Goal: Task Accomplishment & Management: Manage account settings

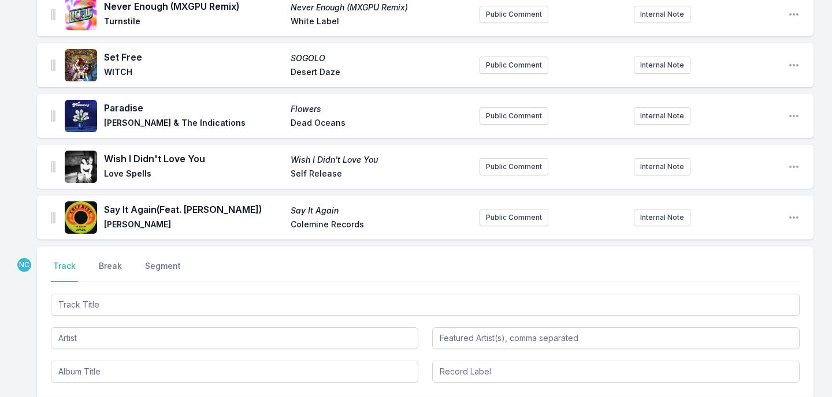
scroll to position [2059, 0]
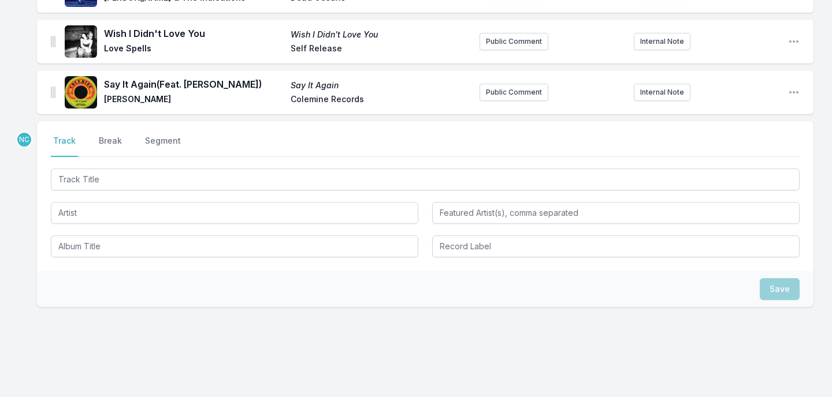
click at [274, 169] on input "Track Title" at bounding box center [425, 180] width 748 height 22
type input "Theorem"
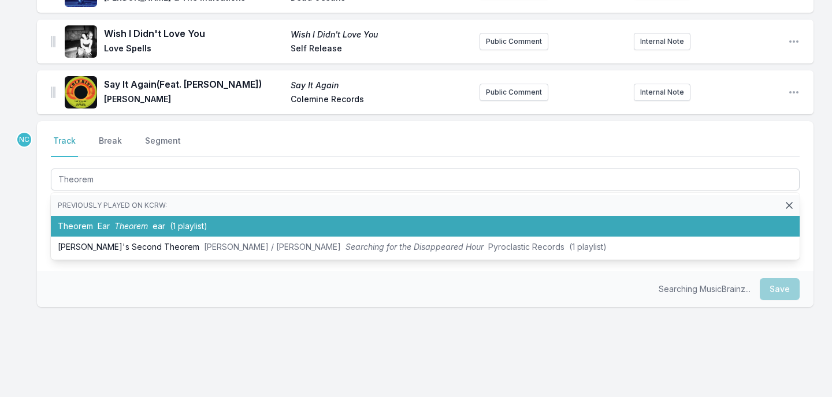
click at [238, 216] on li "Theorem Ear Theorem ear (1 playlist)" at bounding box center [425, 226] width 748 height 21
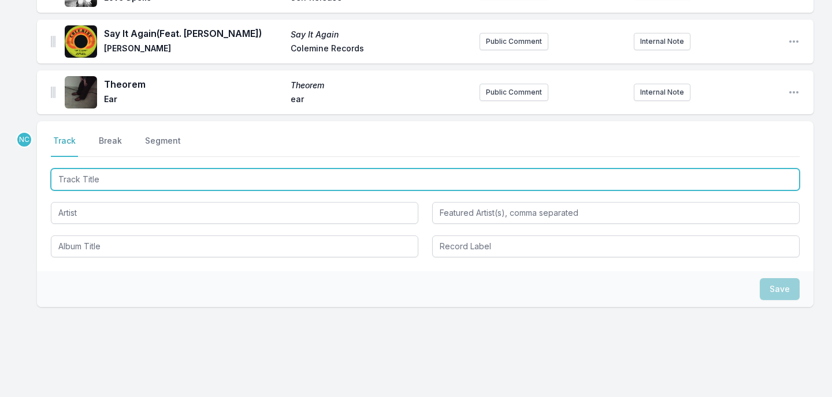
click at [337, 169] on input "Track Title" at bounding box center [425, 180] width 748 height 22
type input "Promised Land"
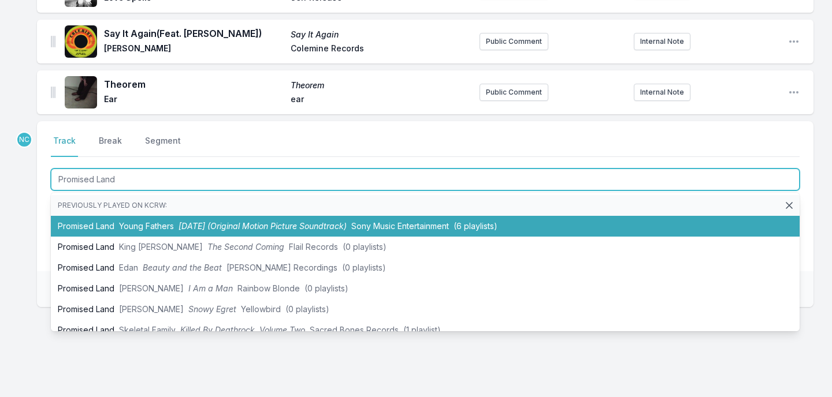
click at [323, 216] on li "Promised Land Young Fathers [DATE] (Original Motion Picture Soundtrack) Sony Mu…" at bounding box center [425, 226] width 748 height 21
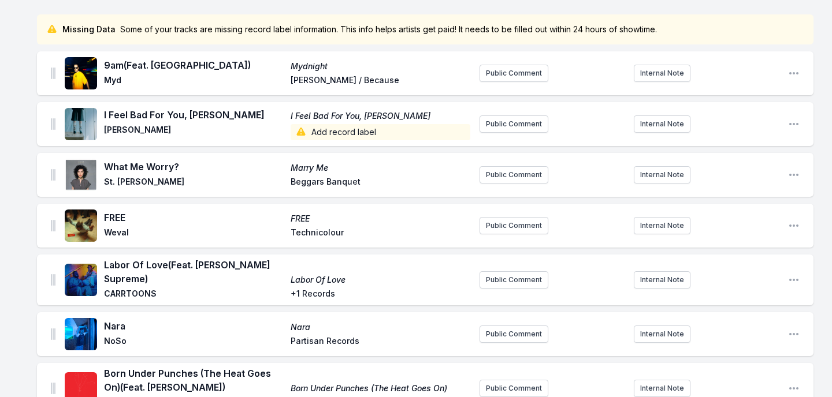
scroll to position [0, 0]
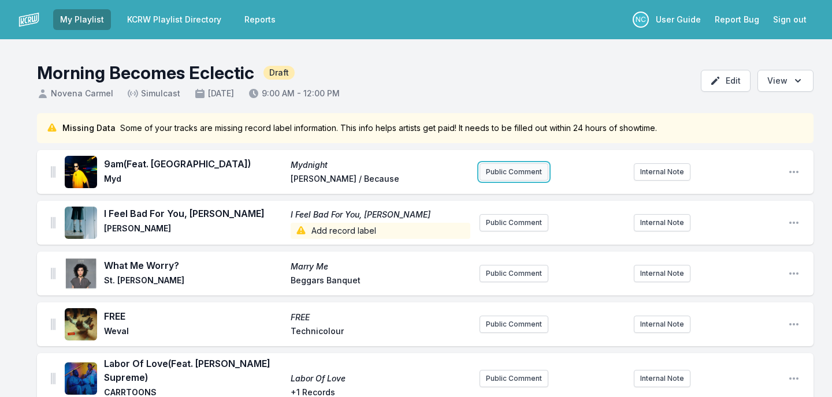
click at [498, 173] on button "Public Comment" at bounding box center [513, 171] width 69 height 17
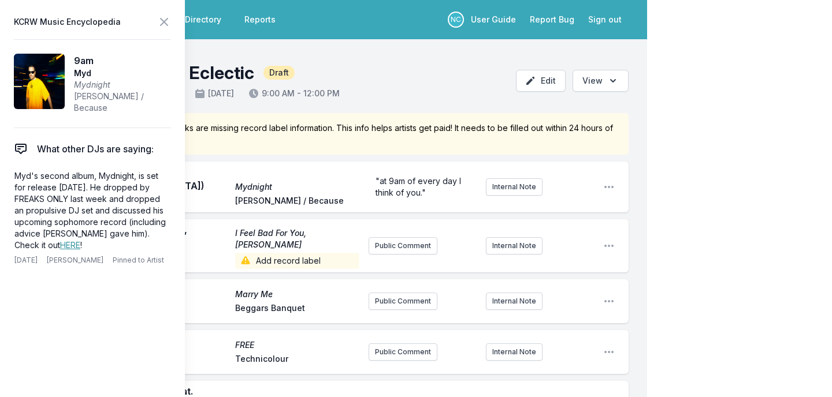
click at [163, 25] on icon at bounding box center [164, 22] width 14 height 14
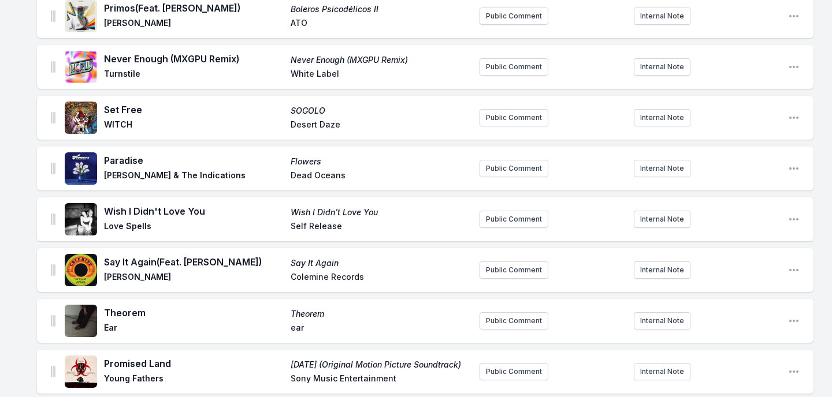
scroll to position [2168, 0]
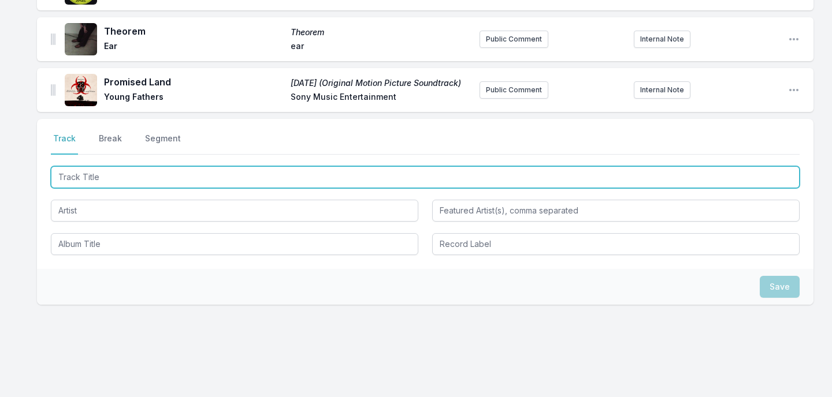
click at [152, 166] on input "Track Title" at bounding box center [425, 177] width 748 height 22
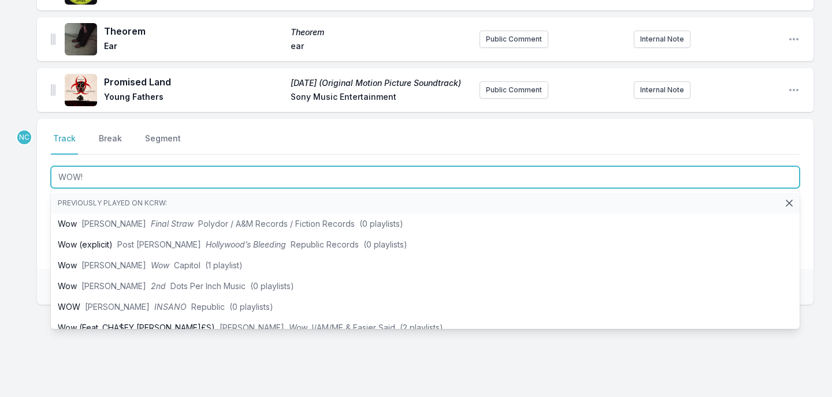
type input "WOW!"
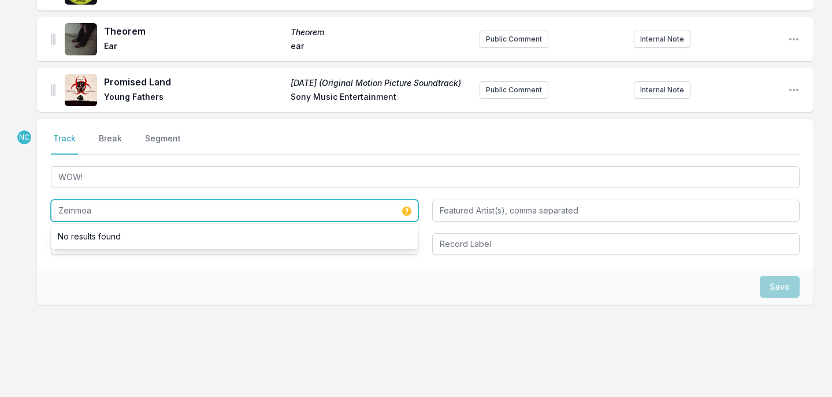
type input "Zemmoa"
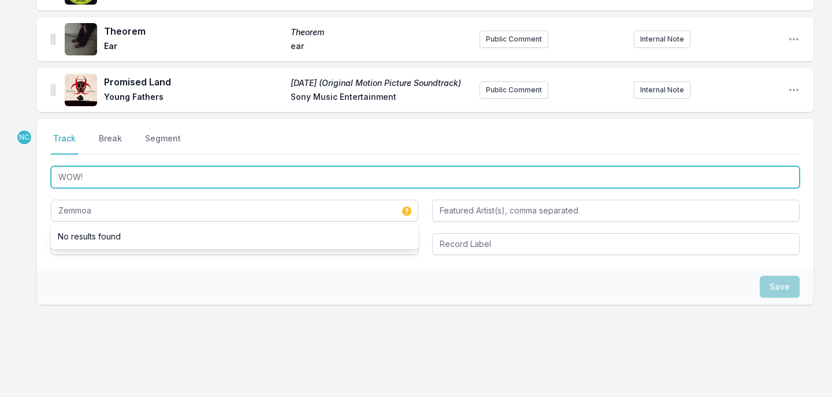
click at [103, 167] on input "WOW!" at bounding box center [425, 177] width 748 height 22
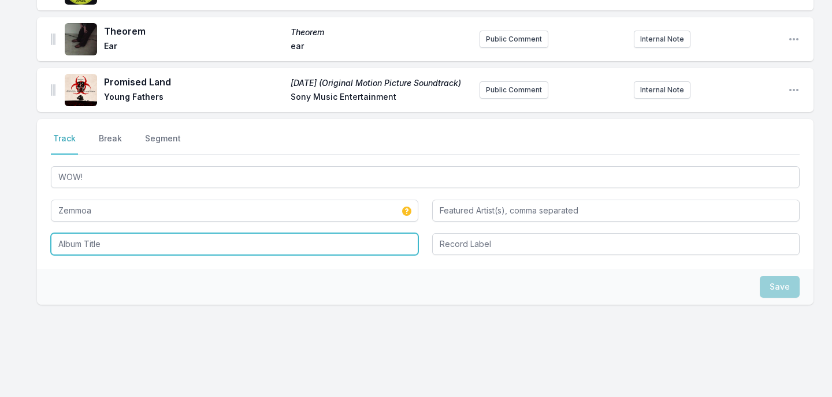
click at [99, 233] on input "Album Title" at bounding box center [234, 244] width 367 height 22
paste input "WOW!"
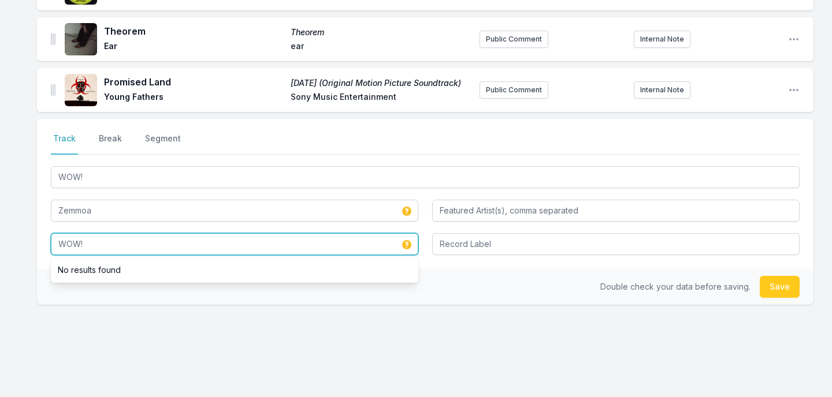
type input "WOW!"
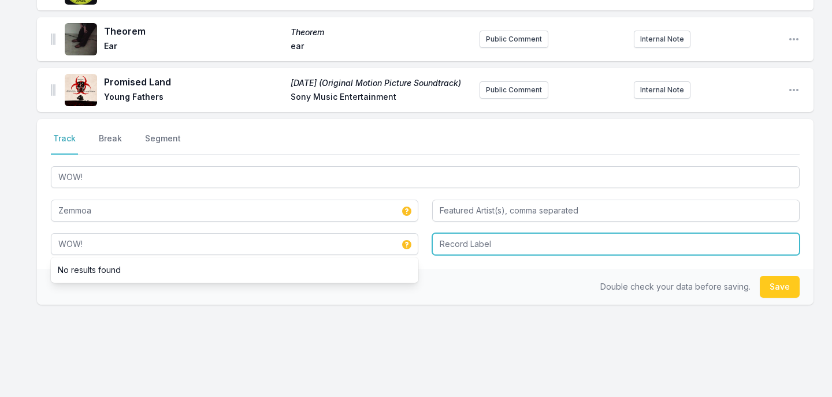
click at [523, 233] on input "Record Label" at bounding box center [615, 244] width 367 height 22
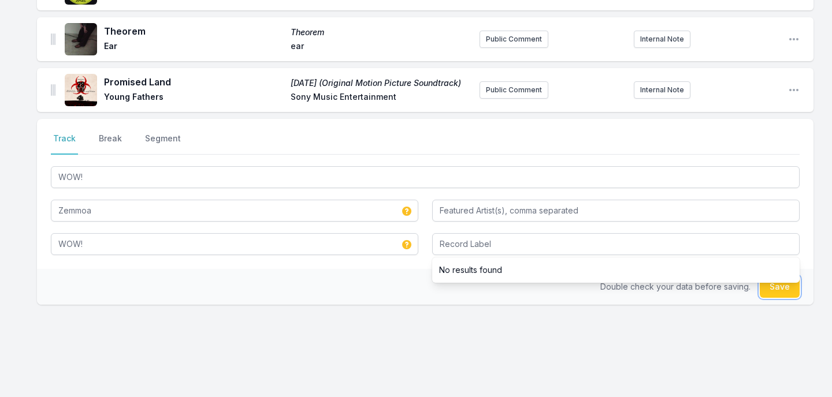
click at [774, 276] on button "Save" at bounding box center [779, 287] width 40 height 22
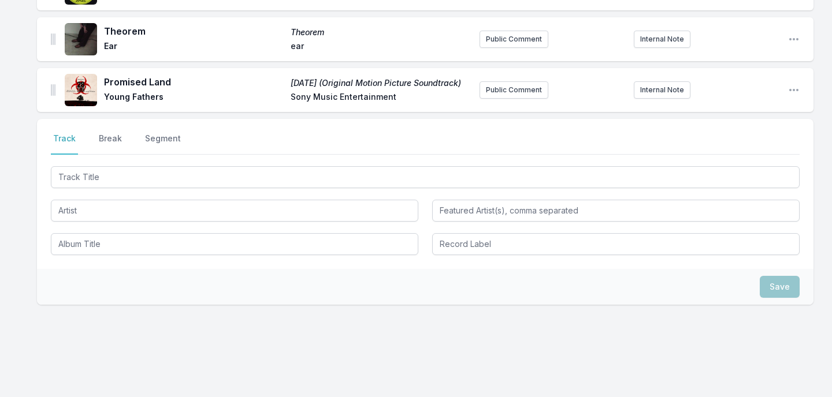
scroll to position [2219, 0]
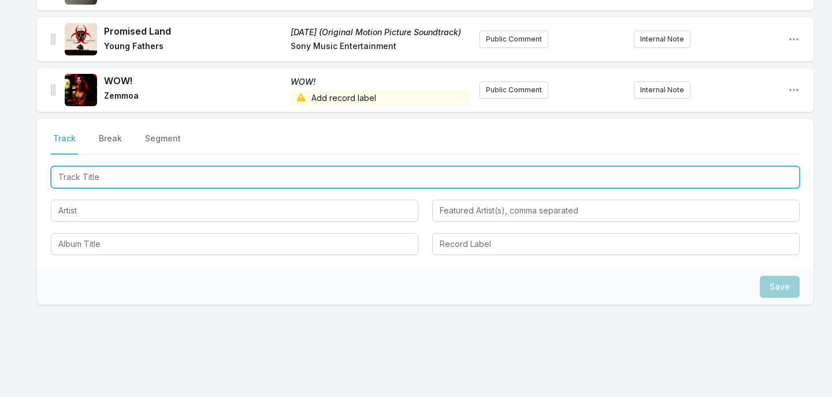
click at [128, 166] on input "Track Title" at bounding box center [425, 177] width 748 height 22
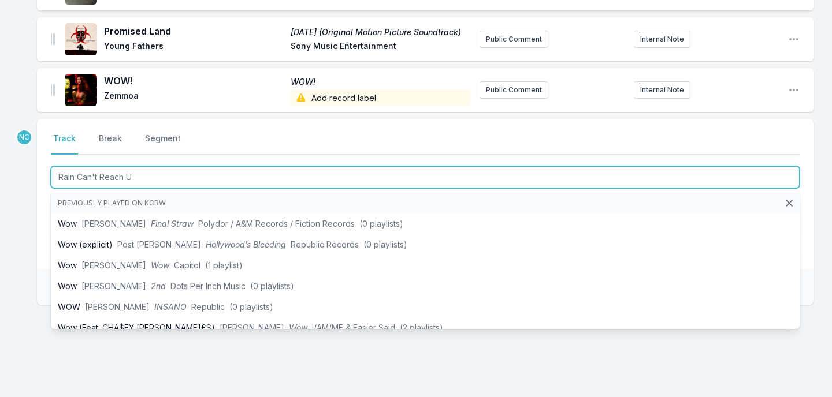
type input "Rain Can't Reach Us"
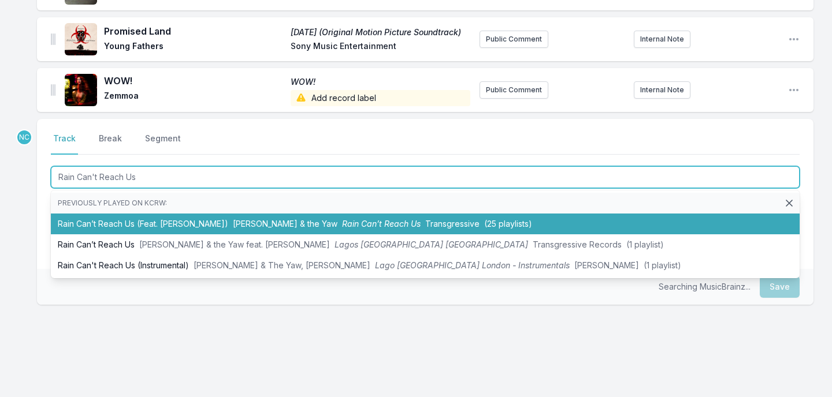
click at [125, 214] on li "Rain Can’t Reach Us (Feat. [PERSON_NAME]) [PERSON_NAME] & the Yaw Rain Can’t Re…" at bounding box center [425, 224] width 748 height 21
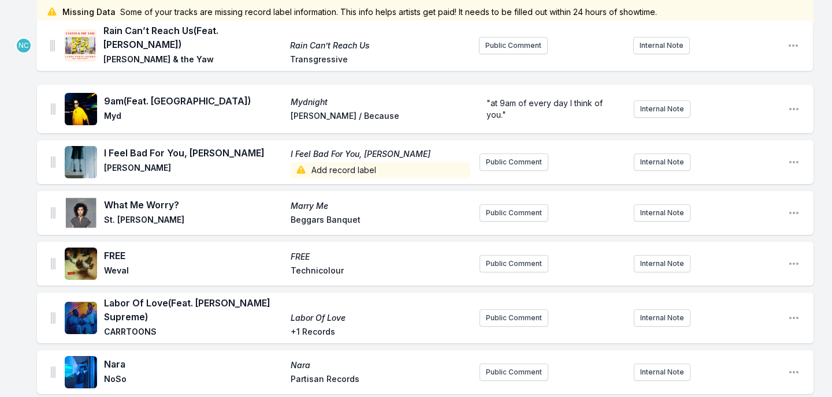
scroll to position [0, 0]
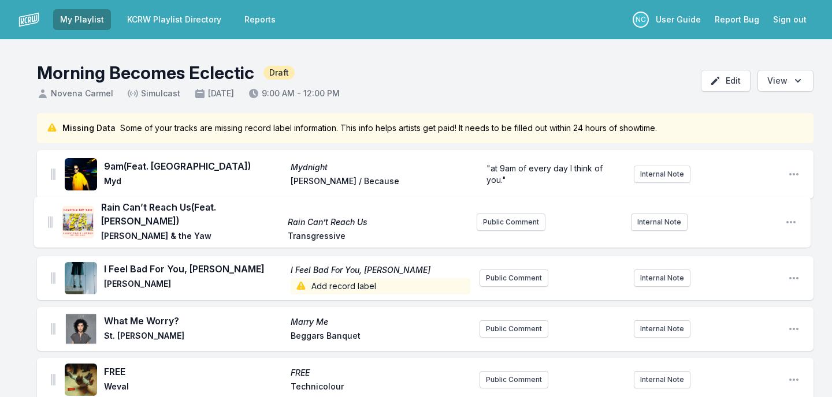
drag, startPoint x: 53, startPoint y: 70, endPoint x: 50, endPoint y: 208, distance: 138.0
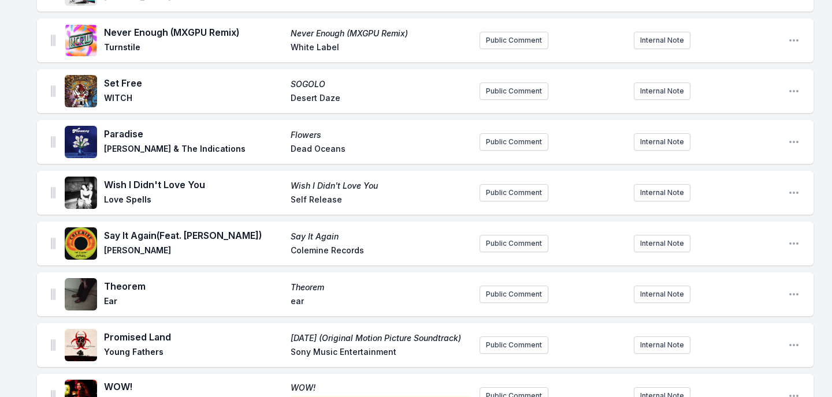
scroll to position [2269, 0]
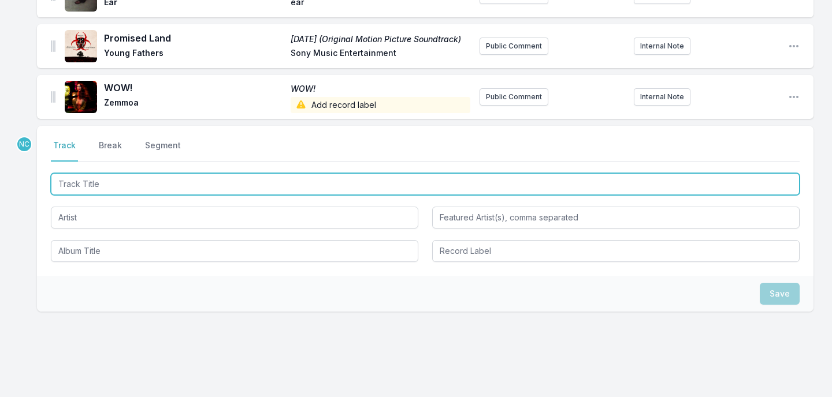
click at [158, 173] on input "Track Title" at bounding box center [425, 184] width 748 height 22
type input "Ballet"
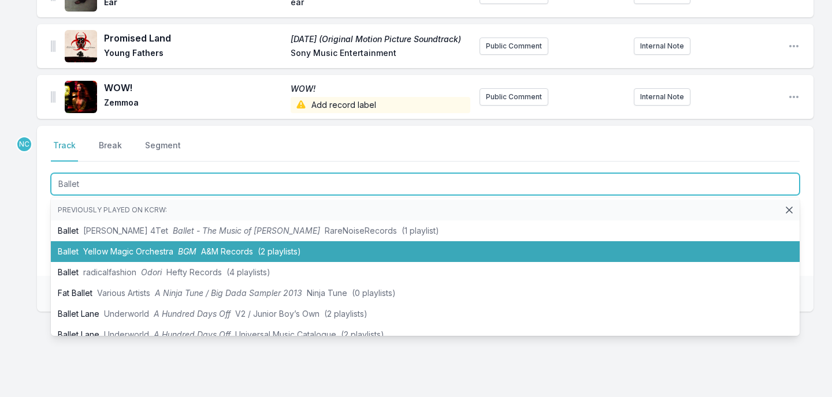
click at [141, 247] on span "Yellow Magic Orchestra" at bounding box center [128, 252] width 90 height 10
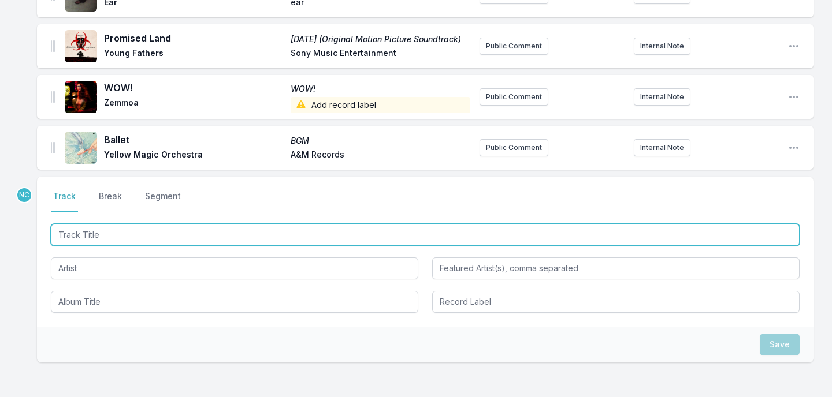
scroll to position [2320, 0]
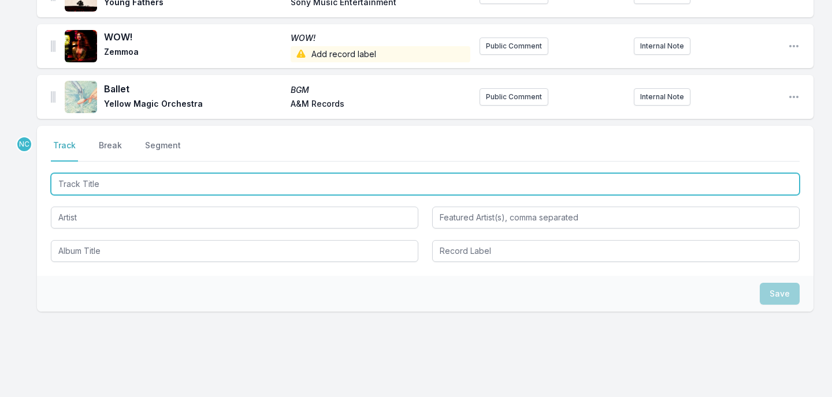
click at [203, 173] on input "Track Title" at bounding box center [425, 184] width 748 height 22
type input "Right On Time"
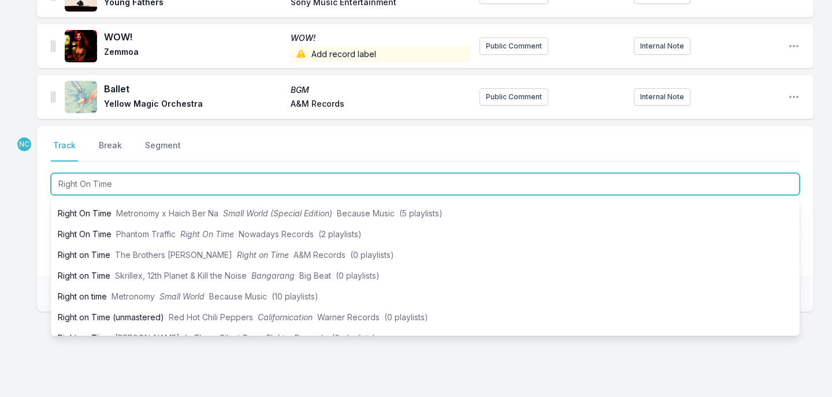
scroll to position [216, 0]
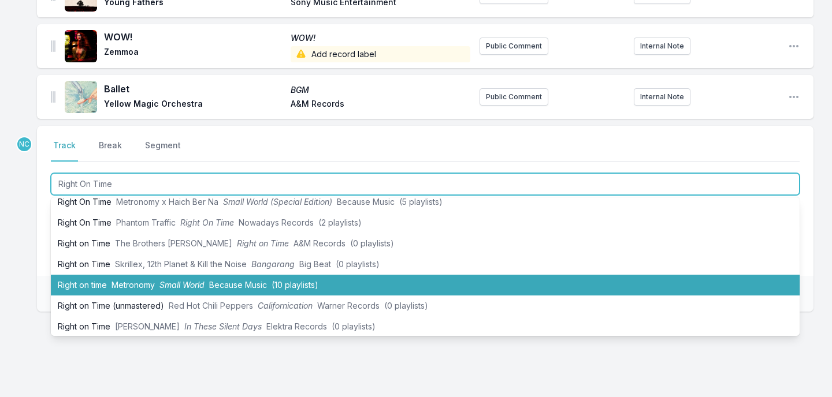
click at [184, 280] on span "Small World" at bounding box center [181, 285] width 45 height 10
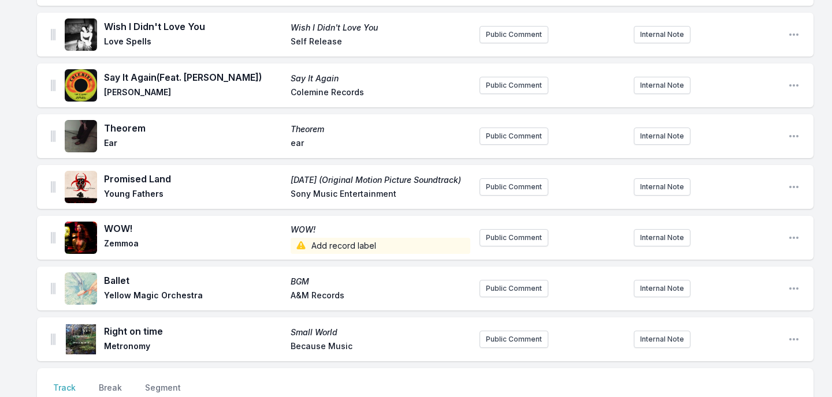
scroll to position [2371, 0]
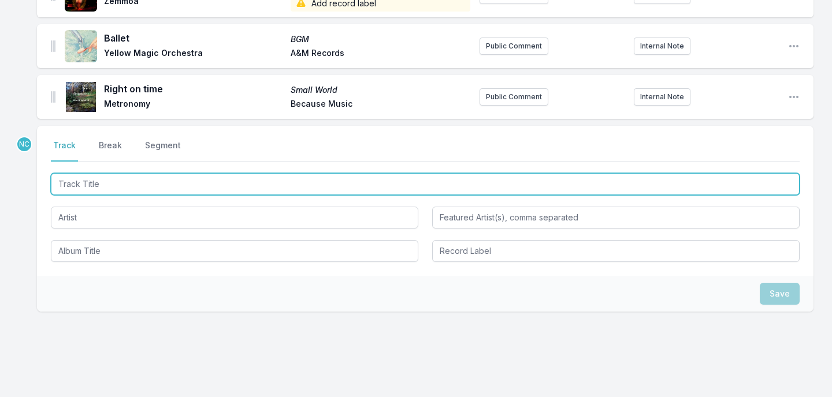
click at [156, 173] on input "Track Title" at bounding box center [425, 184] width 748 height 22
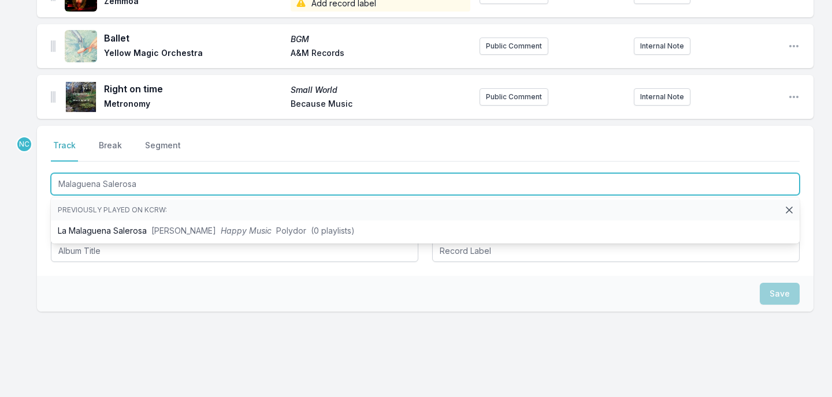
type input "Malaguena Salerosa"
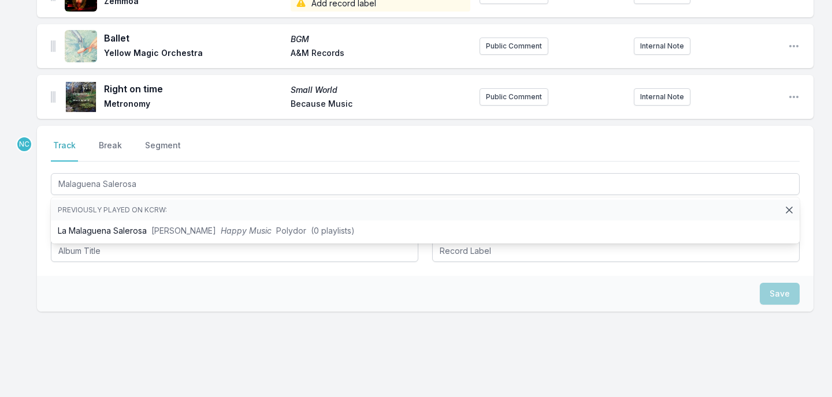
click at [138, 295] on div "NC Select a tab Track Break Segment Track Break Segment Malaguena Salerosa Prev…" at bounding box center [425, 256] width 776 height 260
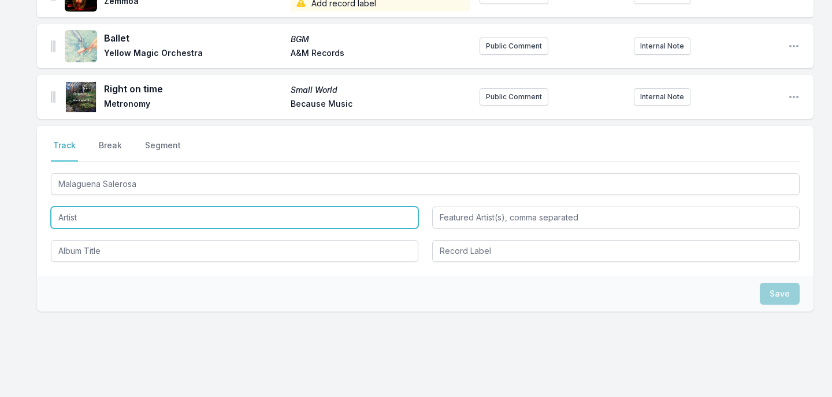
click at [133, 207] on input "Artist" at bounding box center [234, 218] width 367 height 22
type input "[PERSON_NAME]"
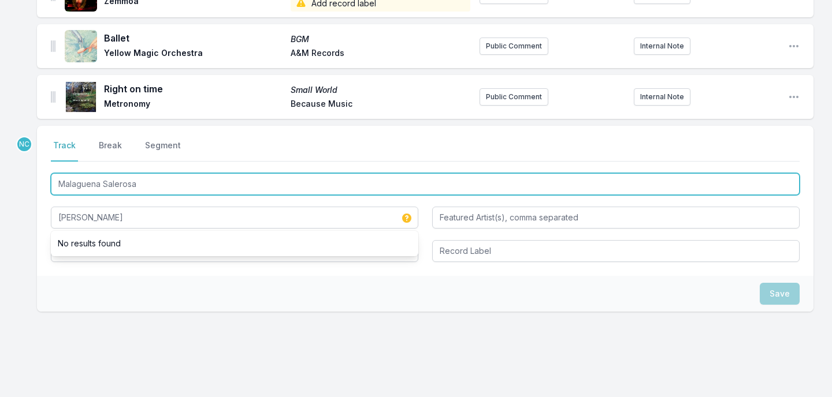
click at [124, 173] on input "Malaguena Salerosa" at bounding box center [425, 184] width 748 height 22
paste input "ñ"
type input "Malagueña Salerosa"
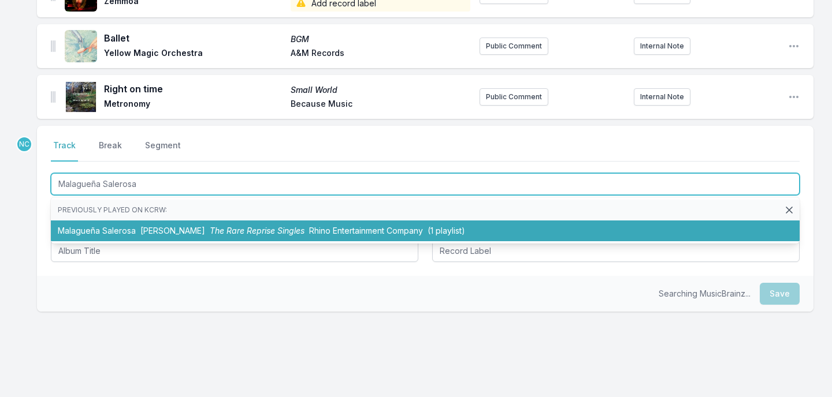
click at [162, 226] on span "[PERSON_NAME]" at bounding box center [172, 231] width 65 height 10
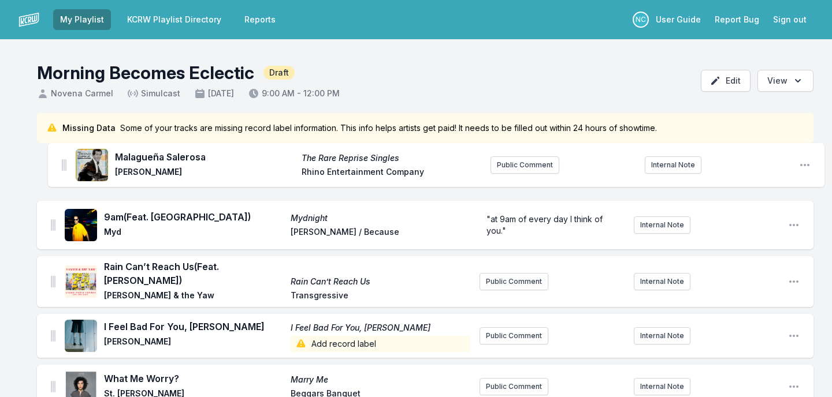
drag, startPoint x: 51, startPoint y: 70, endPoint x: 62, endPoint y: 161, distance: 90.8
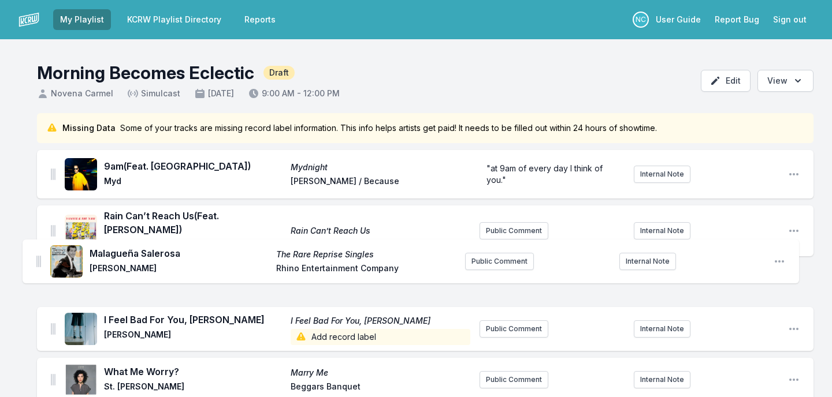
drag, startPoint x: 53, startPoint y: 170, endPoint x: 39, endPoint y: 264, distance: 95.2
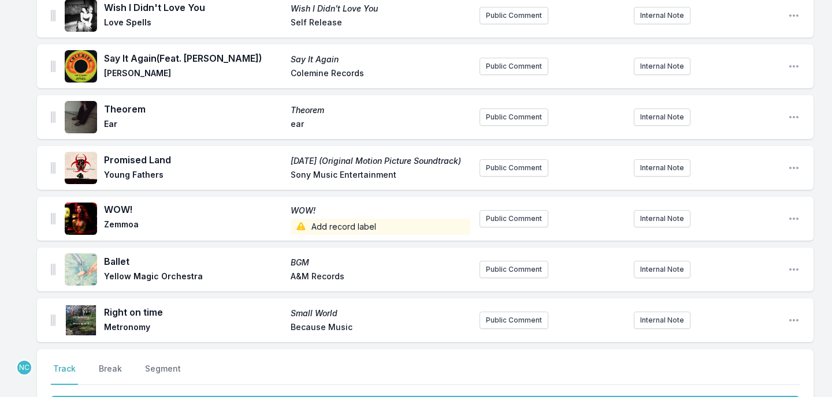
scroll to position [2422, 0]
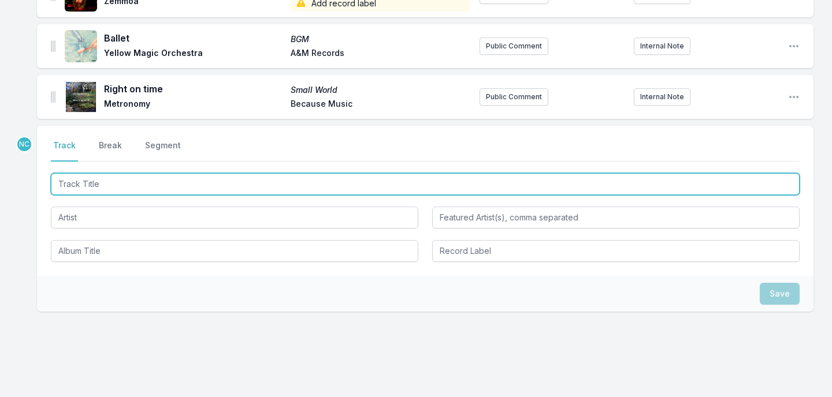
click at [241, 173] on input "Track Title" at bounding box center [425, 184] width 748 height 22
type input "Sabilu"
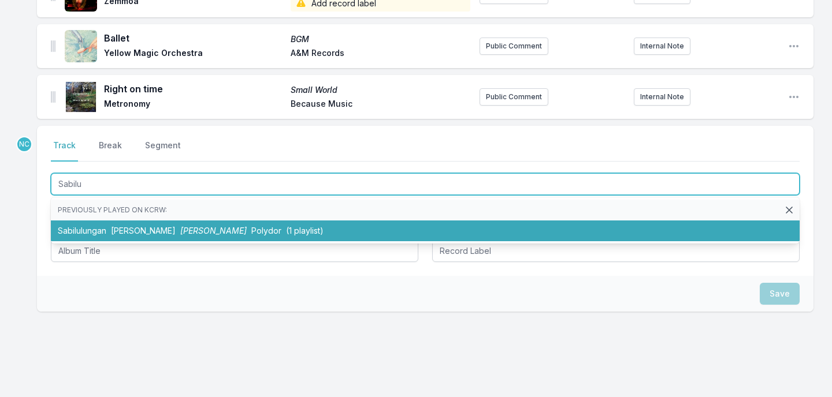
click at [211, 226] on span "[PERSON_NAME]" at bounding box center [213, 231] width 66 height 10
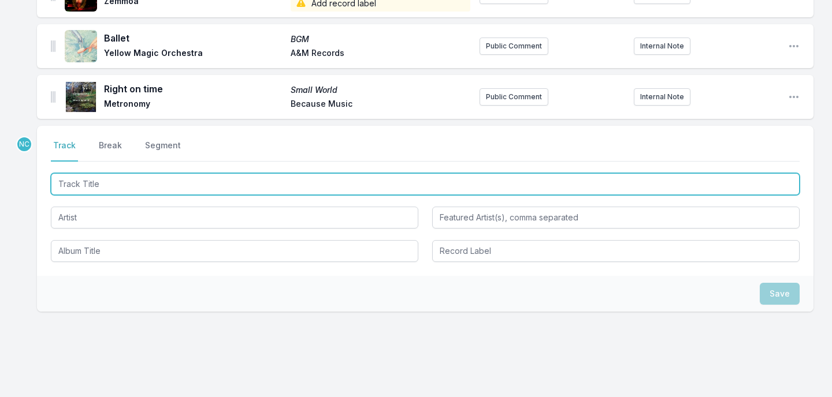
scroll to position [2473, 0]
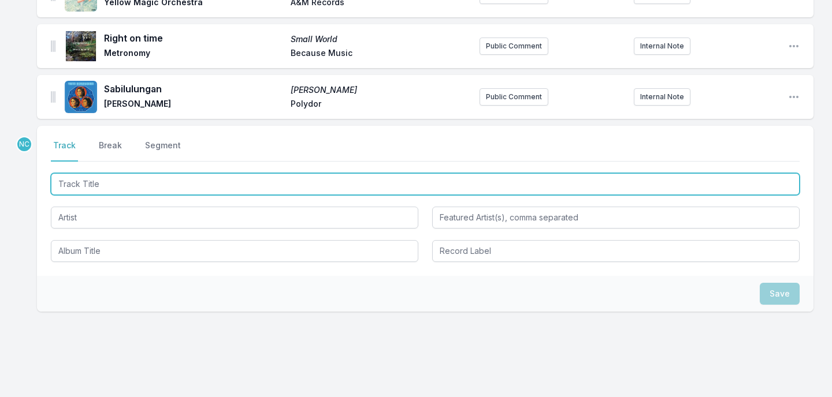
click at [171, 173] on input "Track Title" at bounding box center [425, 184] width 748 height 22
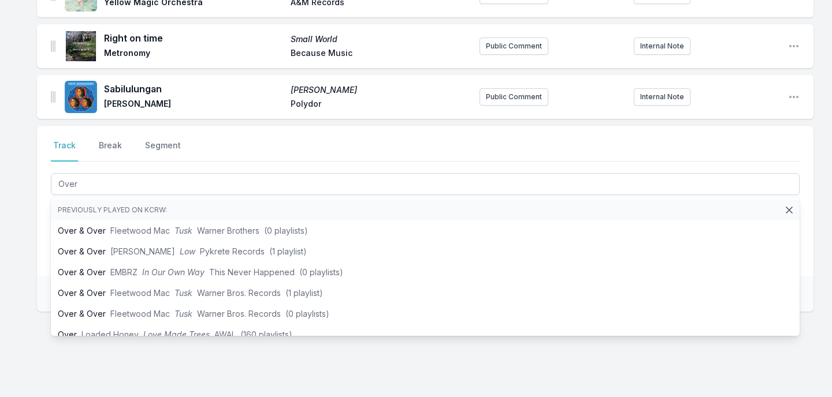
click at [139, 311] on div "Select a tab Track Break Segment Track Break Segment Over Previously played on …" at bounding box center [425, 256] width 776 height 260
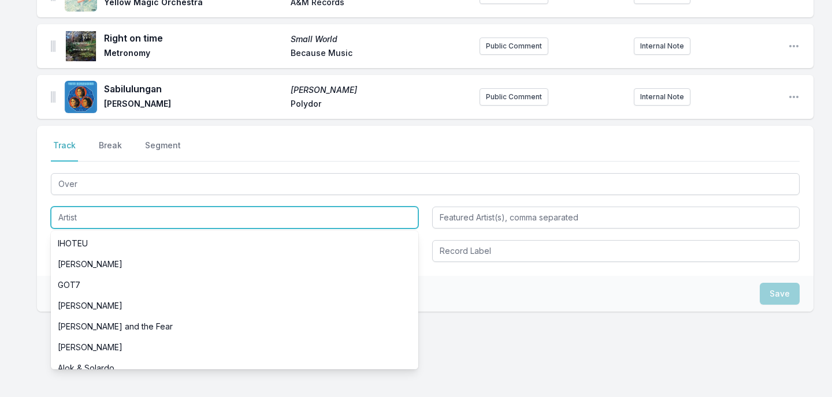
click at [133, 207] on input "Artist" at bounding box center [234, 218] width 367 height 22
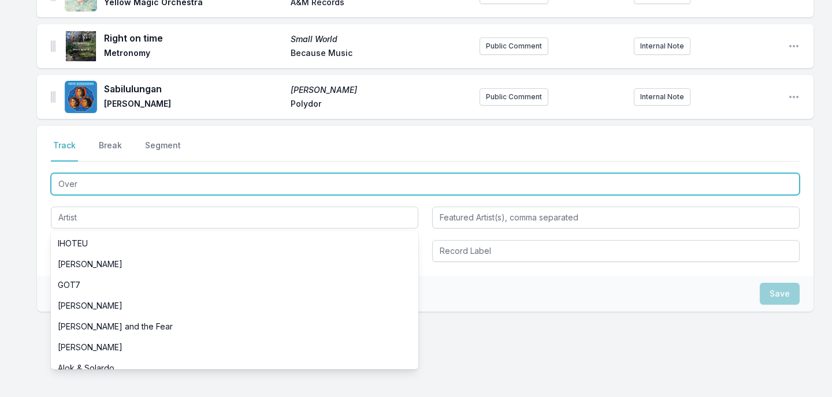
click at [126, 173] on input "Over" at bounding box center [425, 184] width 748 height 22
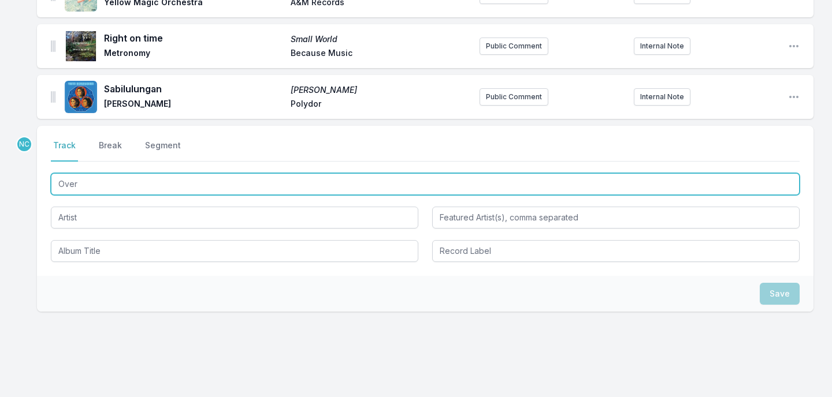
type input "Ove"
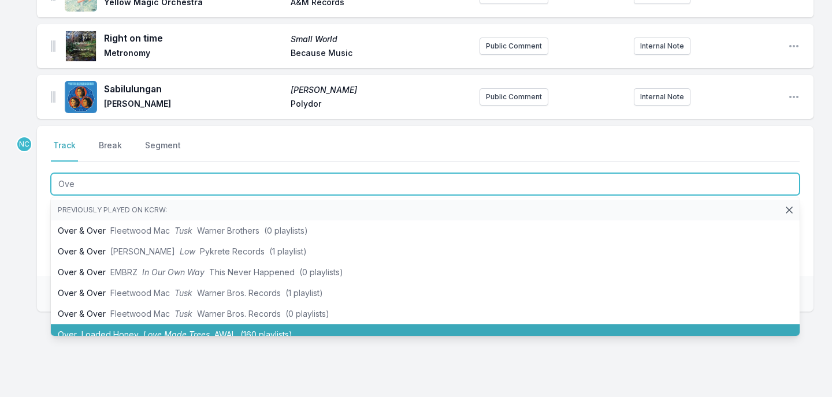
click at [118, 325] on li "Over Loaded Honey Love Made Trees AWAL (160 playlists)" at bounding box center [425, 335] width 748 height 21
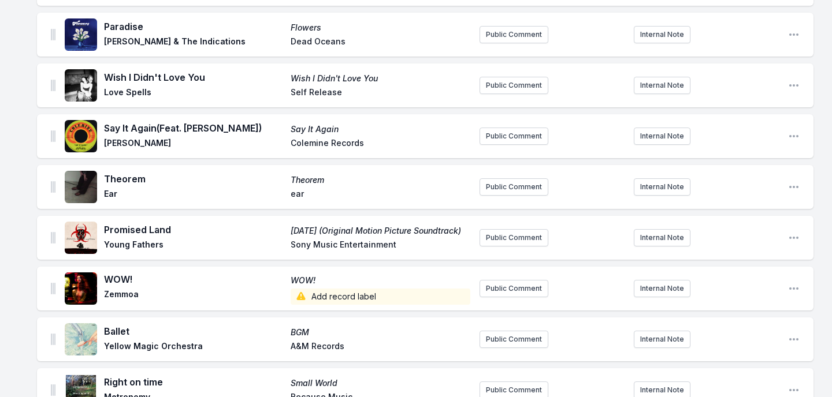
scroll to position [2447, 0]
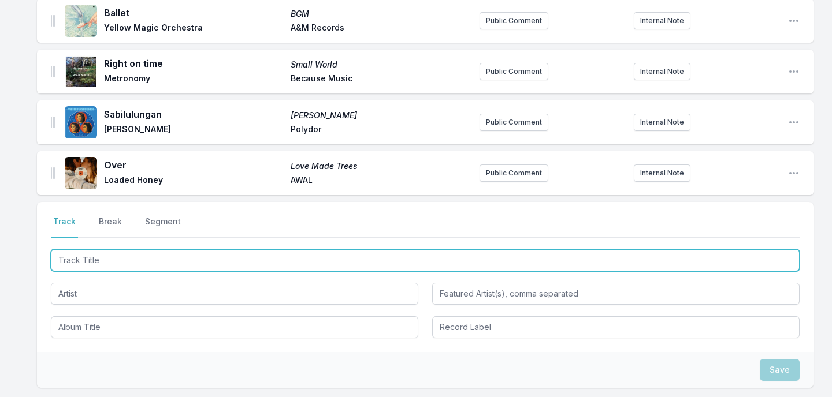
click at [128, 249] on input "Track Title" at bounding box center [425, 260] width 748 height 22
type input "CICADAS"
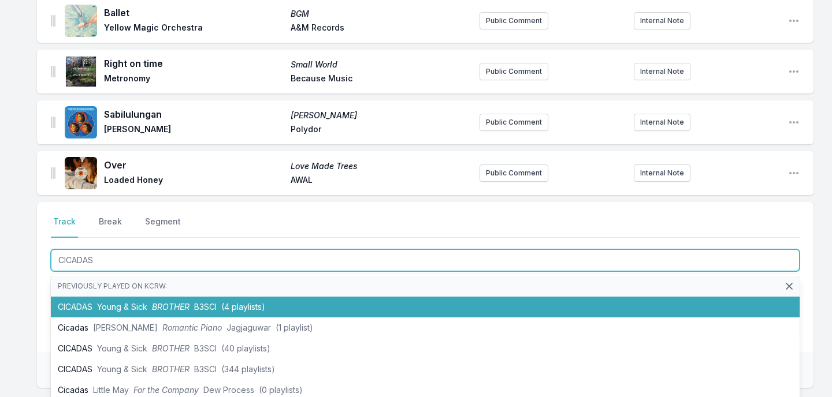
click at [114, 302] on span "Young & Sick" at bounding box center [122, 307] width 50 height 10
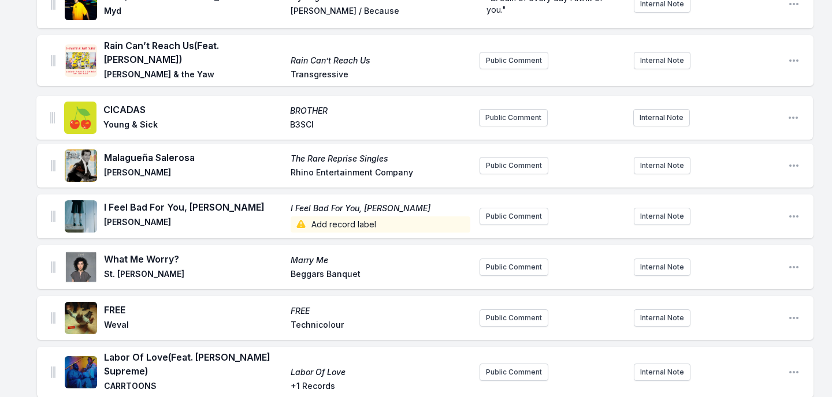
scroll to position [167, 0]
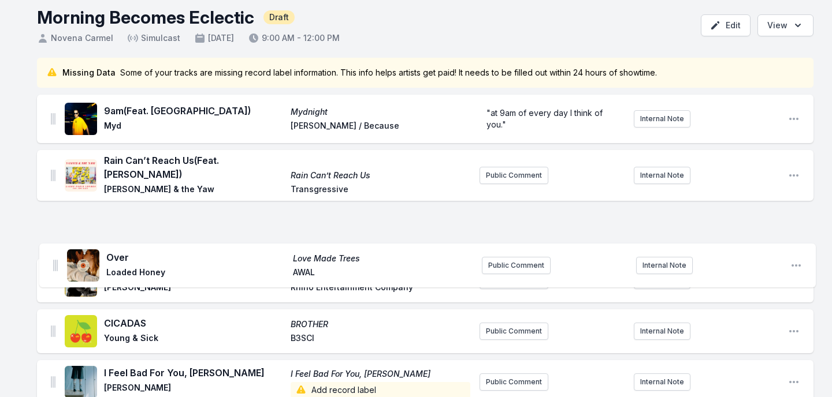
scroll to position [122, 0]
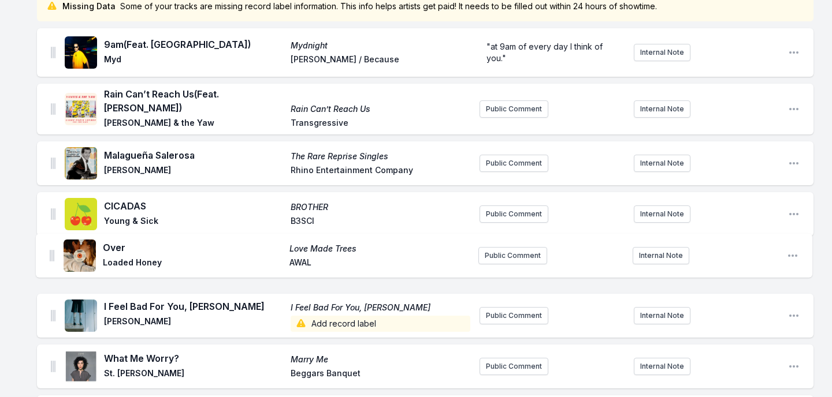
drag, startPoint x: 53, startPoint y: 70, endPoint x: 51, endPoint y: 248, distance: 178.5
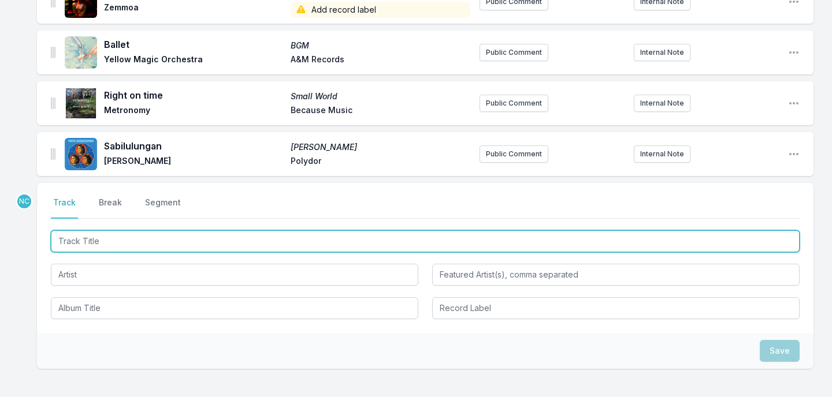
scroll to position [2574, 0]
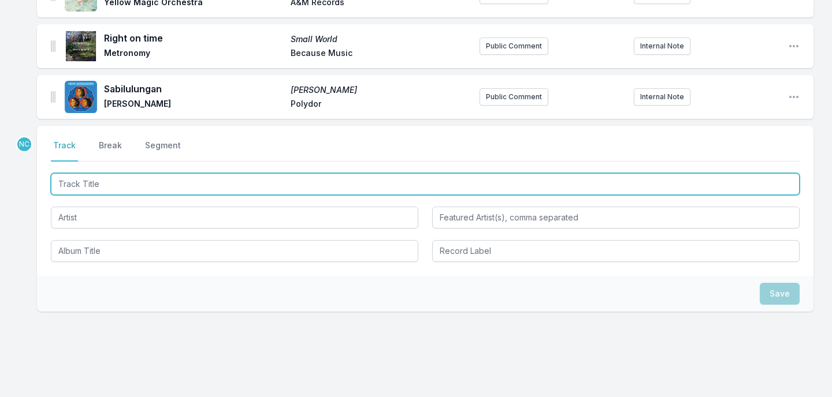
click at [164, 173] on input "Track Title" at bounding box center [425, 184] width 748 height 22
type input "Get Sun"
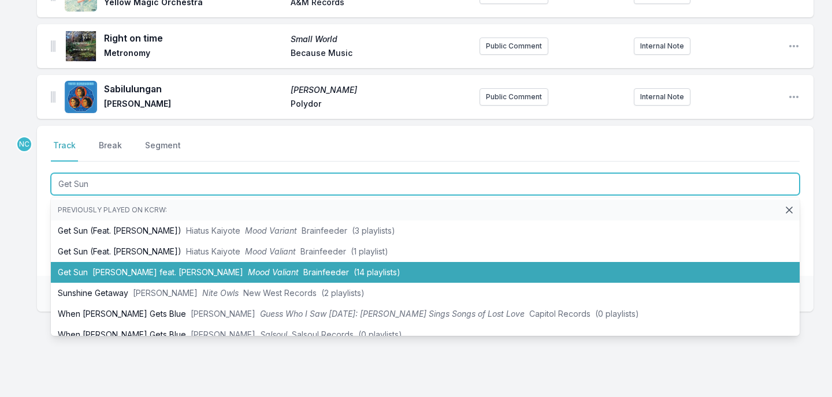
click at [137, 262] on li "Get Sun Hiatus Kaiyote feat. [PERSON_NAME] Mood Valiant Brainfeeder (14 playlis…" at bounding box center [425, 272] width 748 height 21
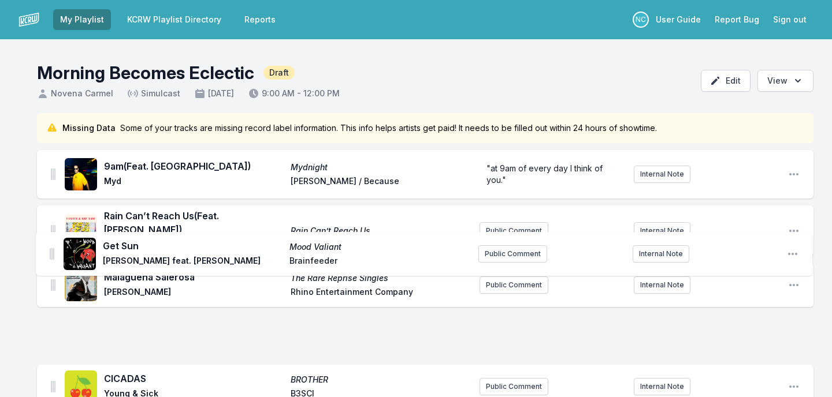
scroll to position [241, 0]
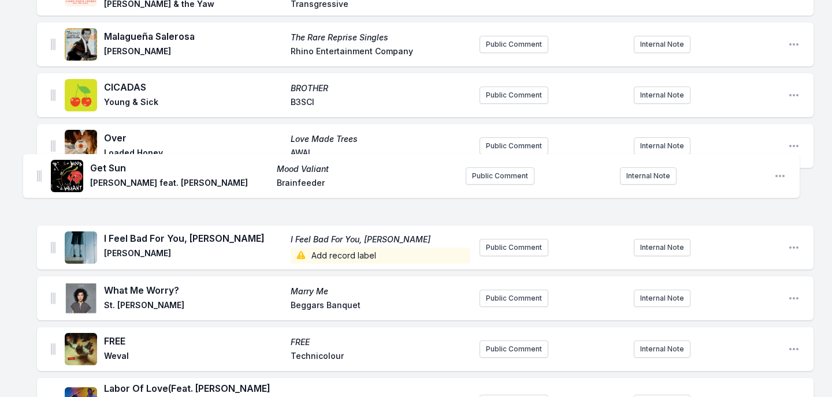
drag, startPoint x: 52, startPoint y: 69, endPoint x: 38, endPoint y: 170, distance: 102.0
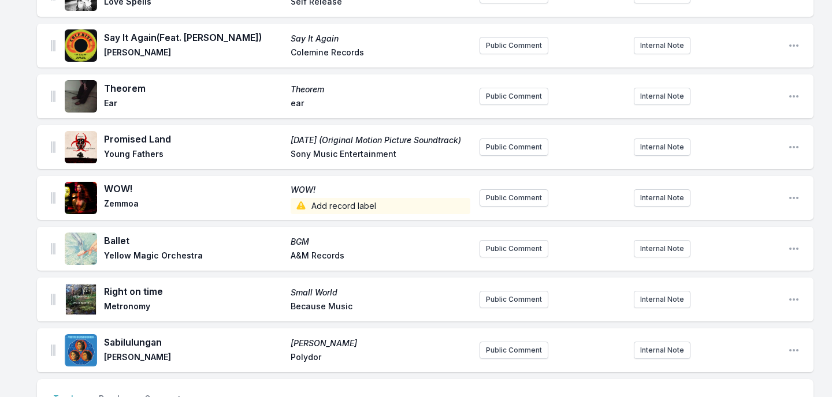
scroll to position [2625, 0]
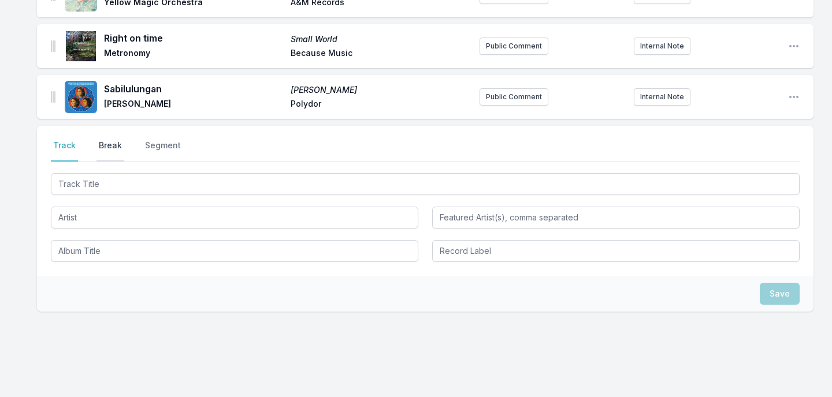
click at [108, 140] on button "Break" at bounding box center [110, 151] width 28 height 22
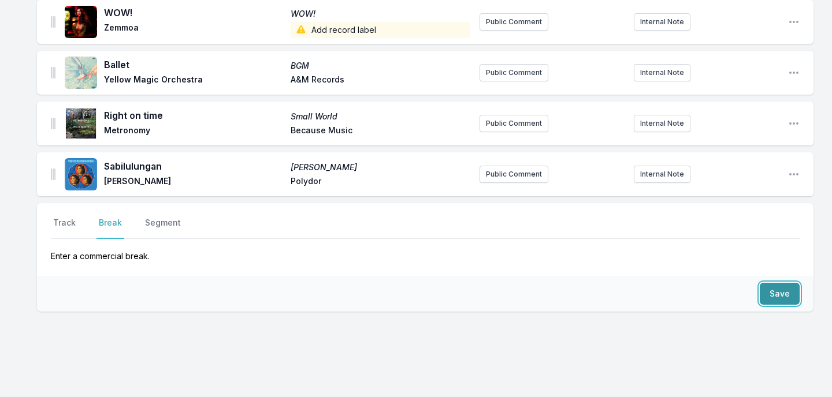
click at [781, 283] on button "Save" at bounding box center [779, 294] width 40 height 22
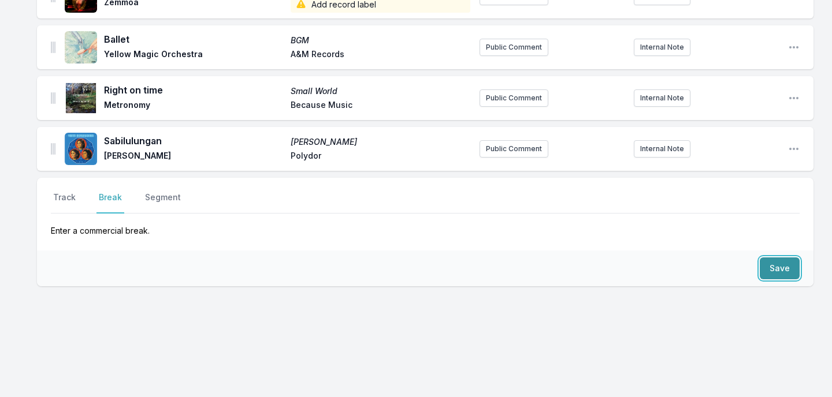
click at [781, 269] on button "Save" at bounding box center [779, 269] width 40 height 22
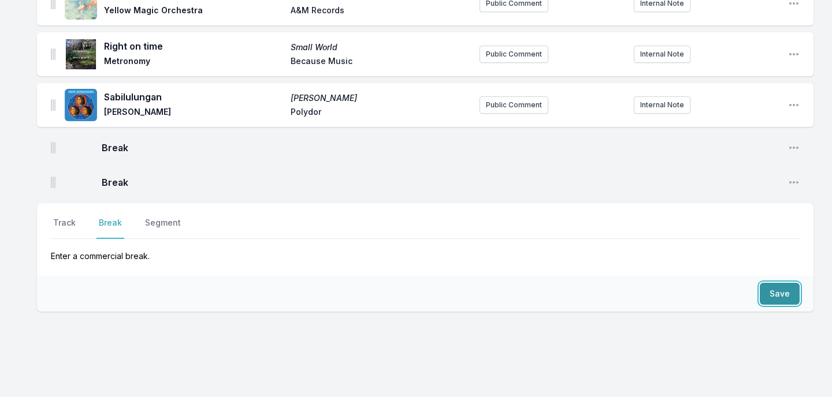
click at [781, 283] on button "Save" at bounding box center [779, 294] width 40 height 22
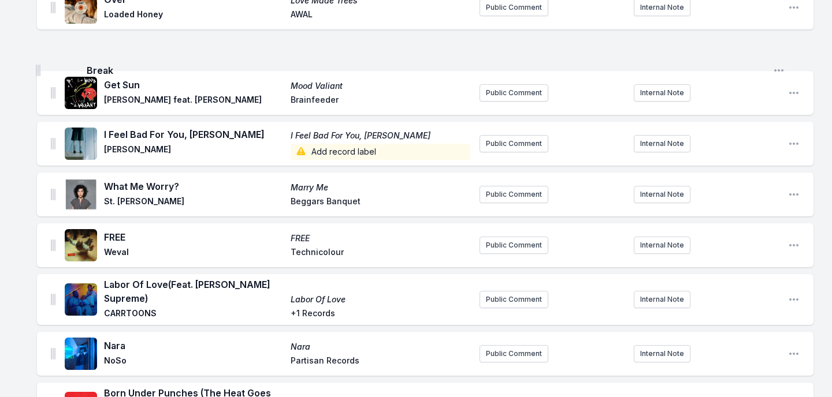
scroll to position [359, 0]
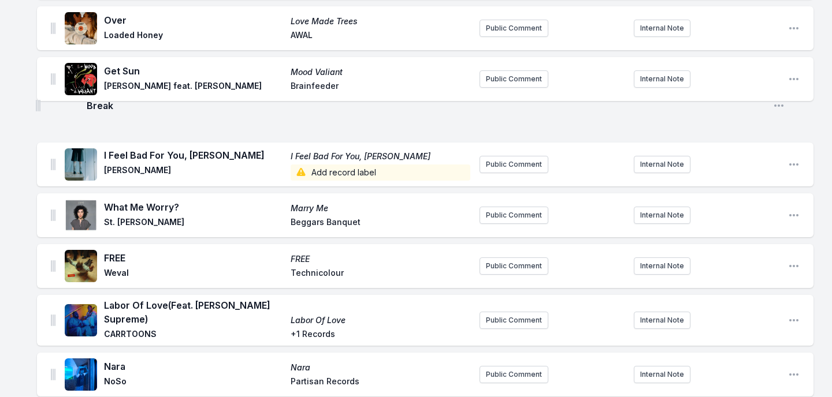
drag, startPoint x: 52, startPoint y: 91, endPoint x: 37, endPoint y: 105, distance: 20.8
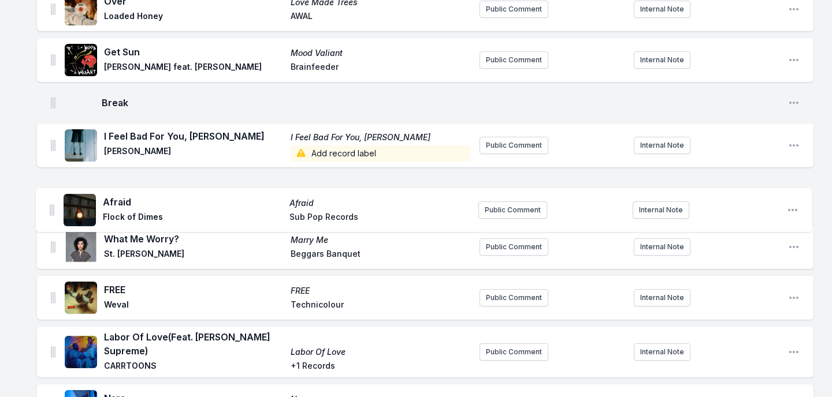
scroll to position [309, 0]
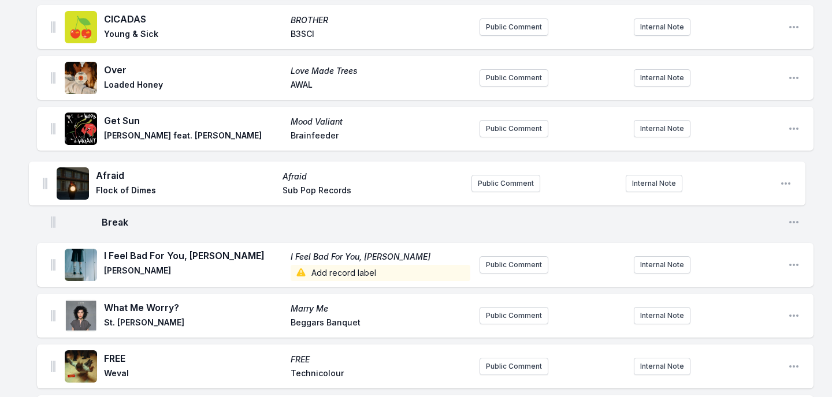
drag, startPoint x: 53, startPoint y: 237, endPoint x: 44, endPoint y: 172, distance: 65.8
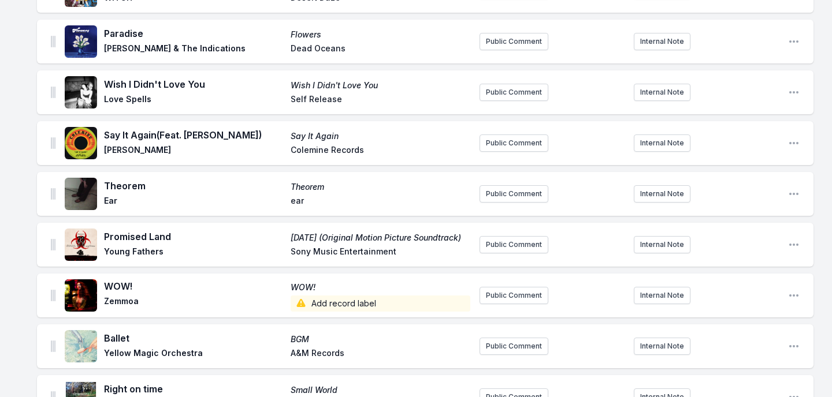
scroll to position [2652, 0]
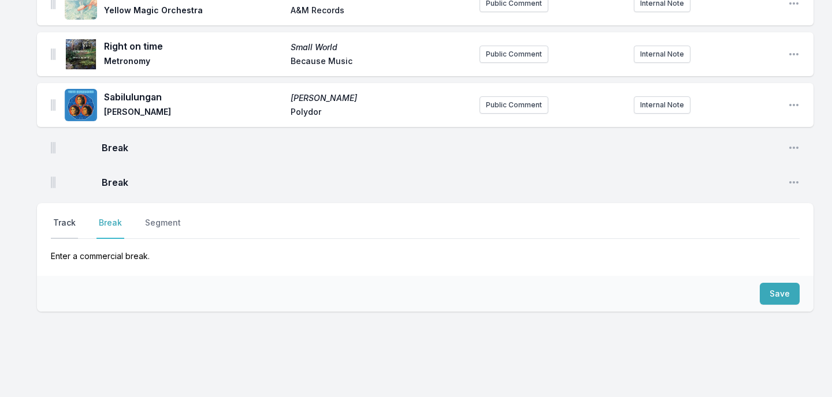
click at [64, 217] on button "Track" at bounding box center [64, 228] width 27 height 22
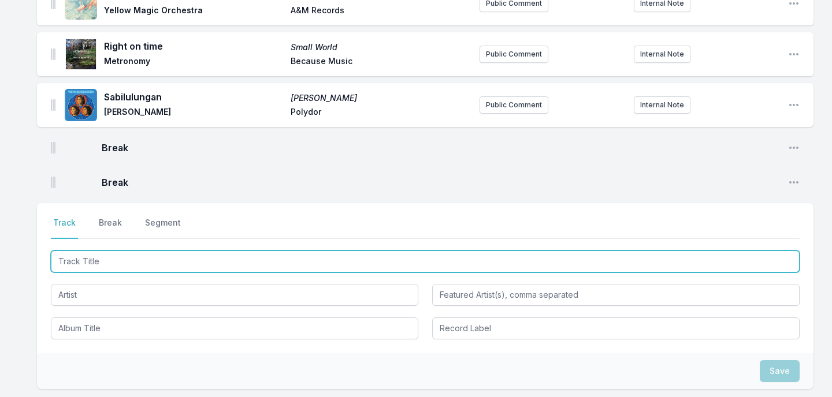
click at [140, 251] on input "Track Title" at bounding box center [425, 262] width 748 height 22
type input "You've Got A Woman"
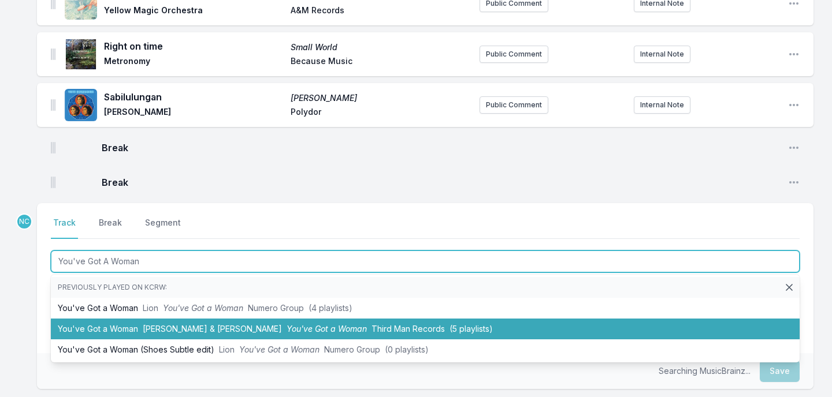
click at [128, 319] on li "You've Got a Woman [PERSON_NAME] & [PERSON_NAME] You've Got a Woman Third Man R…" at bounding box center [425, 329] width 748 height 21
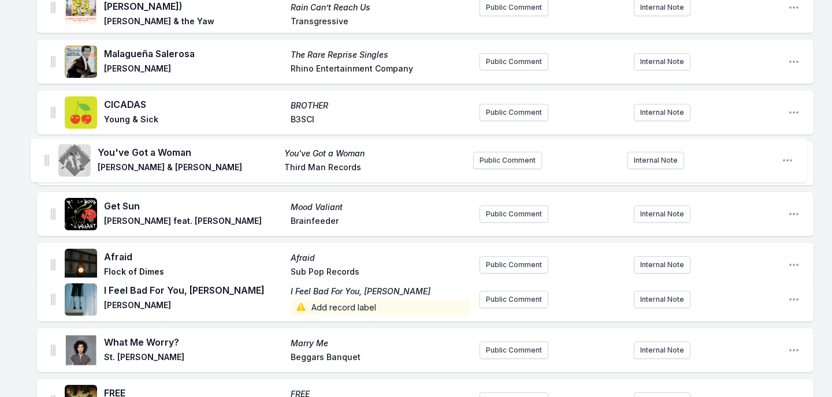
scroll to position [340, 0]
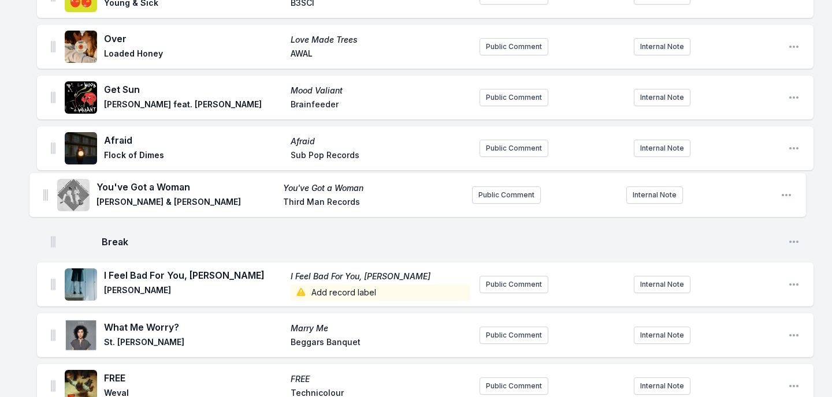
drag, startPoint x: 53, startPoint y: 147, endPoint x: 45, endPoint y: 189, distance: 42.9
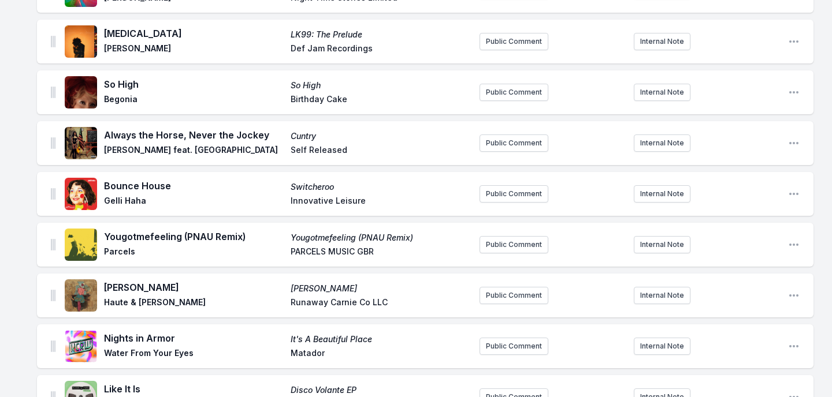
scroll to position [1117, 0]
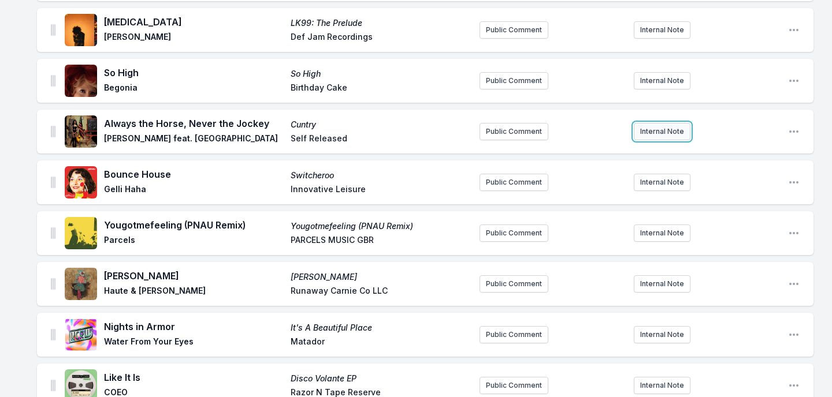
click at [663, 123] on button "Internal Note" at bounding box center [661, 131] width 57 height 17
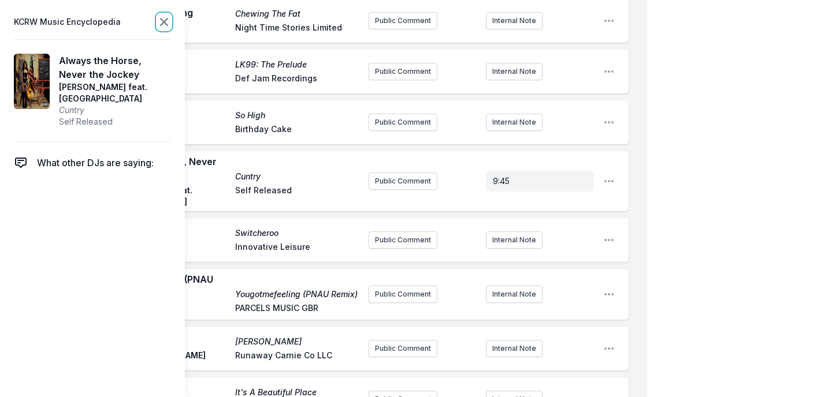
click at [166, 21] on icon at bounding box center [164, 22] width 14 height 14
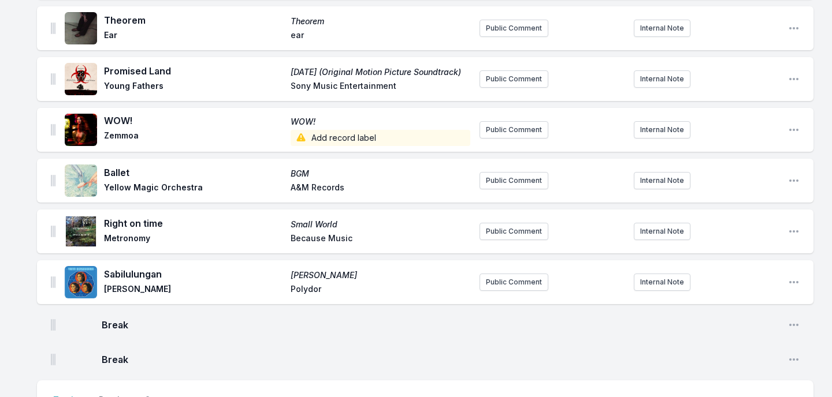
scroll to position [2780, 0]
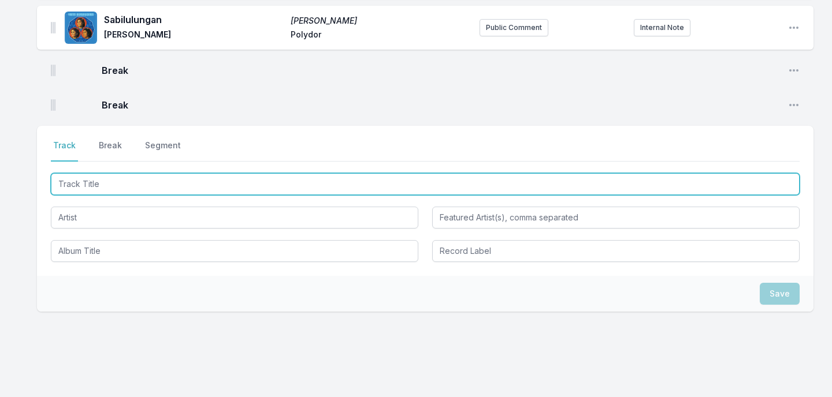
click at [126, 173] on input "Track Title" at bounding box center [425, 184] width 748 height 22
type input "Midnight Ride"
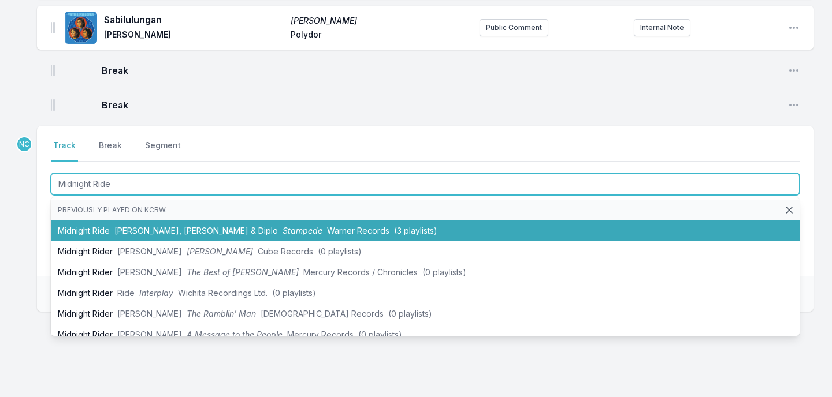
click at [109, 221] on li "Midnight Ride [PERSON_NAME], [PERSON_NAME] & Diplo Stampede Warner Records (3 p…" at bounding box center [425, 231] width 748 height 21
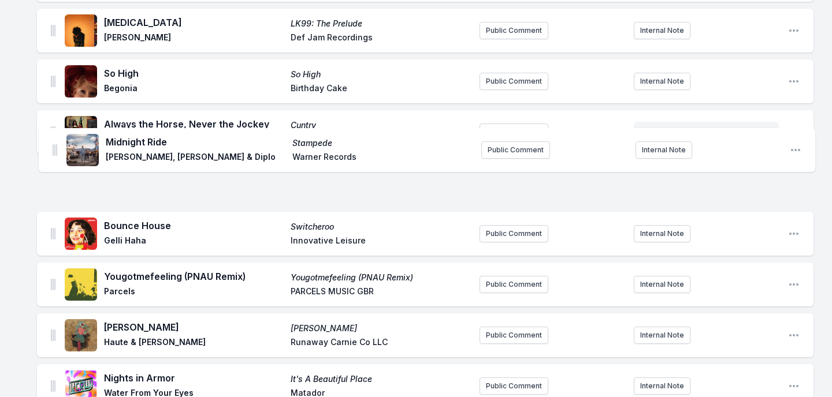
scroll to position [1083, 0]
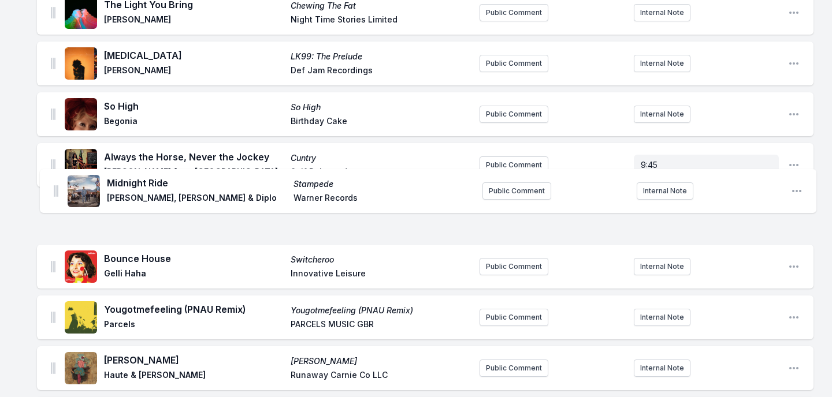
drag, startPoint x: 53, startPoint y: 73, endPoint x: 57, endPoint y: 190, distance: 117.3
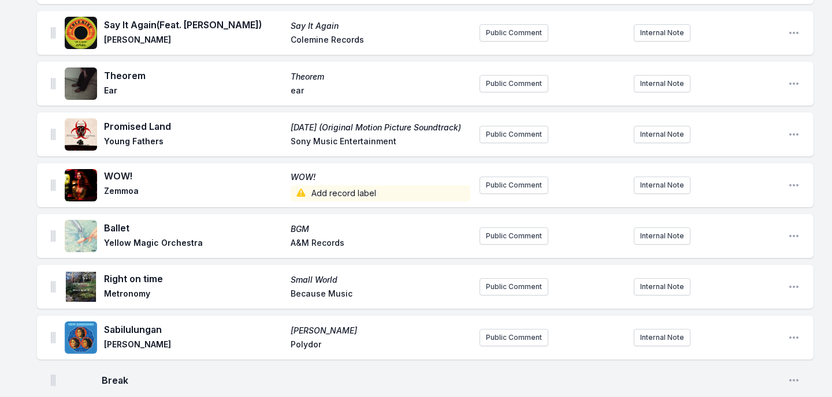
scroll to position [2831, 0]
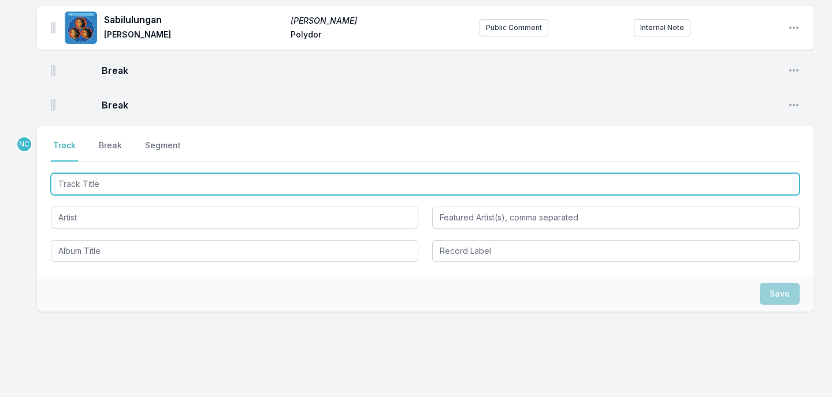
click at [155, 173] on input "Track Title" at bounding box center [425, 184] width 748 height 22
type input "Lazy"
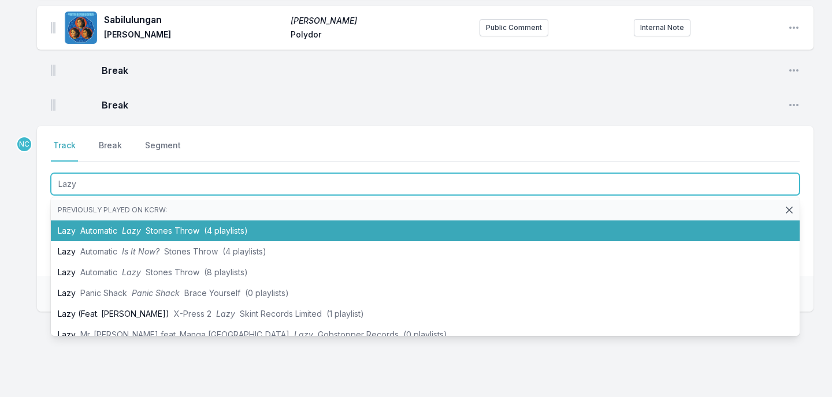
drag, startPoint x: 137, startPoint y: 208, endPoint x: 132, endPoint y: 205, distance: 6.2
click at [133, 226] on span "Lazy" at bounding box center [131, 231] width 19 height 10
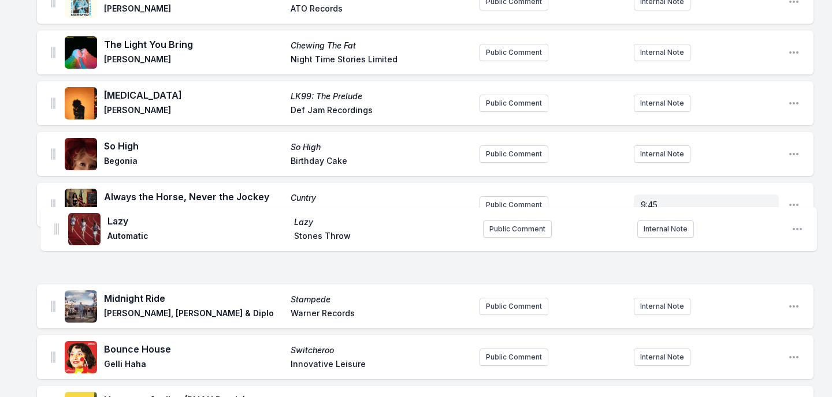
scroll to position [1043, 0]
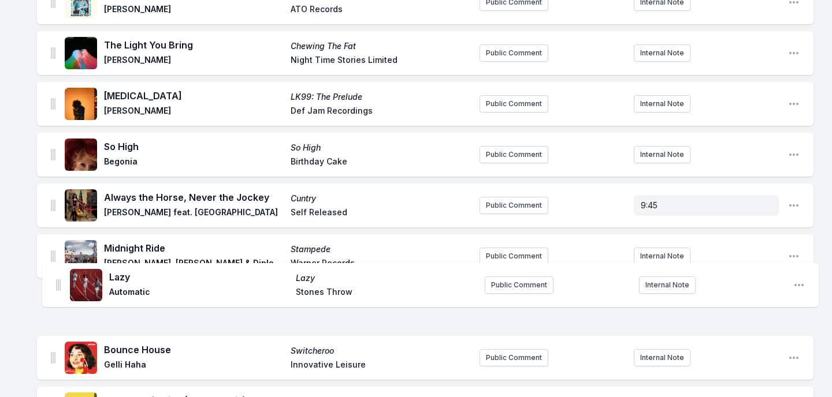
drag, startPoint x: 50, startPoint y: 263, endPoint x: 54, endPoint y: 277, distance: 14.3
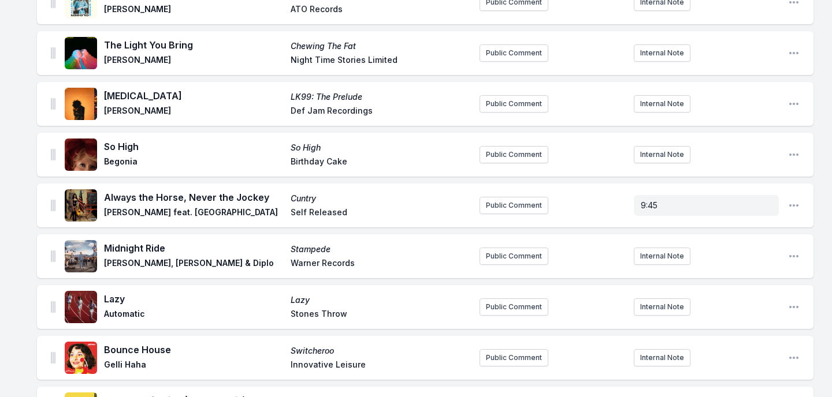
scroll to position [2882, 0]
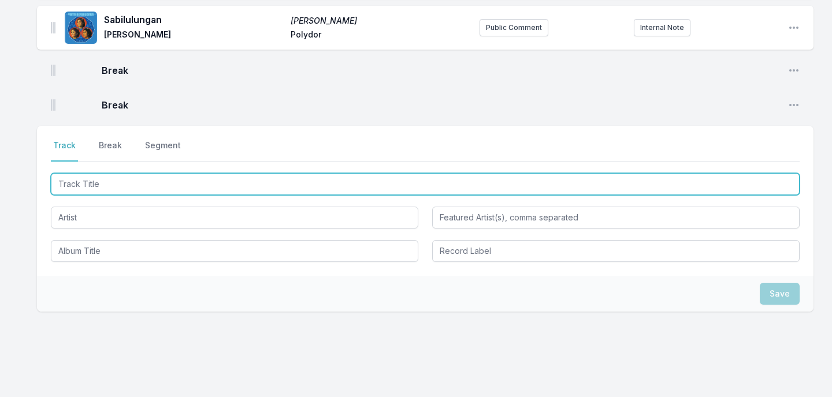
click at [184, 173] on input "Track Title" at bounding box center [425, 184] width 748 height 22
paste input "(Lazy Dog Bootleg Vocal Mix)"
type input "[PERSON_NAME] In My Room (Lazy Dog Bootleg Vocal Mix)"
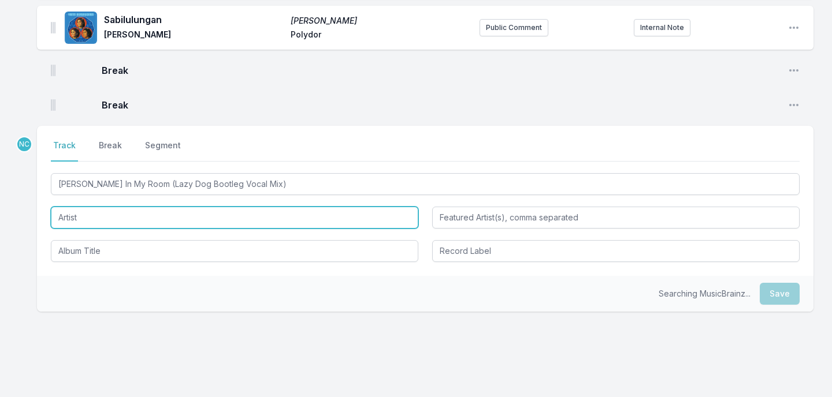
click at [258, 207] on input "Artist" at bounding box center [234, 218] width 367 height 22
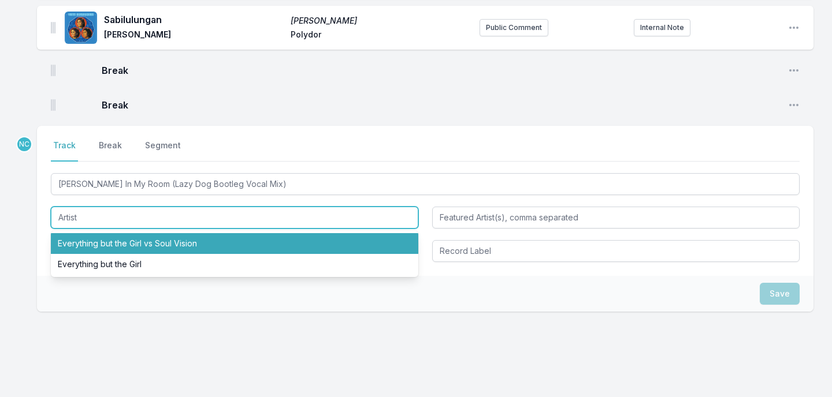
click at [258, 207] on input "Artist" at bounding box center [234, 218] width 367 height 22
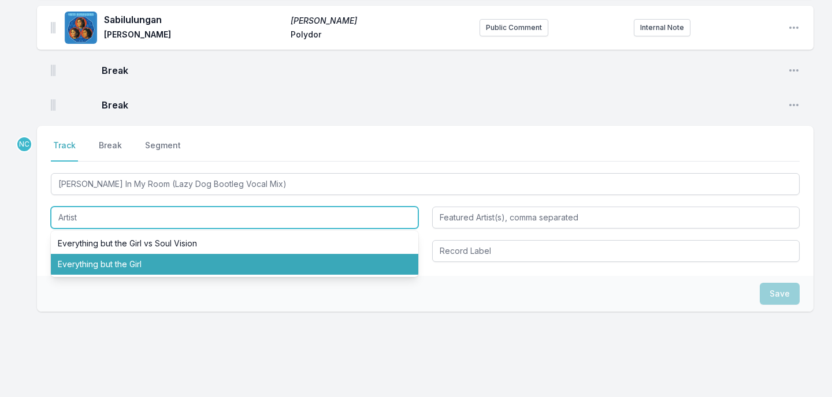
click at [214, 254] on li "Everything but the Girl" at bounding box center [234, 264] width 367 height 21
type input "Everything but the Girl"
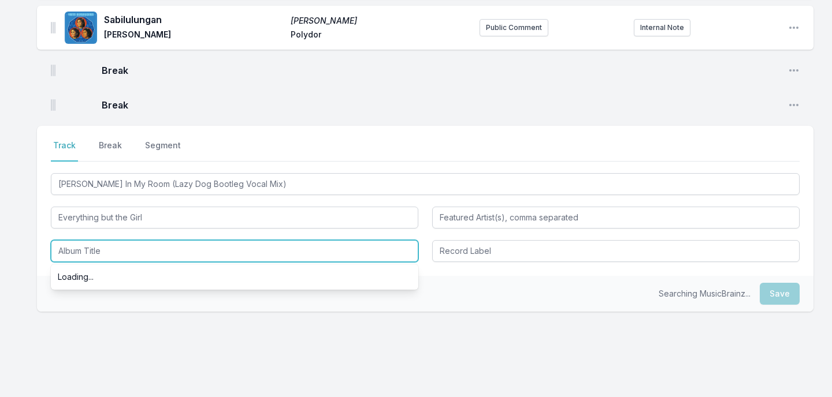
click at [209, 240] on input "Album Title" at bounding box center [234, 251] width 367 height 22
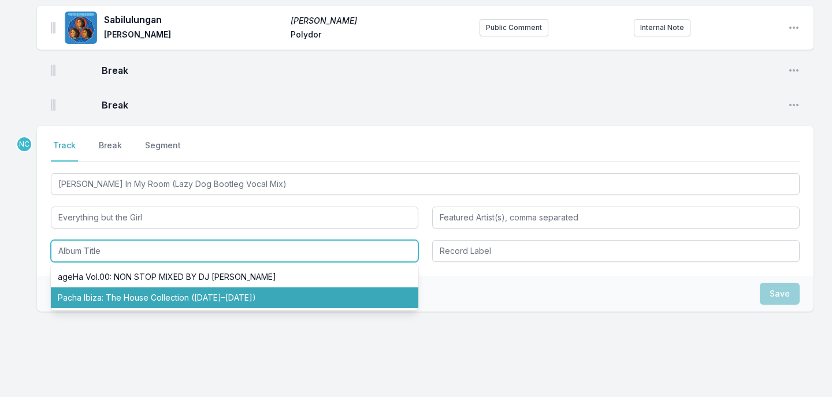
click at [206, 288] on li "Pacha Ibiza: The House Collection ([DATE]–[DATE])" at bounding box center [234, 298] width 367 height 21
type input "Pacha Ibiza: The House Collection ([DATE]–[DATE])"
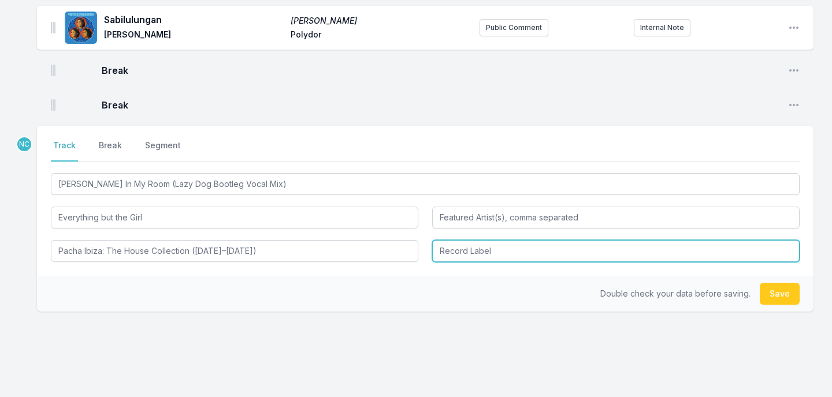
click at [453, 240] on input "Record Label" at bounding box center [615, 251] width 367 height 22
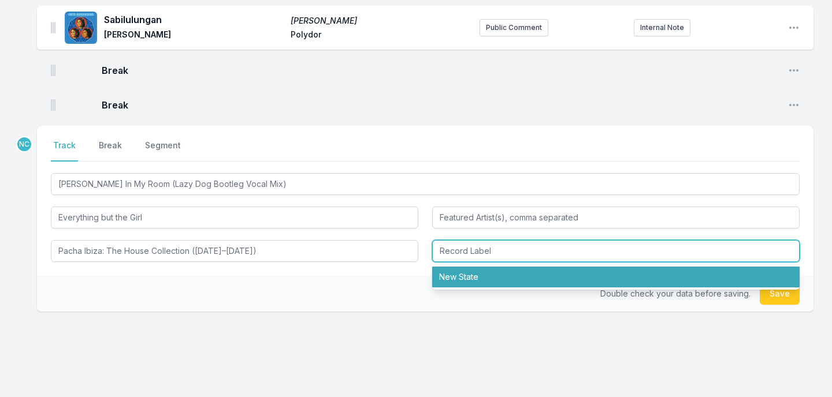
click at [471, 267] on li "New State" at bounding box center [615, 277] width 367 height 21
type input "New State"
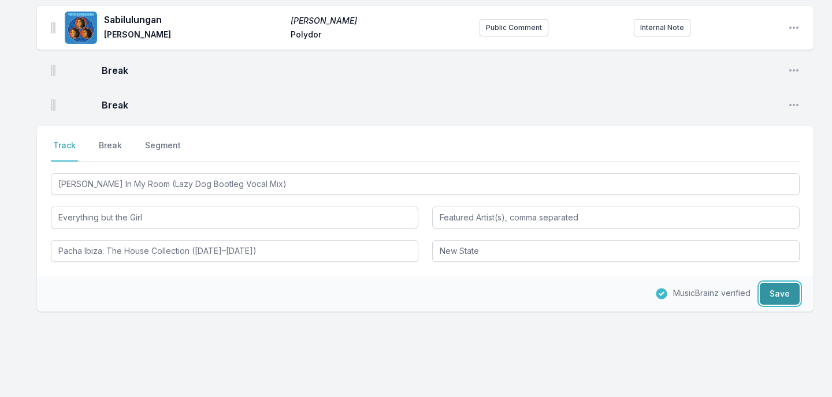
click at [766, 283] on button "Save" at bounding box center [779, 294] width 40 height 22
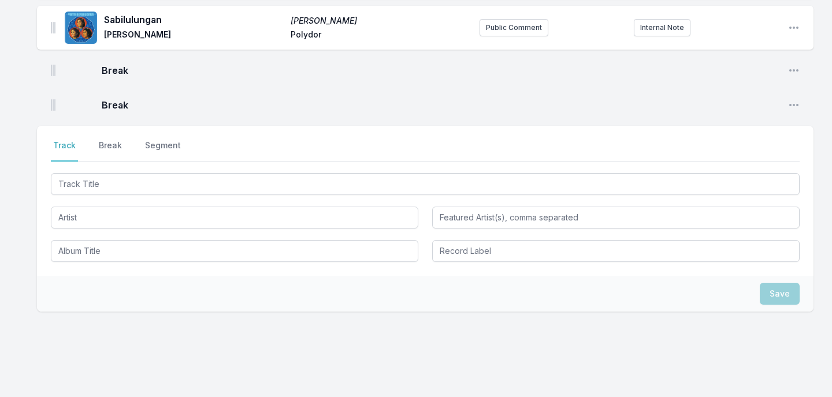
scroll to position [2939, 0]
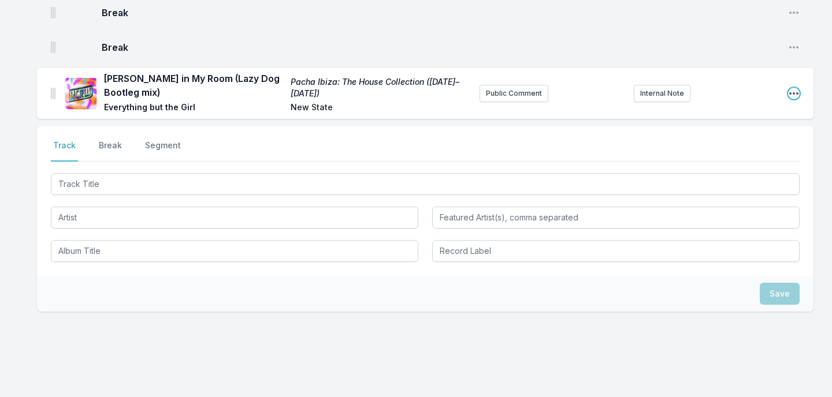
click at [793, 92] on icon "Open playlist item options" at bounding box center [793, 93] width 9 height 2
click at [778, 106] on button "Edit Track Details" at bounding box center [734, 116] width 129 height 21
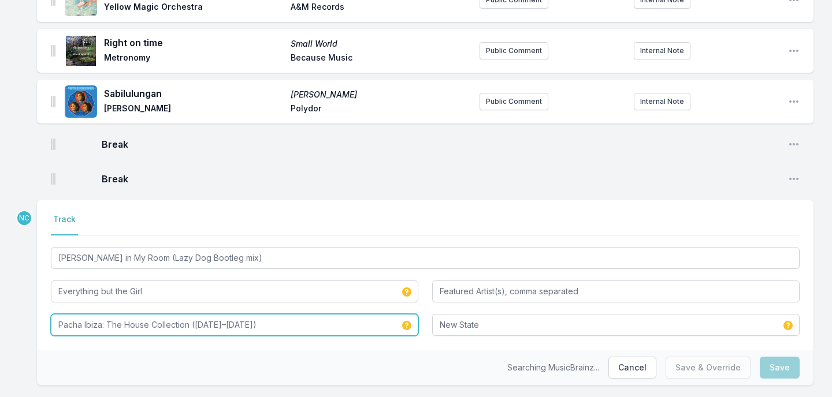
click at [230, 314] on input "Pacha Ibiza: The House Collection ([DATE]–[DATE])" at bounding box center [234, 325] width 367 height 22
paste input "Like the Deserts Miss the Rain"
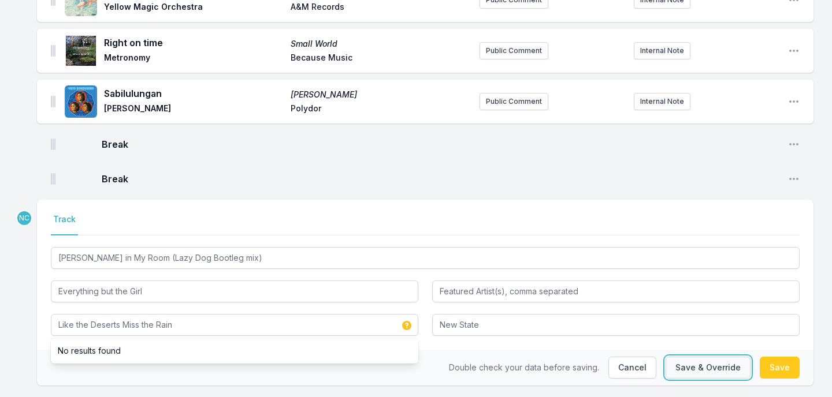
click at [736, 357] on button "Save & Override" at bounding box center [707, 368] width 85 height 22
type input "Pacha Ibiza: The House Collection ([DATE]–[DATE])"
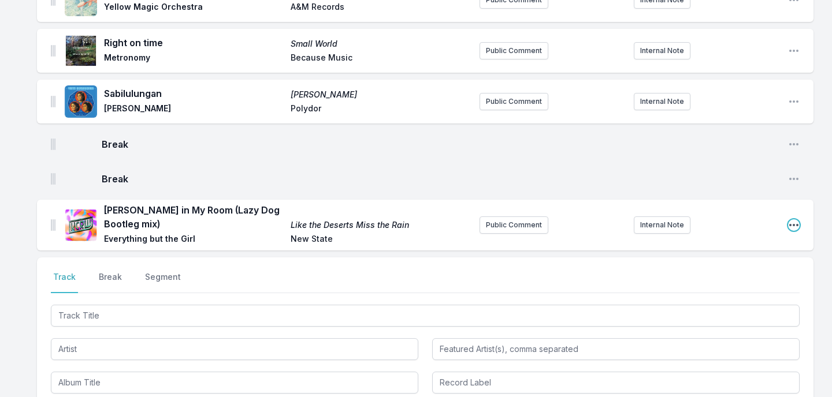
click at [791, 219] on icon "Open playlist item options" at bounding box center [794, 225] width 12 height 12
click at [770, 238] on button "Edit Track Details" at bounding box center [734, 248] width 129 height 21
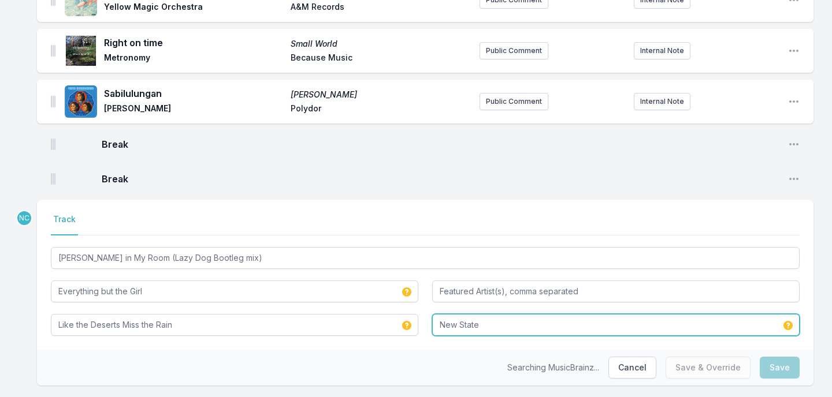
click at [521, 314] on input "New State" at bounding box center [615, 325] width 367 height 22
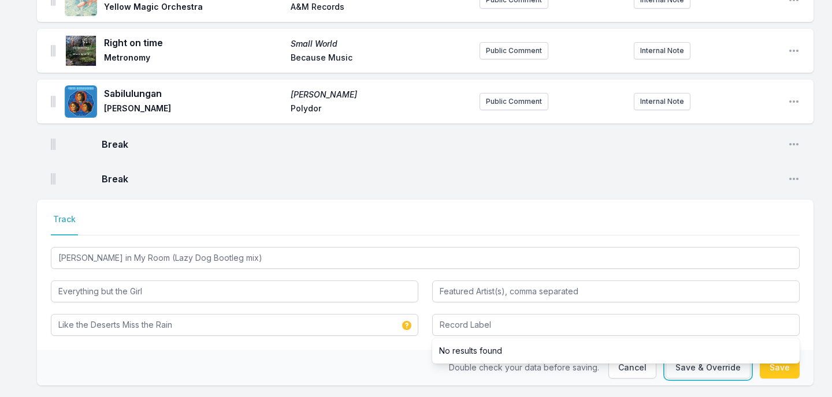
click at [718, 357] on button "Save & Override" at bounding box center [707, 368] width 85 height 22
type input "New State"
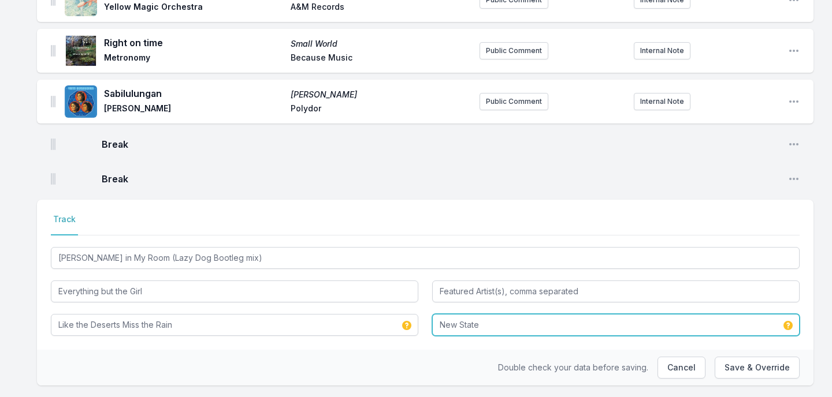
click at [724, 314] on input "New State" at bounding box center [615, 325] width 367 height 22
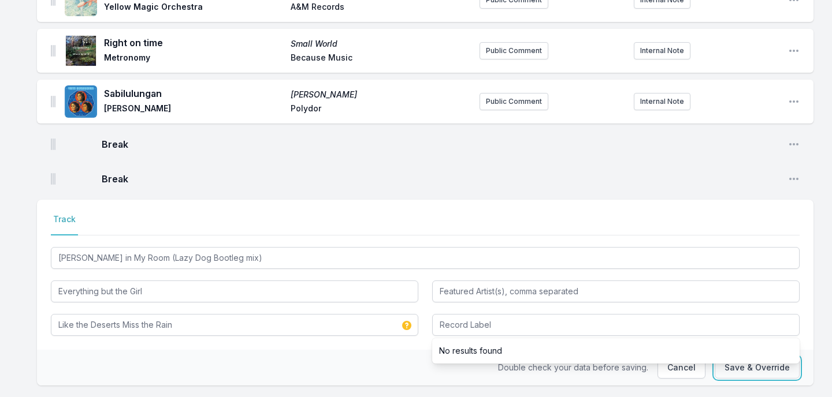
click at [751, 357] on button "Save & Override" at bounding box center [756, 368] width 85 height 22
type input "New State"
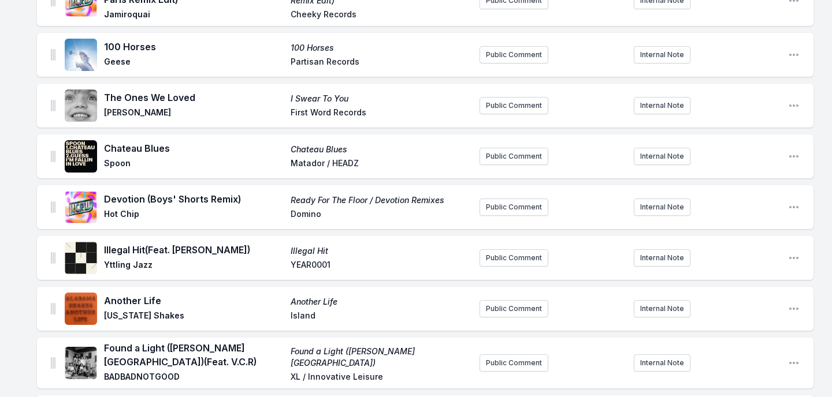
scroll to position [1802, 0]
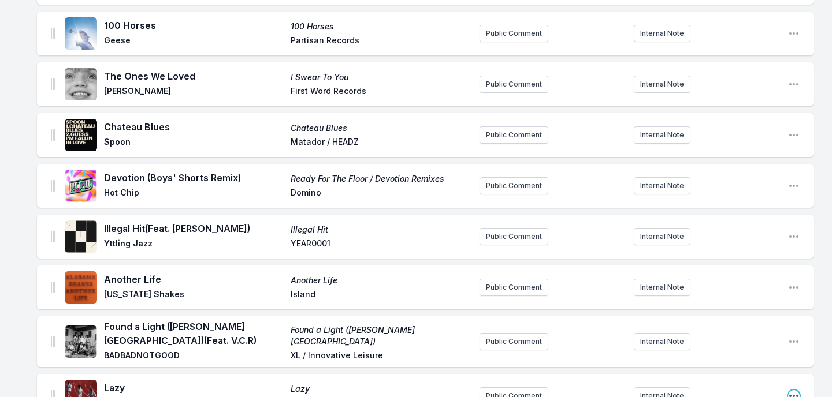
click at [794, 395] on icon "Open playlist item options" at bounding box center [793, 396] width 9 height 2
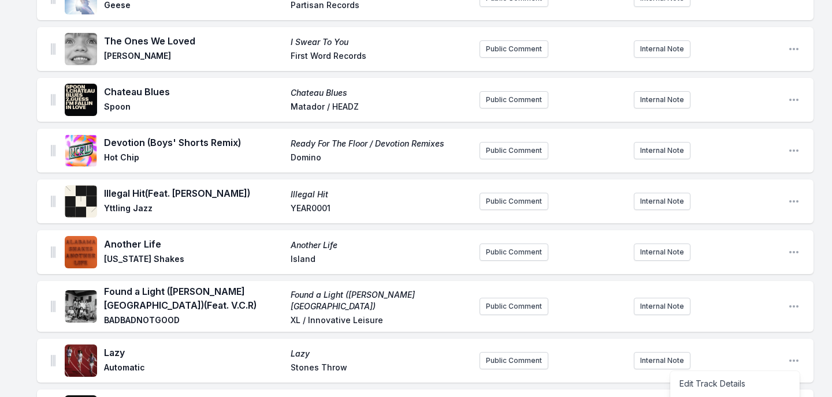
scroll to position [1846, 0]
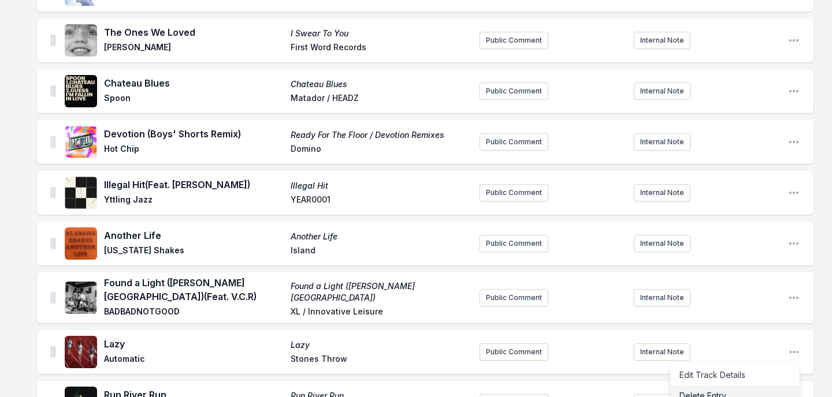
click at [731, 386] on button "Delete Entry" at bounding box center [734, 396] width 129 height 21
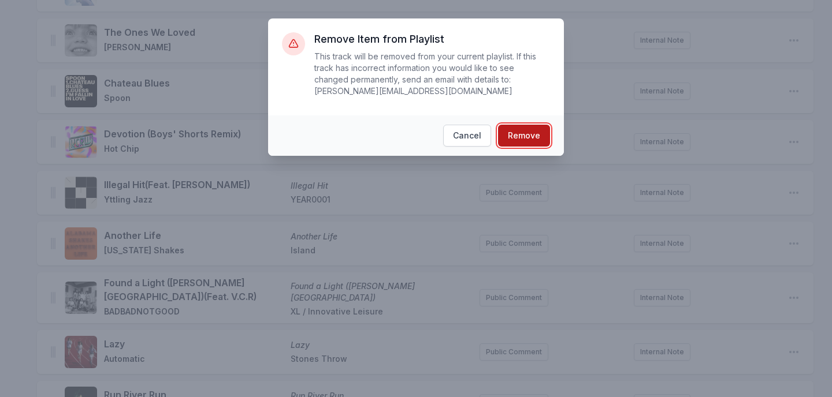
click at [539, 140] on button "Remove" at bounding box center [524, 136] width 52 height 22
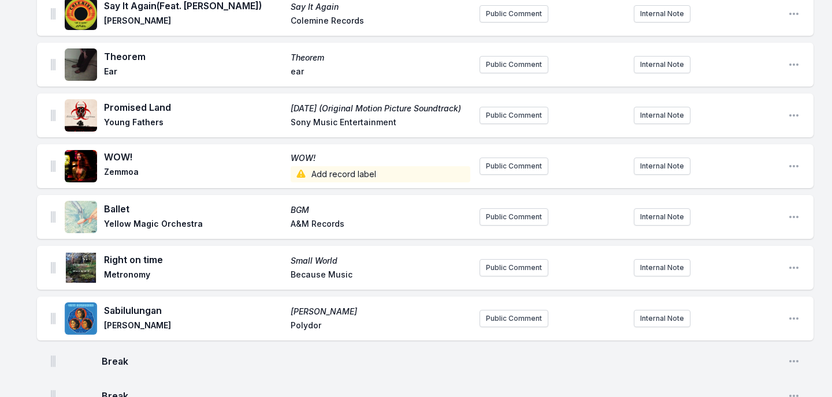
scroll to position [2891, 0]
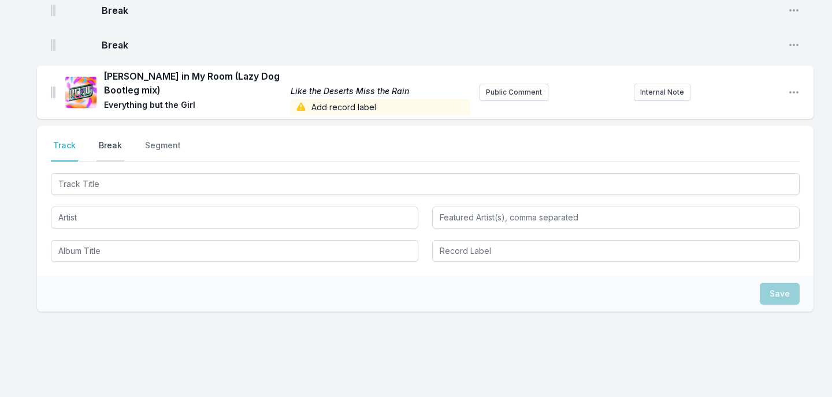
click at [111, 140] on button "Break" at bounding box center [110, 151] width 28 height 22
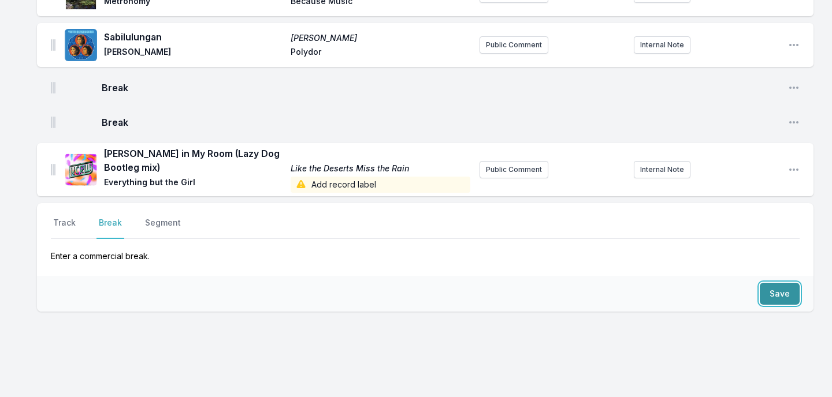
click at [778, 283] on button "Save" at bounding box center [779, 294] width 40 height 22
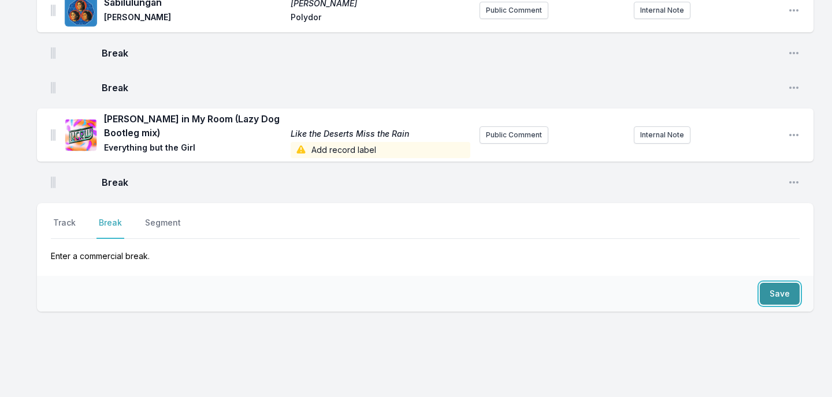
click at [778, 283] on button "Save" at bounding box center [779, 294] width 40 height 22
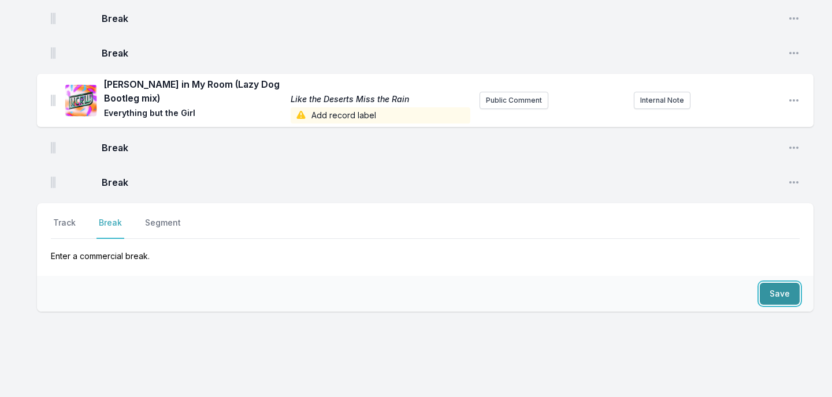
click at [778, 283] on button "Save" at bounding box center [779, 294] width 40 height 22
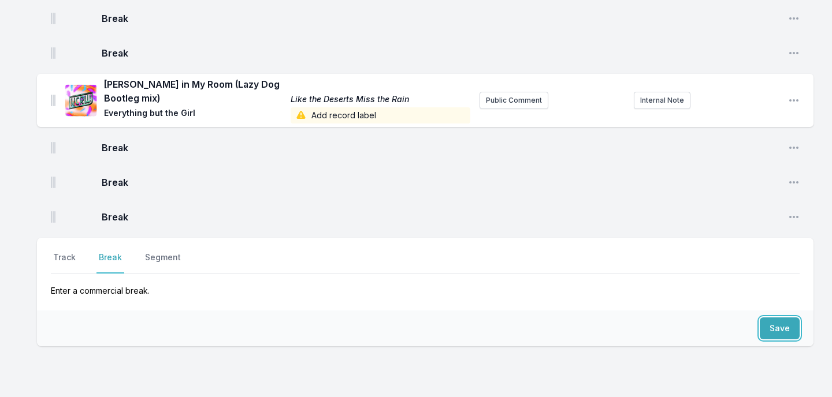
scroll to position [2917, 0]
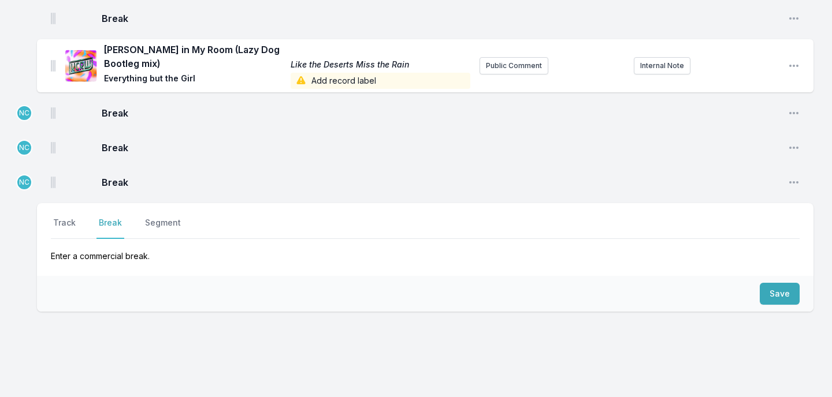
click at [50, 99] on div "Break Open playlist item options" at bounding box center [425, 113] width 776 height 28
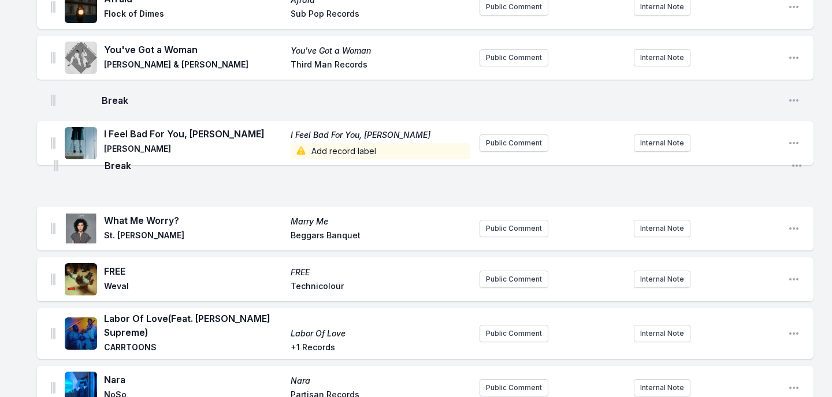
scroll to position [510, 0]
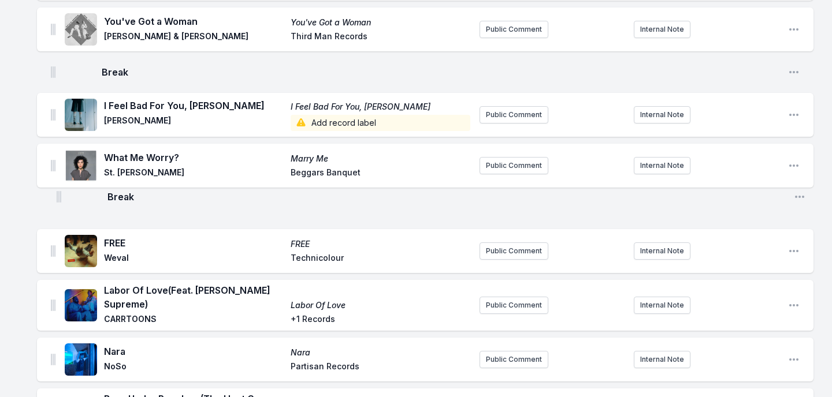
drag, startPoint x: 51, startPoint y: 87, endPoint x: 57, endPoint y: 192, distance: 105.3
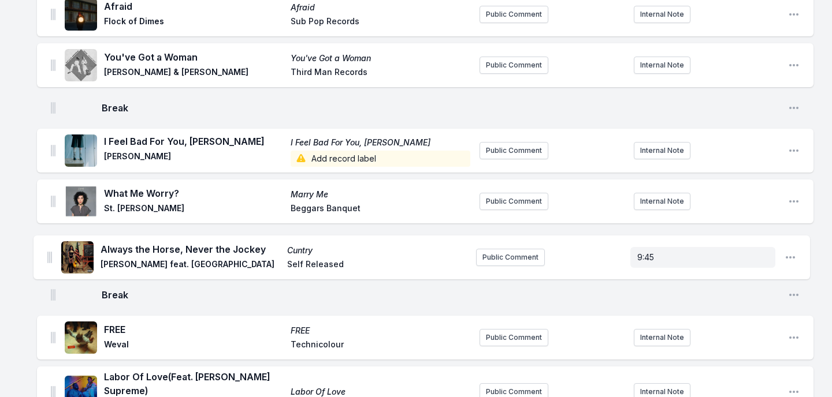
scroll to position [493, 0]
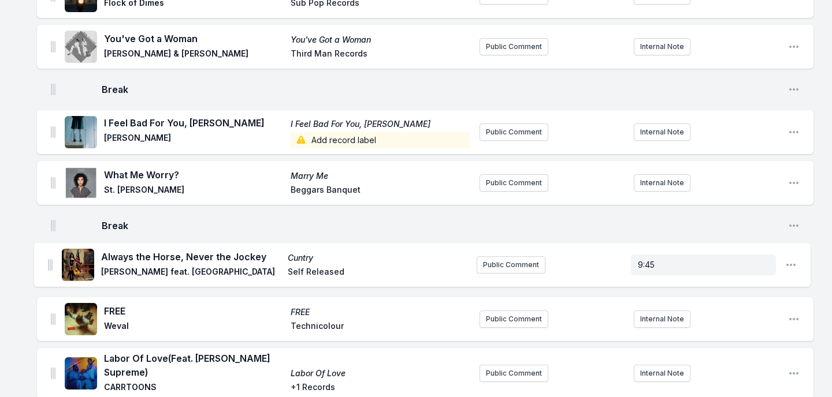
drag, startPoint x: 51, startPoint y: 178, endPoint x: 49, endPoint y: 256, distance: 78.6
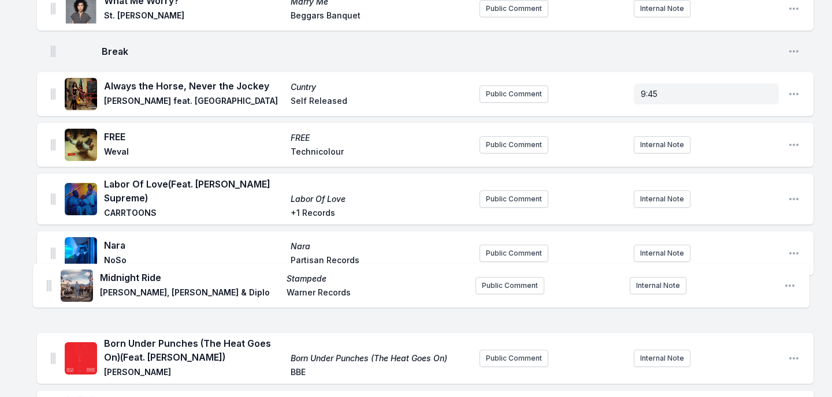
scroll to position [608, 0]
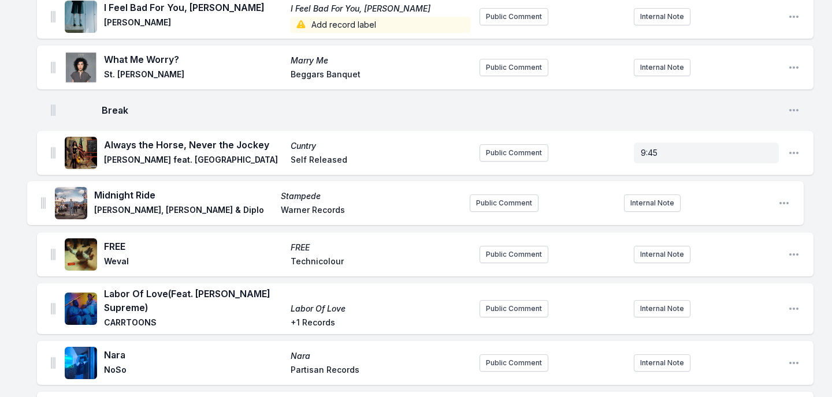
drag, startPoint x: 51, startPoint y: 334, endPoint x: 41, endPoint y: 198, distance: 136.6
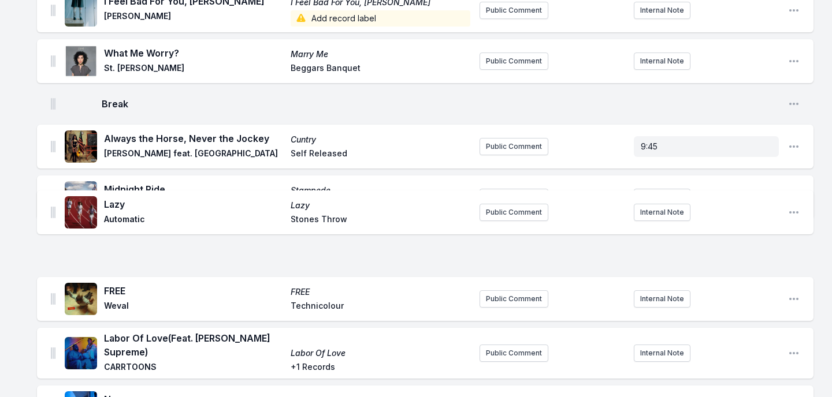
scroll to position [605, 0]
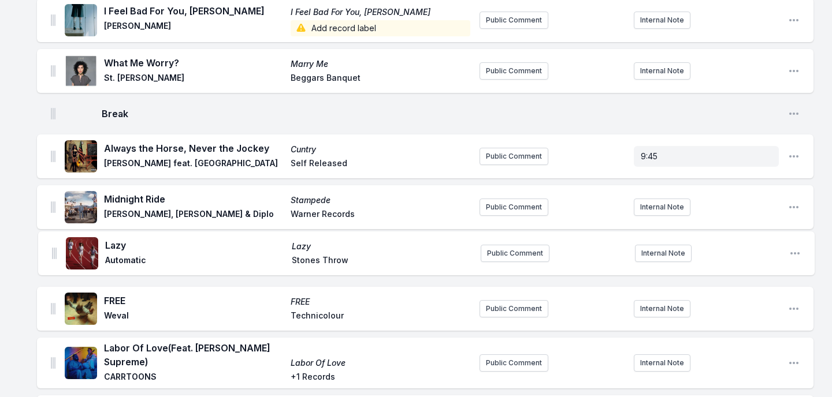
drag, startPoint x: 52, startPoint y: 234, endPoint x: 53, endPoint y: 247, distance: 12.2
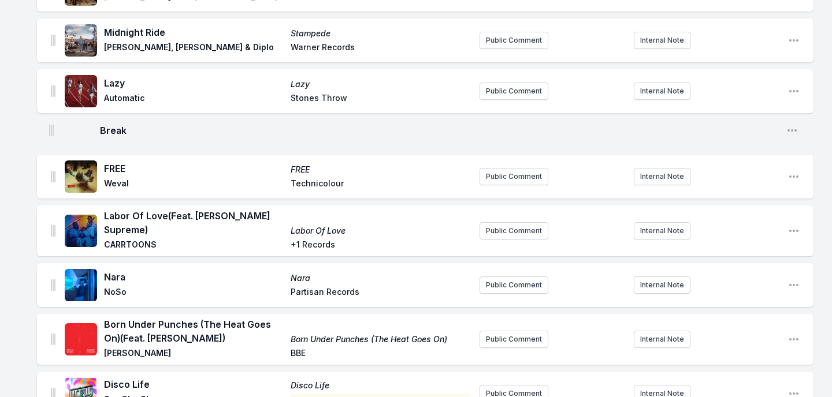
scroll to position [771, 0]
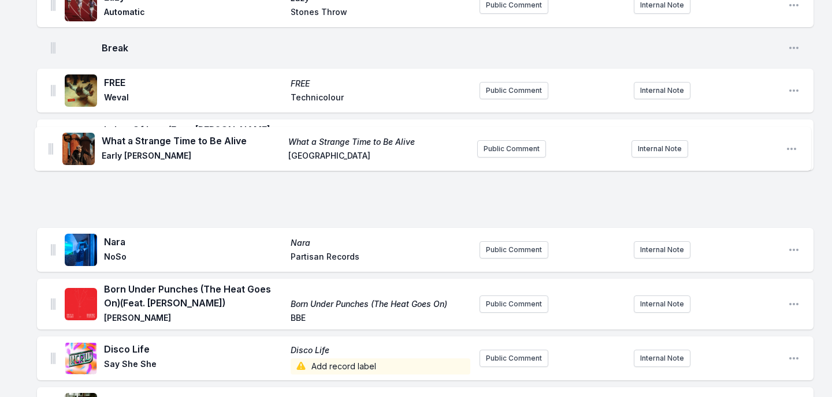
scroll to position [813, 0]
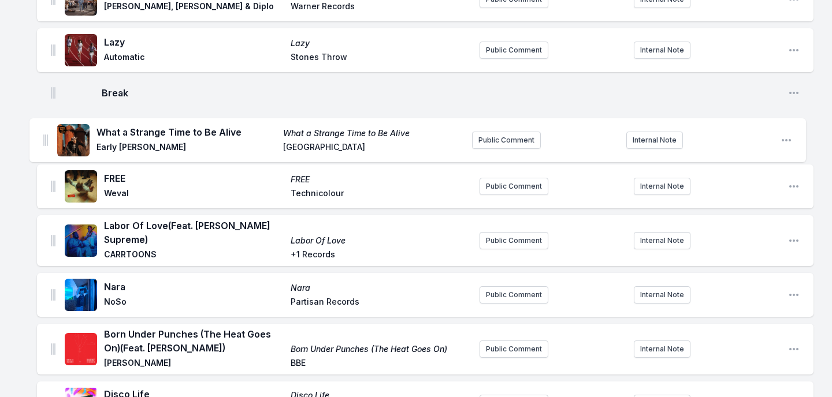
drag, startPoint x: 54, startPoint y: 175, endPoint x: 43, endPoint y: 128, distance: 48.6
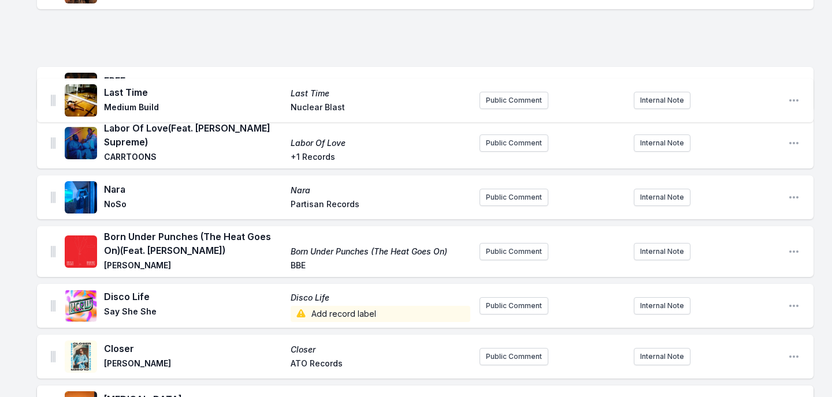
scroll to position [887, 0]
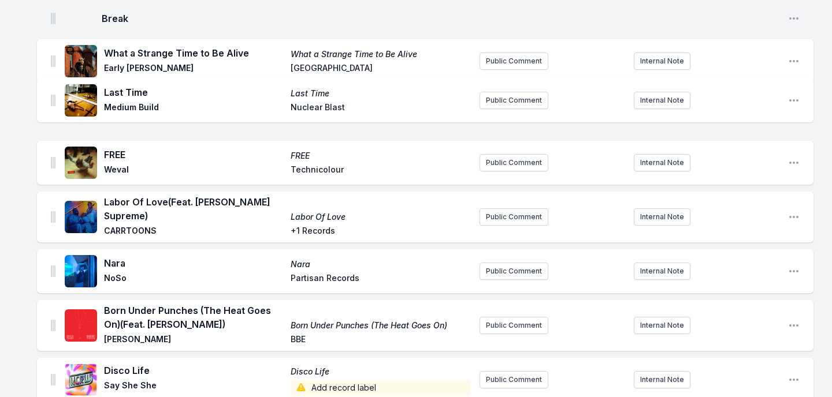
drag, startPoint x: 54, startPoint y: 121, endPoint x: 54, endPoint y: 95, distance: 26.6
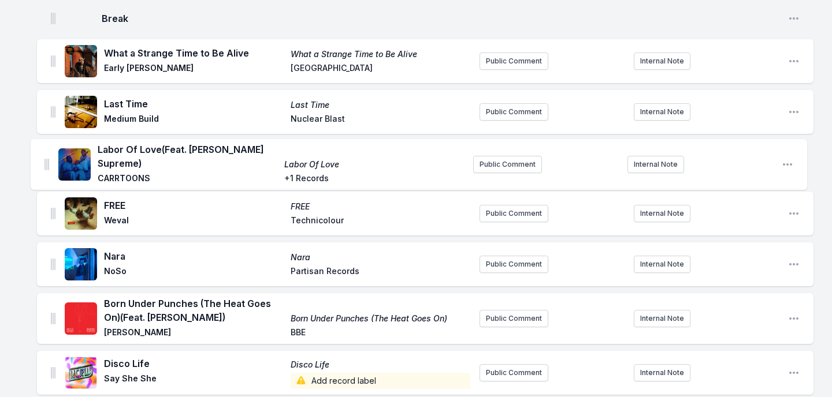
drag, startPoint x: 52, startPoint y: 206, endPoint x: 46, endPoint y: 155, distance: 51.8
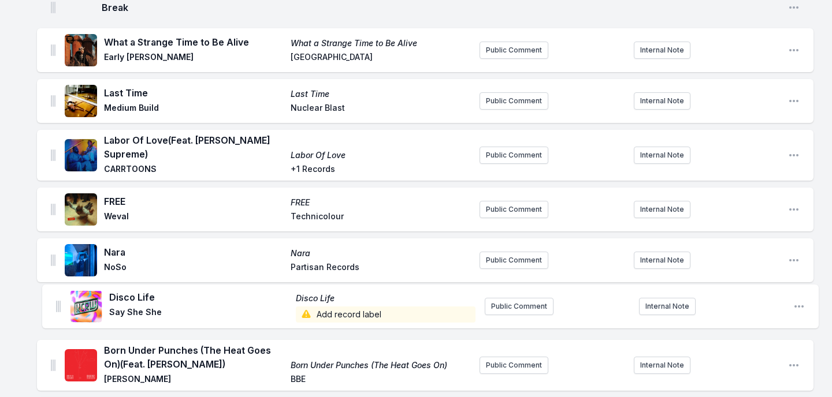
scroll to position [901, 0]
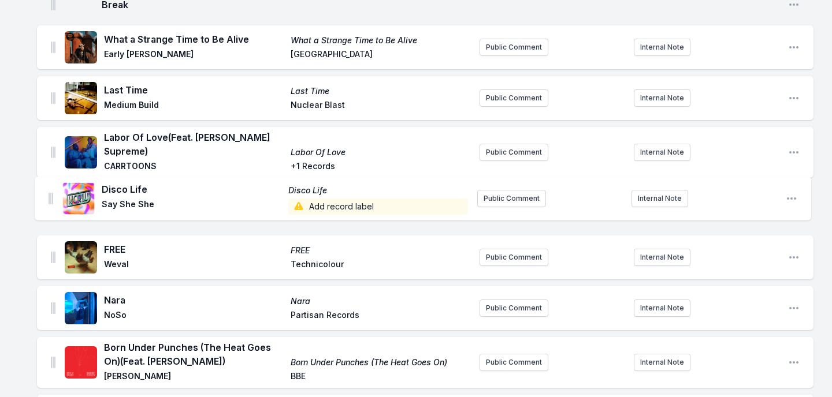
drag, startPoint x: 52, startPoint y: 368, endPoint x: 49, endPoint y: 189, distance: 178.5
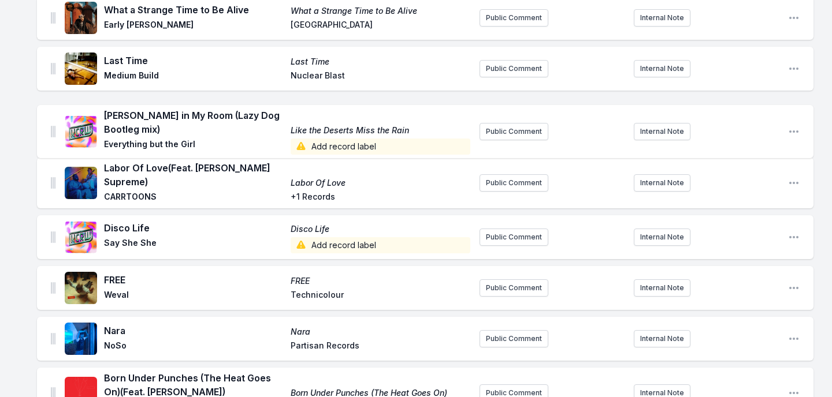
scroll to position [929, 0]
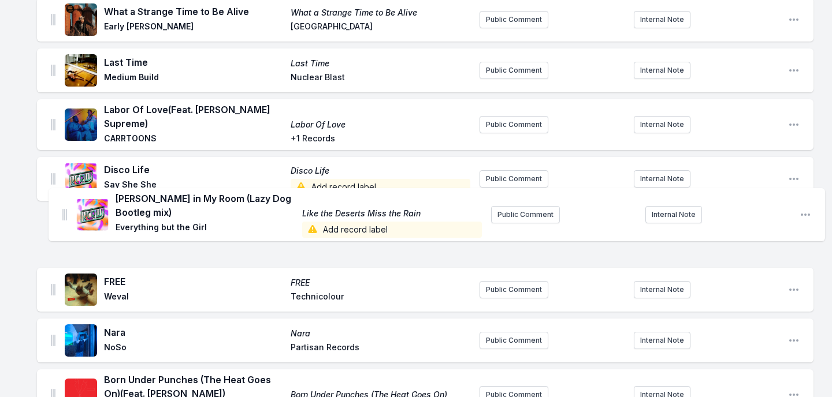
drag, startPoint x: 52, startPoint y: 158, endPoint x: 64, endPoint y: 208, distance: 51.0
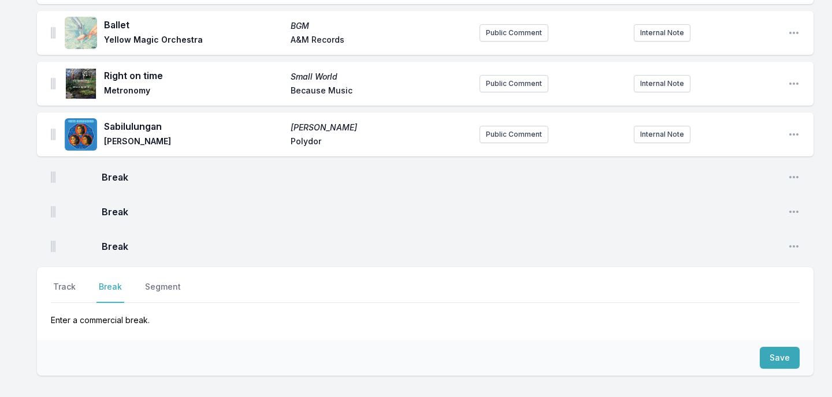
scroll to position [2917, 0]
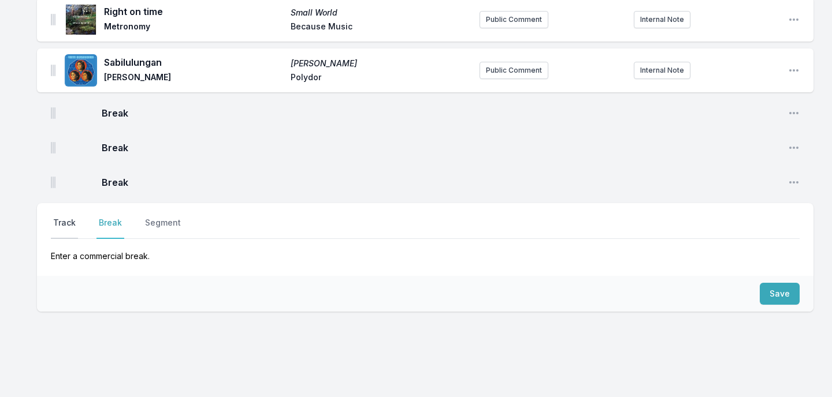
click at [65, 217] on button "Track" at bounding box center [64, 228] width 27 height 22
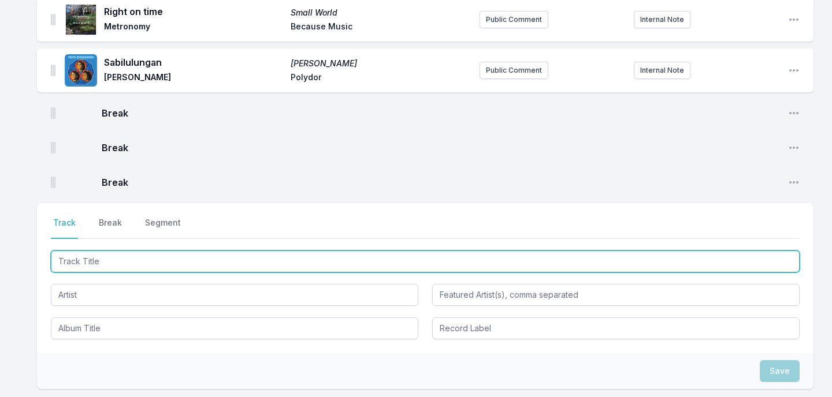
click at [143, 251] on input "Track Title" at bounding box center [425, 262] width 748 height 22
type input "Feelings"
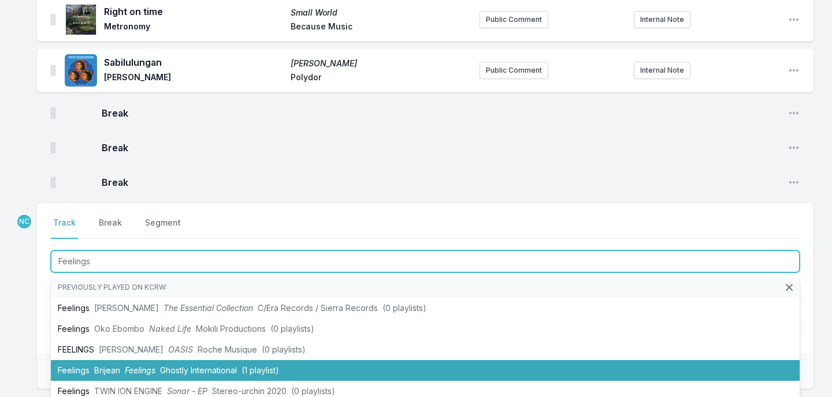
click at [125, 360] on li "Feelings Brijean Feelings Ghostly International (1 playlist)" at bounding box center [425, 370] width 748 height 21
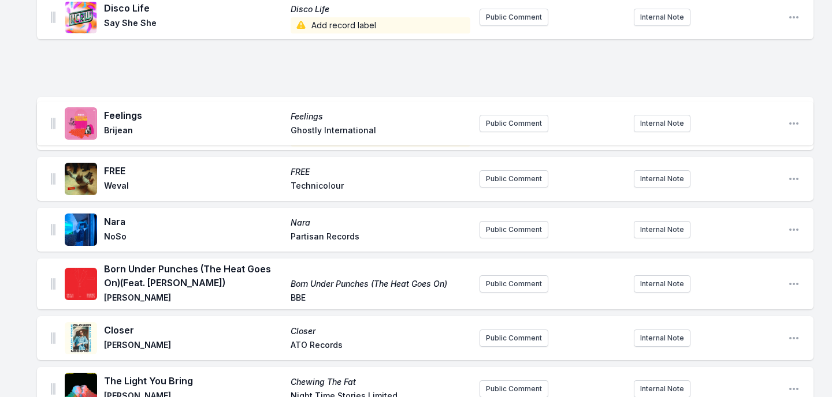
scroll to position [1041, 0]
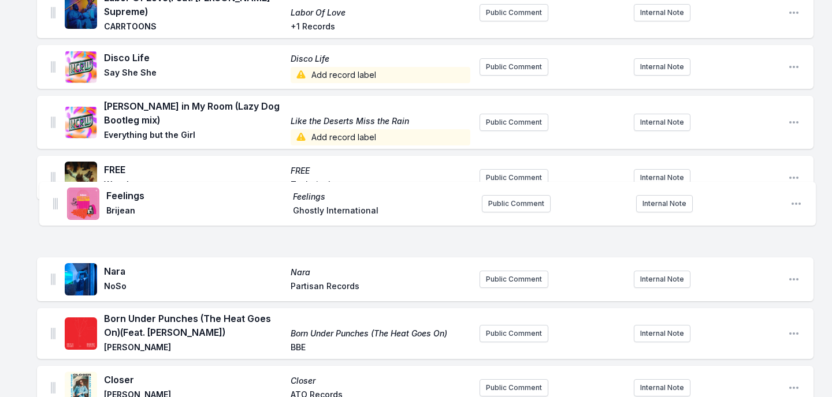
drag, startPoint x: 53, startPoint y: 146, endPoint x: 55, endPoint y: 193, distance: 47.4
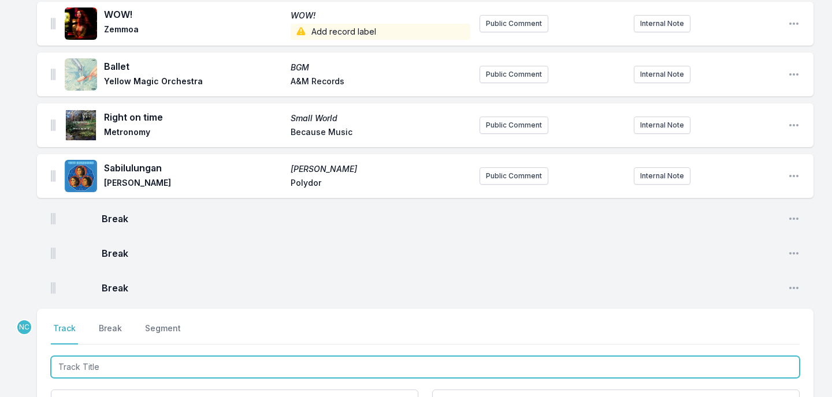
scroll to position [2916, 0]
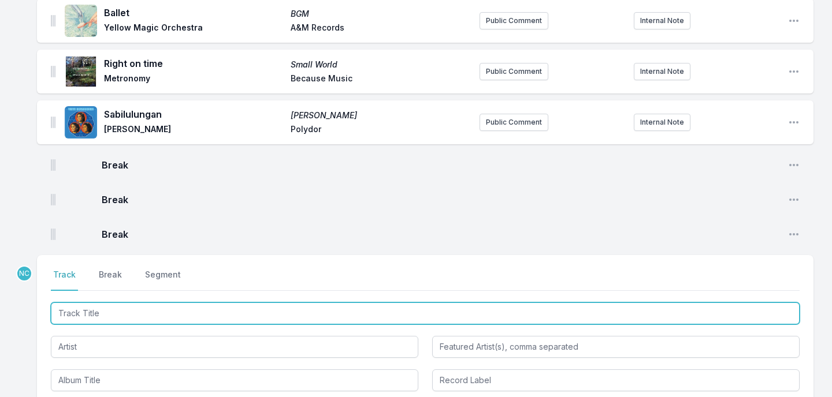
click at [150, 303] on input "Track Title" at bounding box center [425, 314] width 748 height 22
type input "Enough"
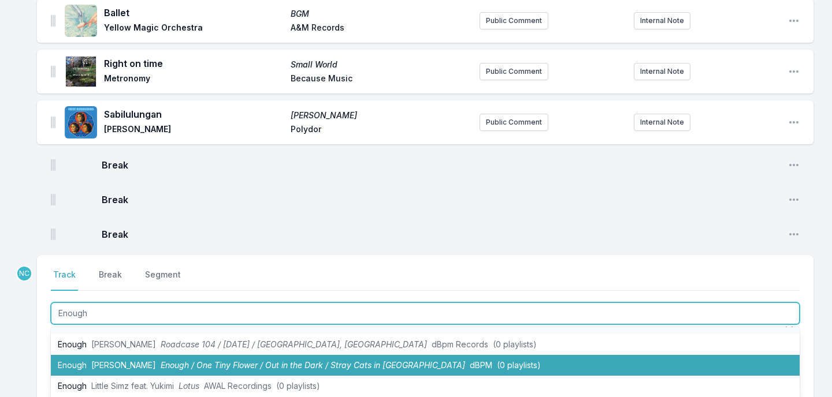
scroll to position [20, 0]
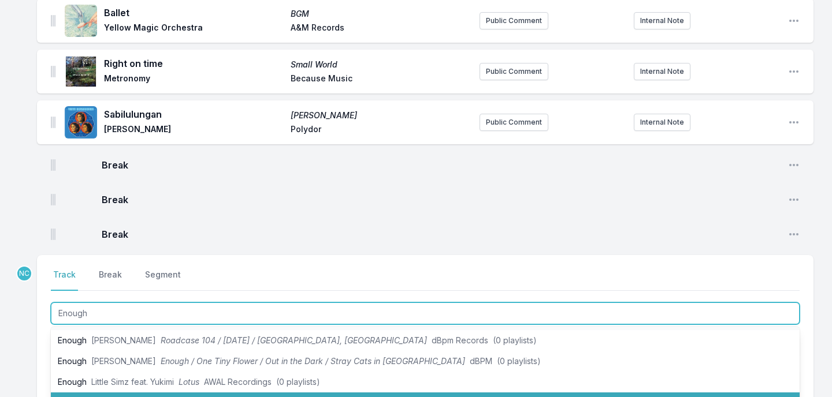
click at [150, 397] on span "Lotus" at bounding box center [143, 403] width 21 height 10
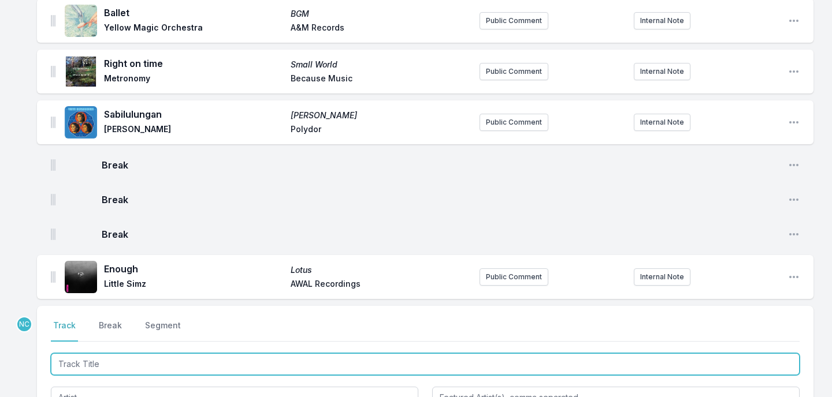
scroll to position [2967, 0]
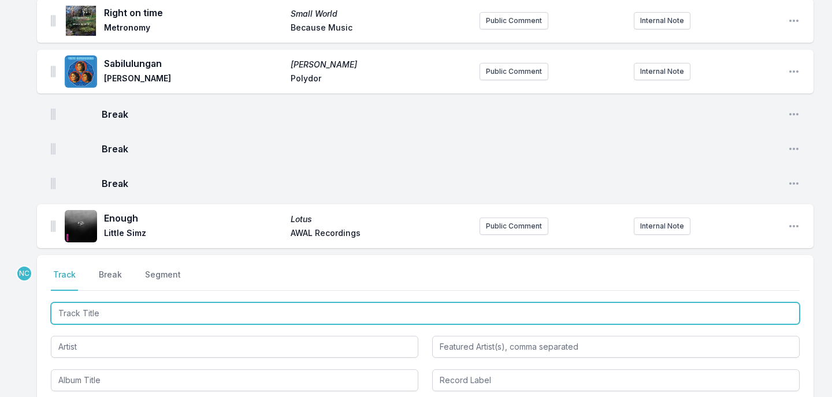
click at [299, 303] on input "Track Title" at bounding box center [425, 314] width 748 height 22
type input "Peace"
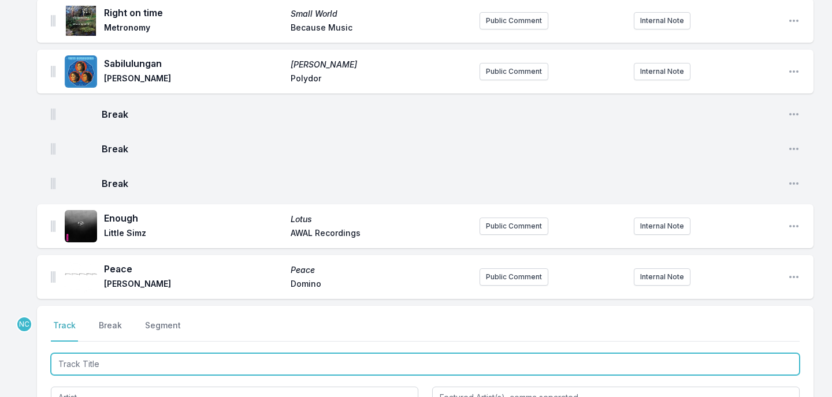
scroll to position [3018, 0]
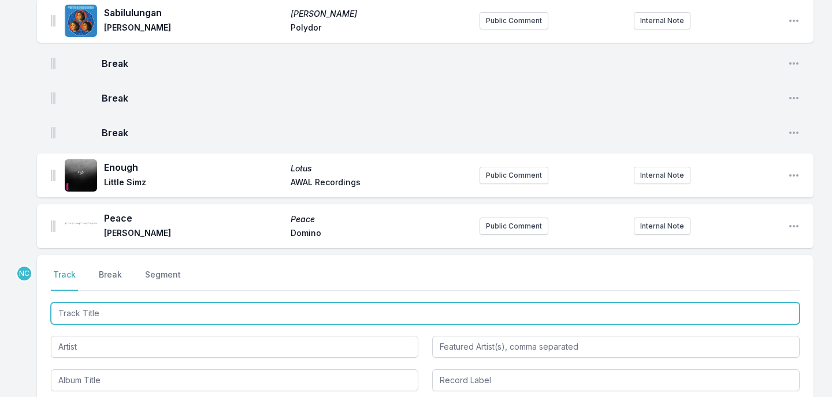
click at [189, 303] on input "Track Title" at bounding box center [425, 314] width 748 height 22
type input "Doop"
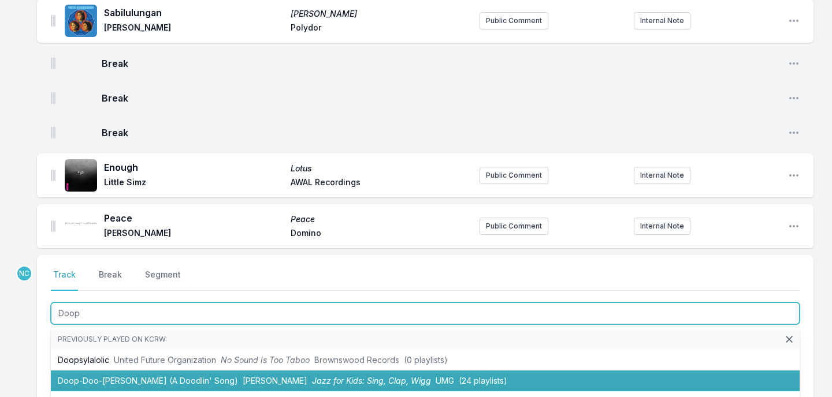
click at [166, 371] on li "Doop-Doo-[PERSON_NAME] (A Doodlin' Song) [PERSON_NAME] Jazz for Kids: Sing, Cla…" at bounding box center [425, 381] width 748 height 21
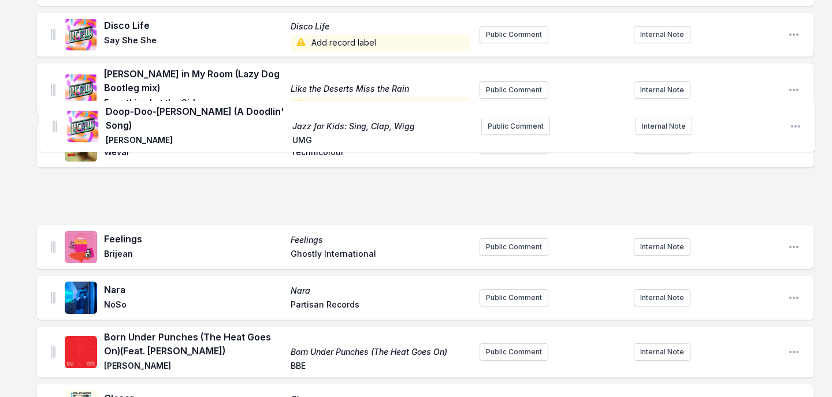
scroll to position [1064, 0]
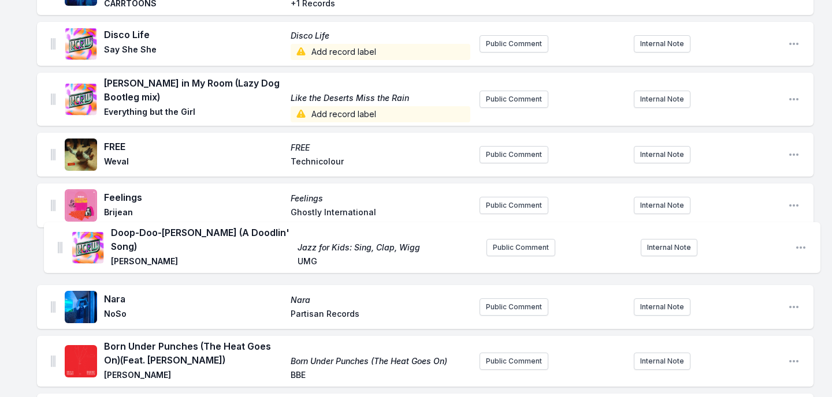
drag, startPoint x: 53, startPoint y: 197, endPoint x: 59, endPoint y: 237, distance: 41.0
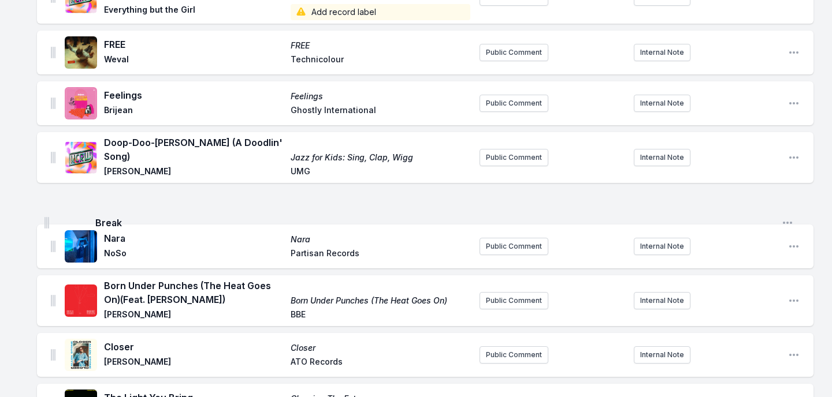
scroll to position [1130, 0]
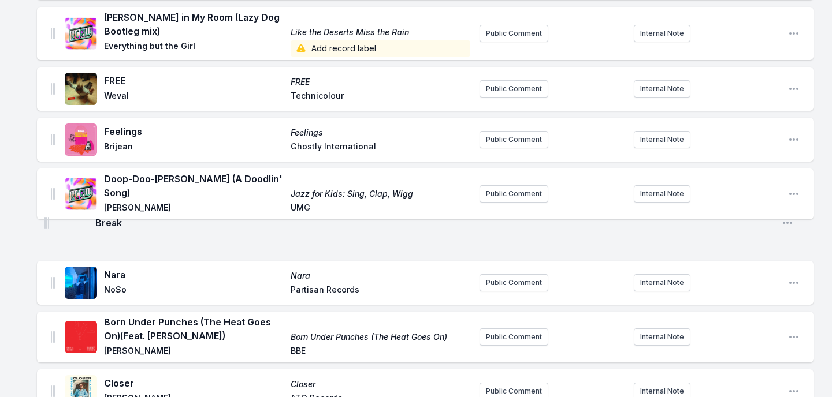
drag, startPoint x: 54, startPoint y: 286, endPoint x: 47, endPoint y: 218, distance: 68.5
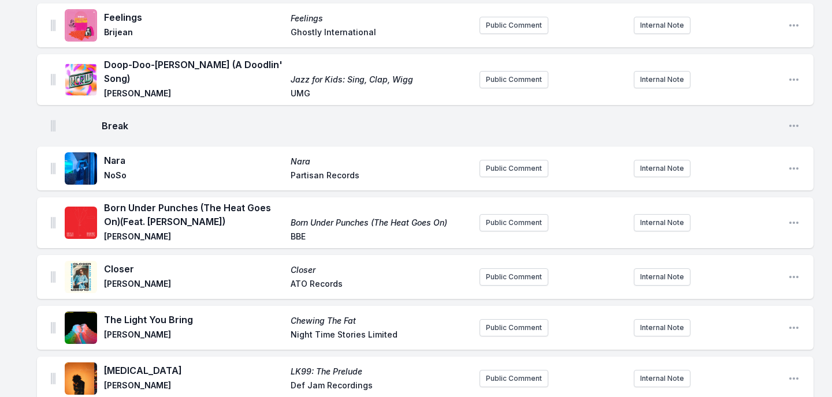
scroll to position [1346, 0]
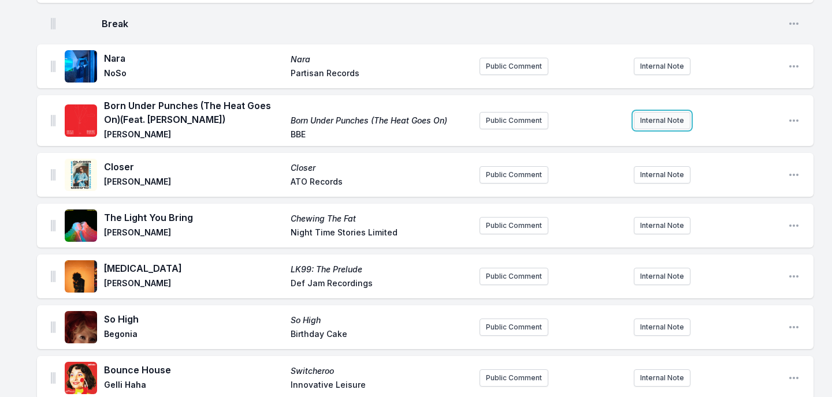
click at [665, 112] on button "Internal Note" at bounding box center [661, 120] width 57 height 17
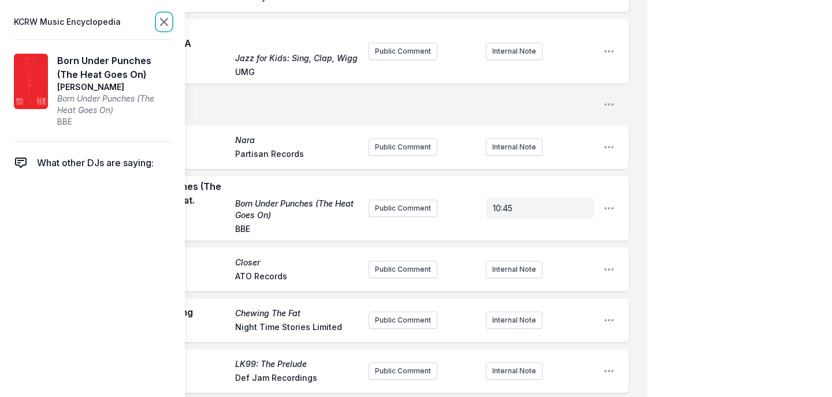
click at [161, 24] on icon at bounding box center [164, 22] width 14 height 14
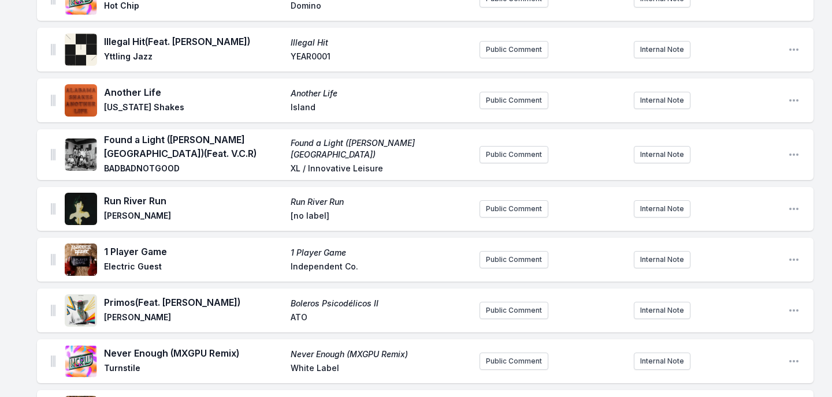
scroll to position [2249, 0]
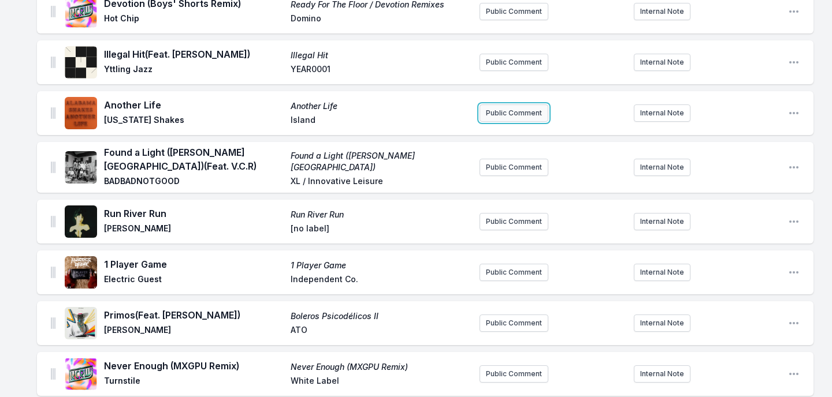
click at [508, 105] on button "Public Comment" at bounding box center [513, 113] width 69 height 17
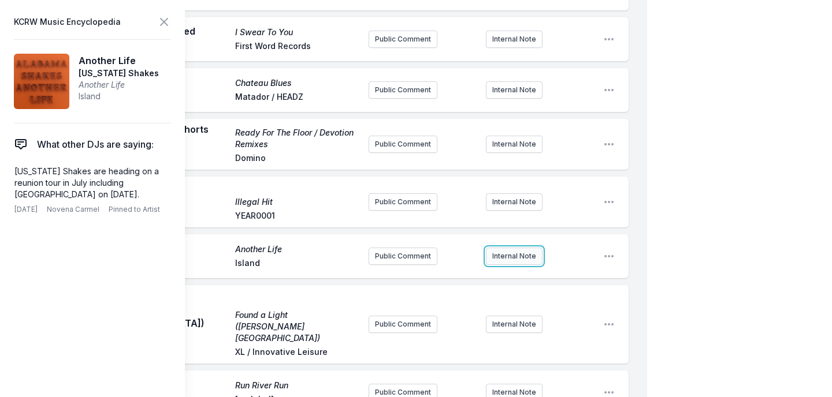
click at [499, 248] on button "Internal Note" at bounding box center [514, 256] width 57 height 17
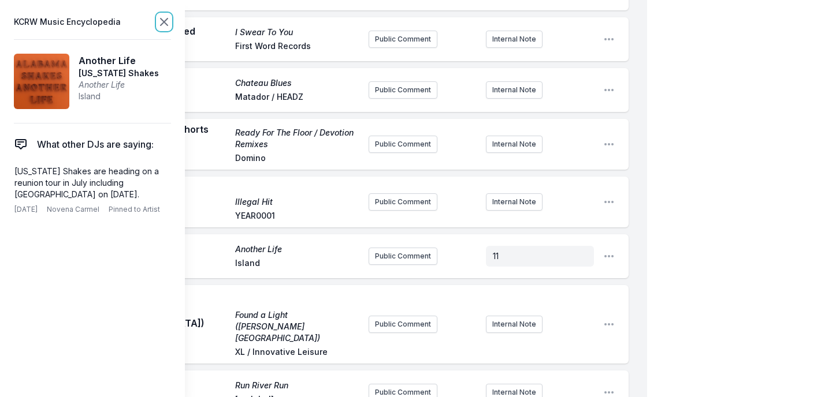
click at [169, 25] on icon at bounding box center [164, 22] width 14 height 14
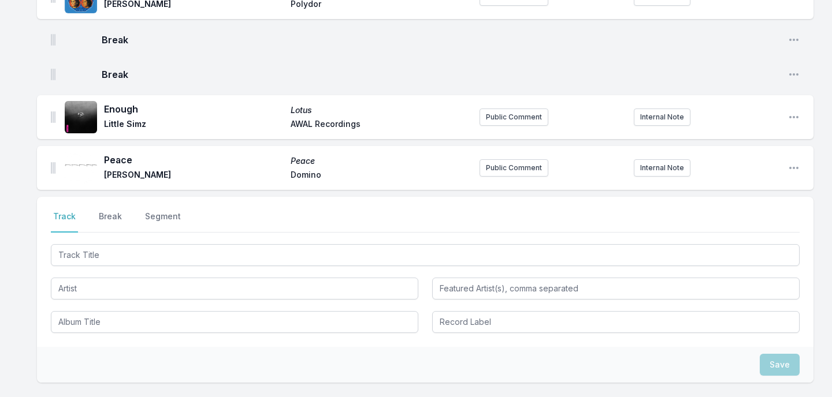
scroll to position [3198, 0]
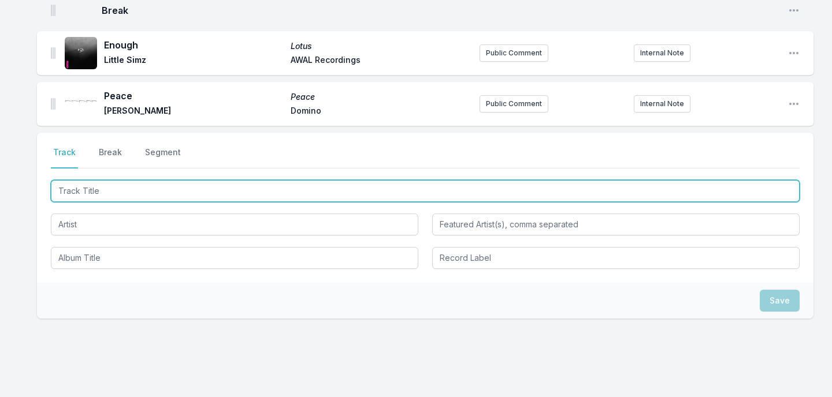
click at [166, 180] on input "Track Title" at bounding box center [425, 191] width 748 height 22
type input "Click Bait"
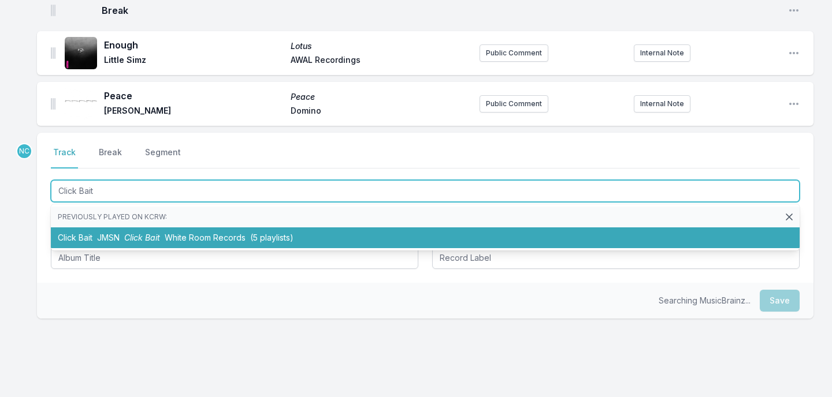
click at [184, 228] on li "Click Bait JMSN Click Bait White Room Records (5 playlists)" at bounding box center [425, 238] width 748 height 21
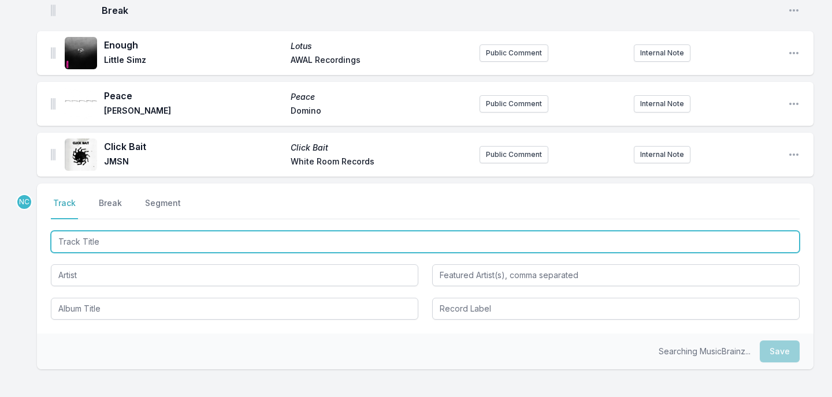
scroll to position [3249, 0]
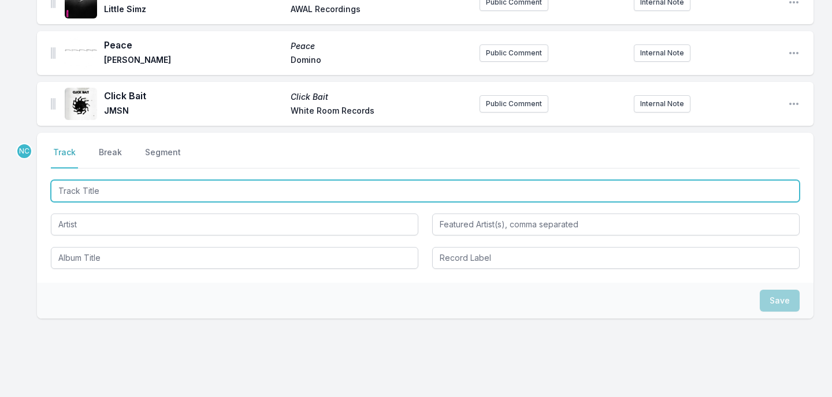
click at [155, 180] on input "Track Title" at bounding box center [425, 191] width 748 height 22
click at [62, 180] on input "J t'aime" at bounding box center [425, 191] width 748 height 22
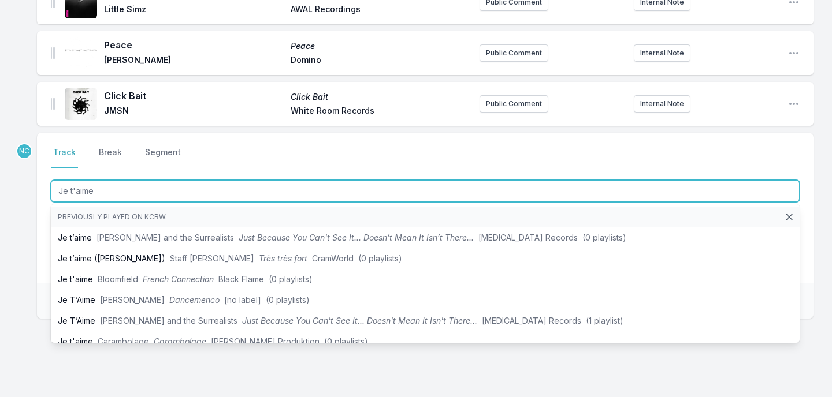
click at [126, 180] on input "Je t'aime" at bounding box center [425, 191] width 748 height 22
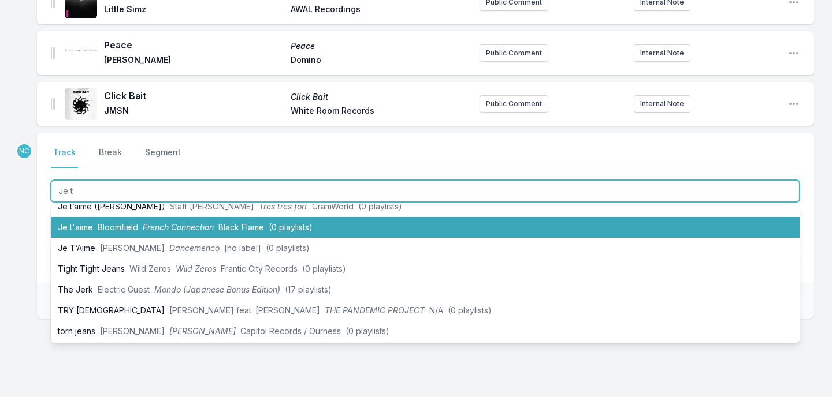
scroll to position [149, 0]
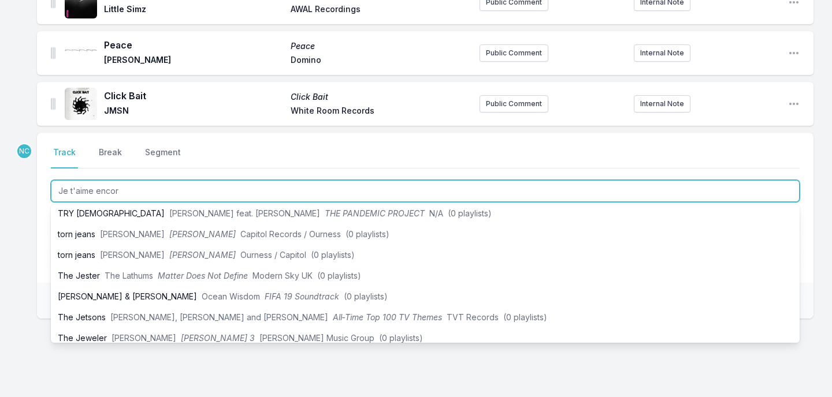
type input "Je t'aime [MEDICAL_DATA]"
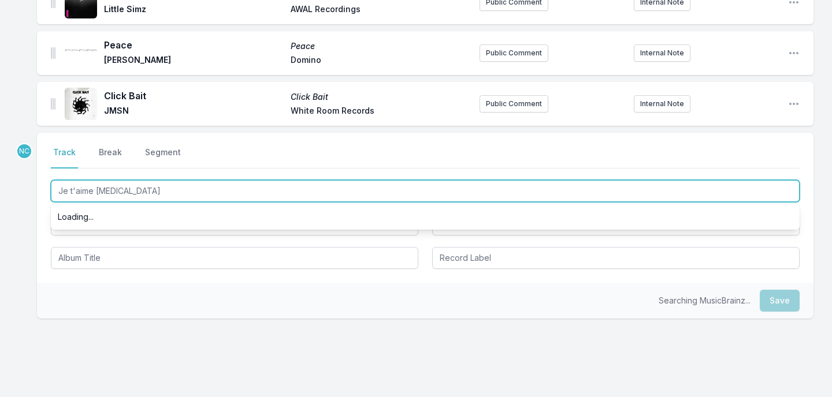
scroll to position [0, 0]
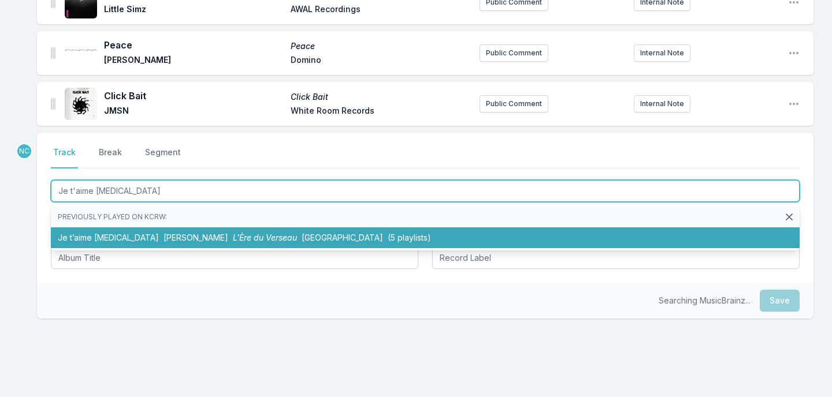
click at [162, 228] on li "Je t’aime [MEDICAL_DATA] [PERSON_NAME] L’Ère du [GEOGRAPHIC_DATA] (5 playlists)" at bounding box center [425, 238] width 748 height 21
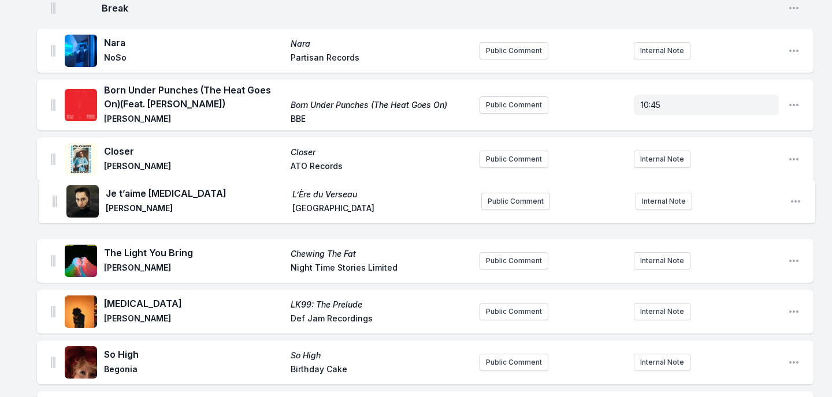
scroll to position [1247, 0]
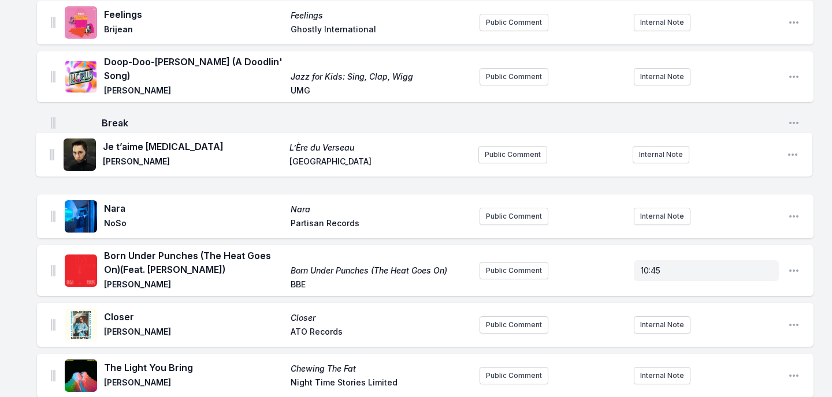
drag, startPoint x: 53, startPoint y: 256, endPoint x: 51, endPoint y: 143, distance: 113.2
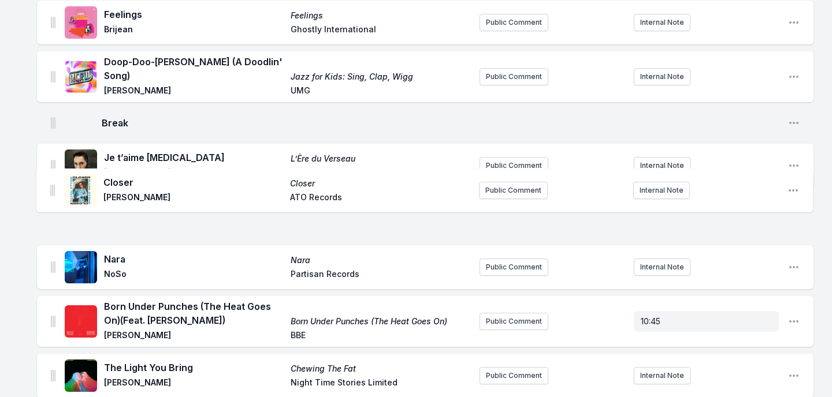
scroll to position [1247, 0]
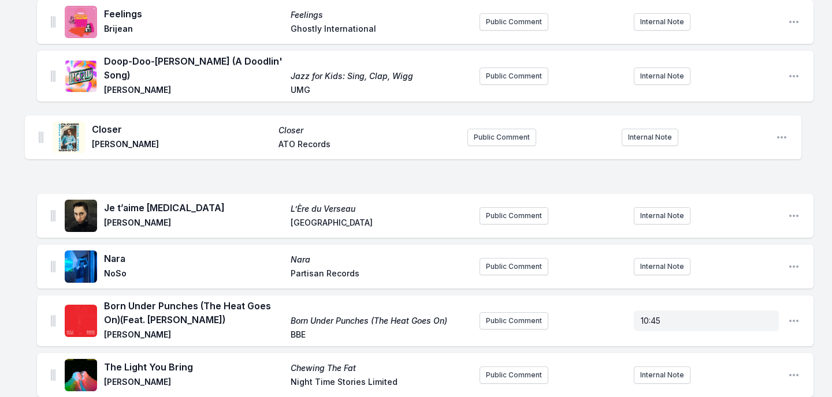
drag, startPoint x: 53, startPoint y: 303, endPoint x: 40, endPoint y: 132, distance: 171.4
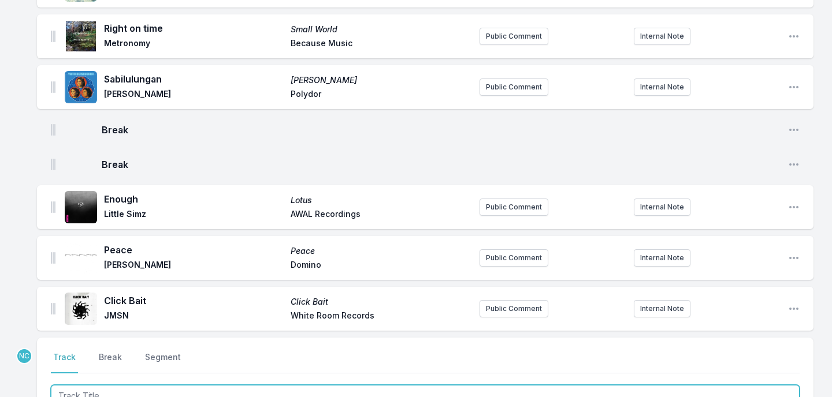
scroll to position [3300, 0]
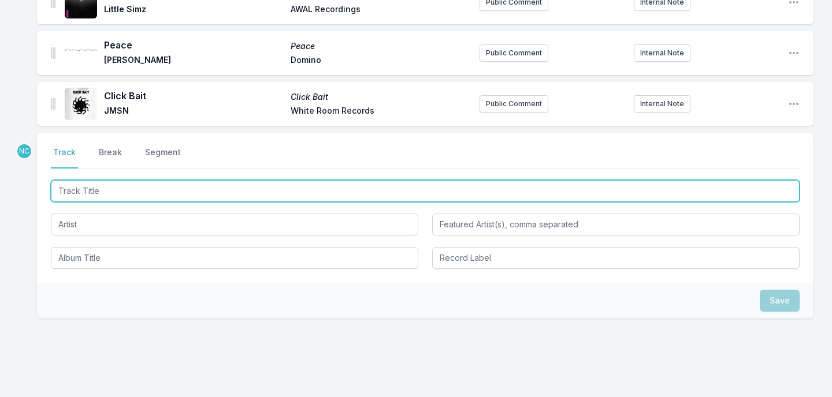
click at [173, 180] on input "Track Title" at bounding box center [425, 191] width 748 height 22
type input "Space Between Us"
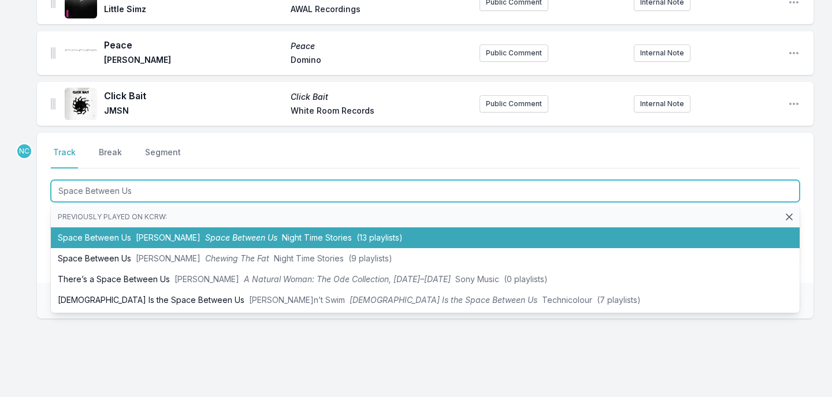
click at [182, 228] on li "Space Between Us [PERSON_NAME] Space Between Us Night Time Stories (13 playlist…" at bounding box center [425, 238] width 748 height 21
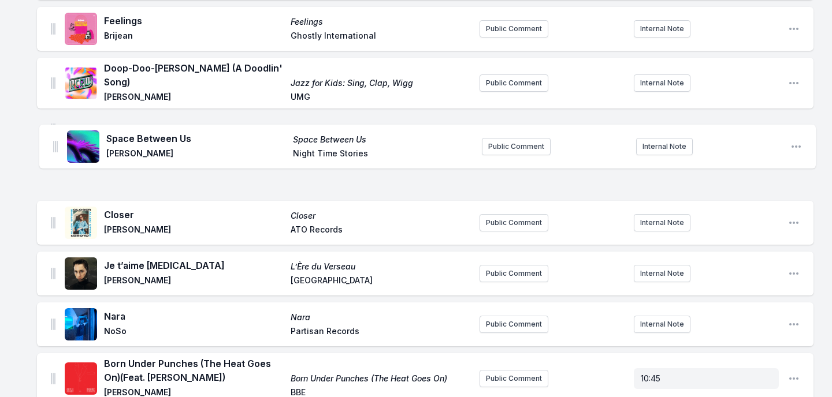
scroll to position [1225, 0]
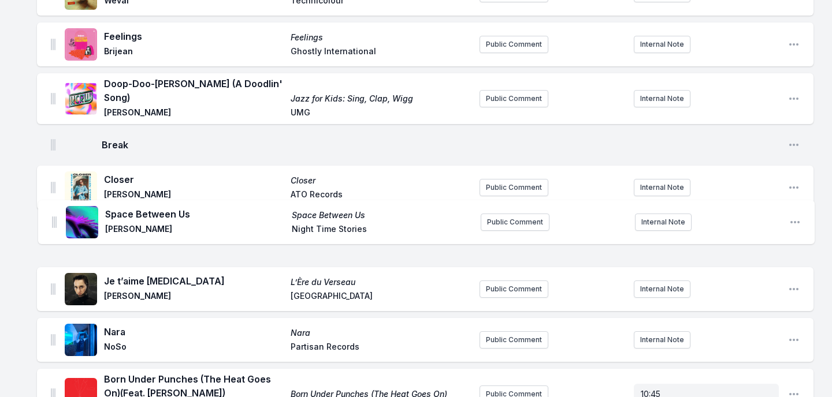
drag, startPoint x: 54, startPoint y: 72, endPoint x: 55, endPoint y: 218, distance: 146.7
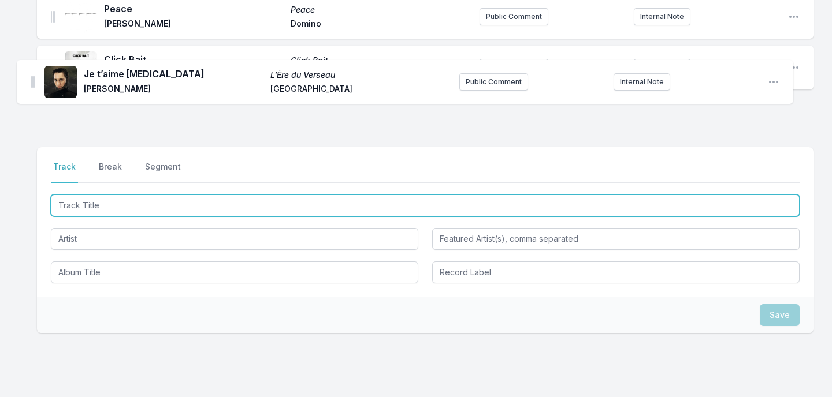
drag, startPoint x: 53, startPoint y: 264, endPoint x: 33, endPoint y: 83, distance: 181.9
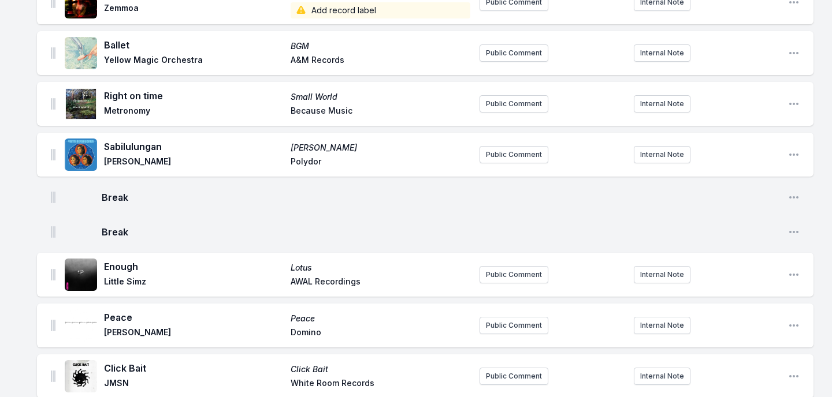
scroll to position [3350, 0]
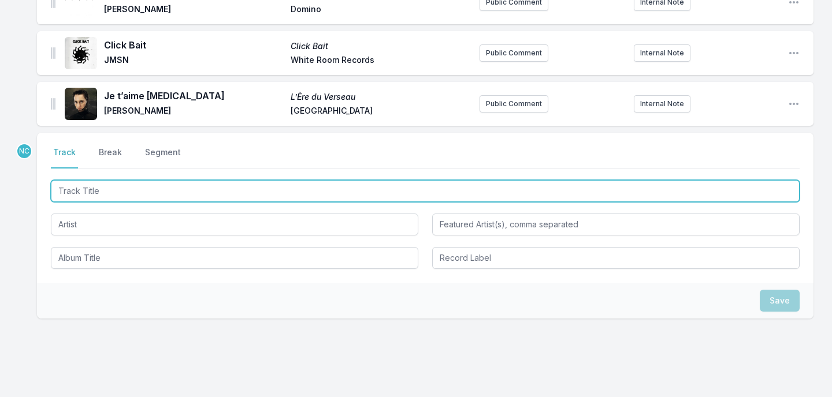
click at [424, 180] on input "Track Title" at bounding box center [425, 191] width 748 height 22
type input "Obsession"
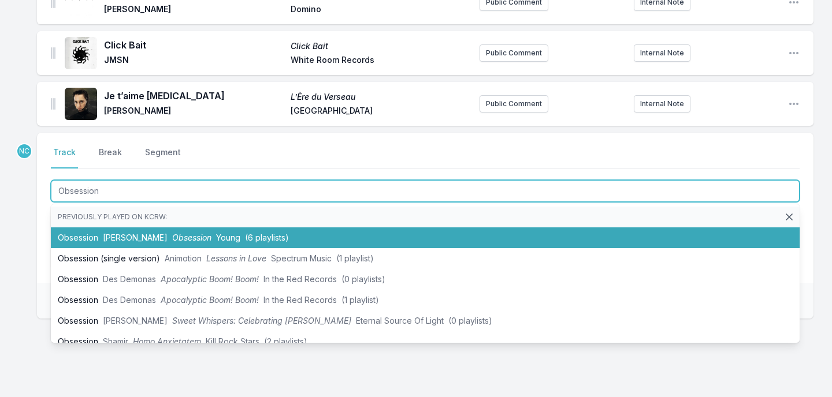
click at [402, 228] on li "Obsession [PERSON_NAME] Obsession Young (6 playlists)" at bounding box center [425, 238] width 748 height 21
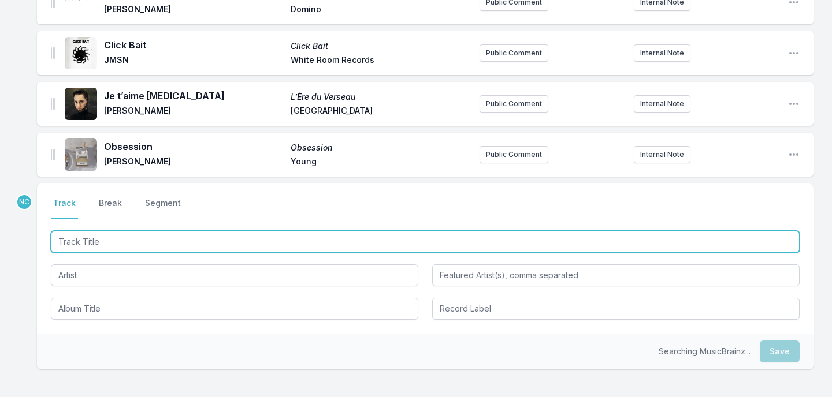
scroll to position [3401, 0]
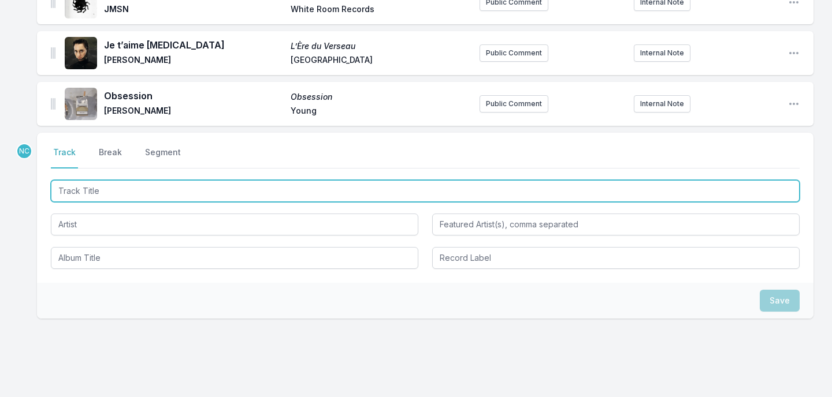
click at [202, 180] on input "Track Title" at bounding box center [425, 191] width 748 height 22
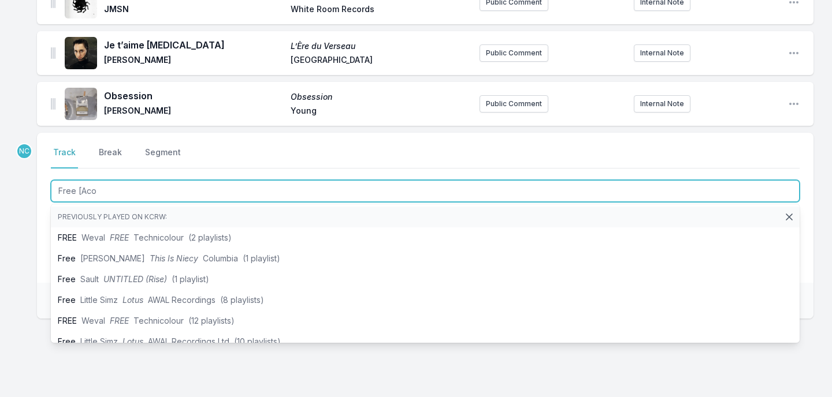
type input "Free [Acou"
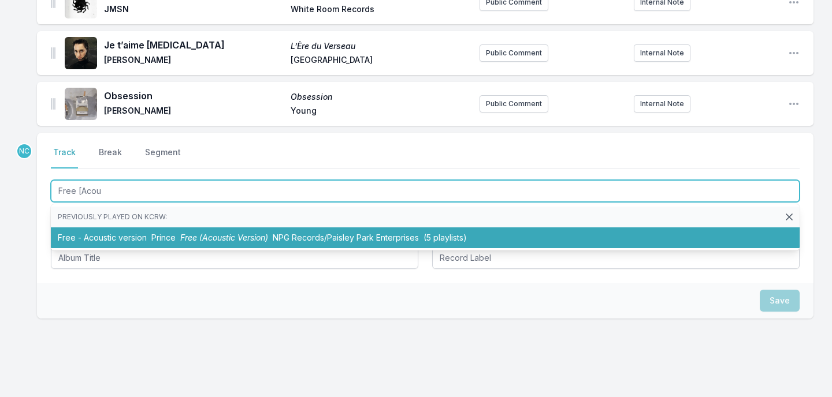
click at [161, 228] on li "Free - Acoustic version Prince Free (Acoustic Version) NPG Records/Paisley Park…" at bounding box center [425, 238] width 748 height 21
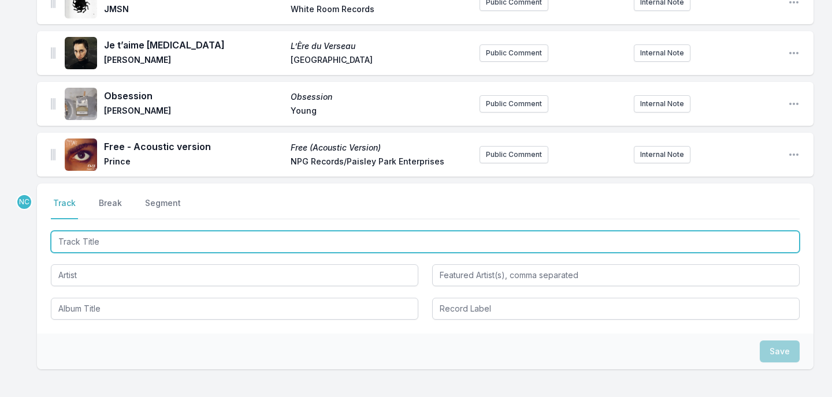
scroll to position [3452, 0]
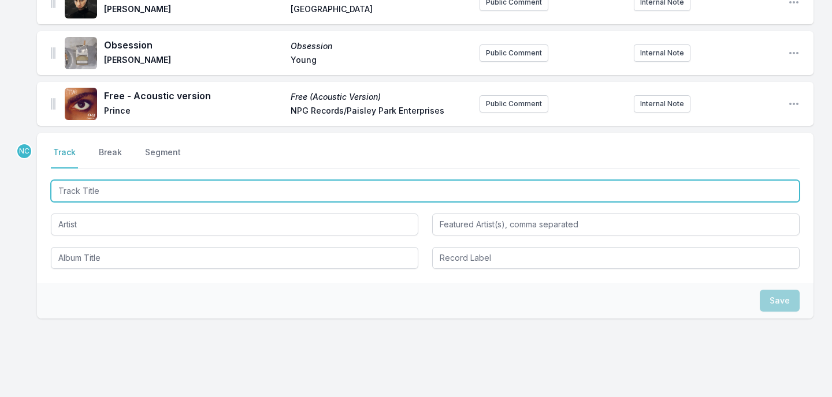
click at [308, 180] on input "Track Title" at bounding box center [425, 191] width 748 height 22
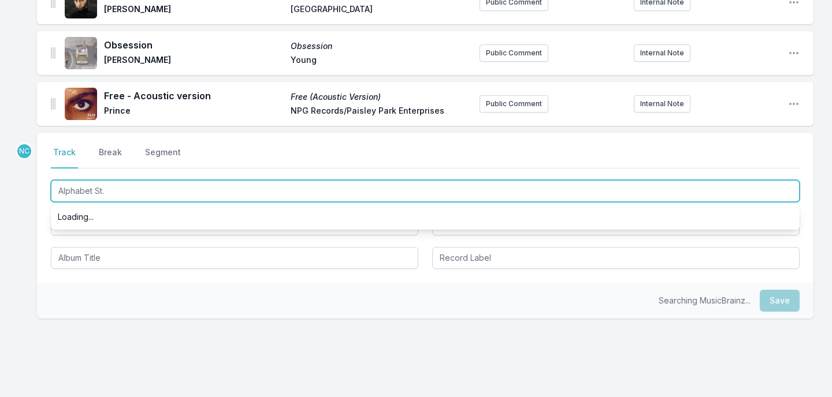
type input "Alphabet St."
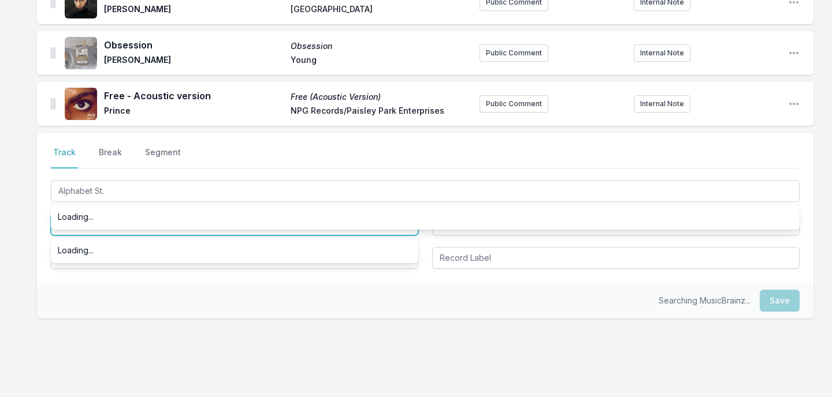
click at [144, 214] on input "Artist" at bounding box center [234, 225] width 367 height 22
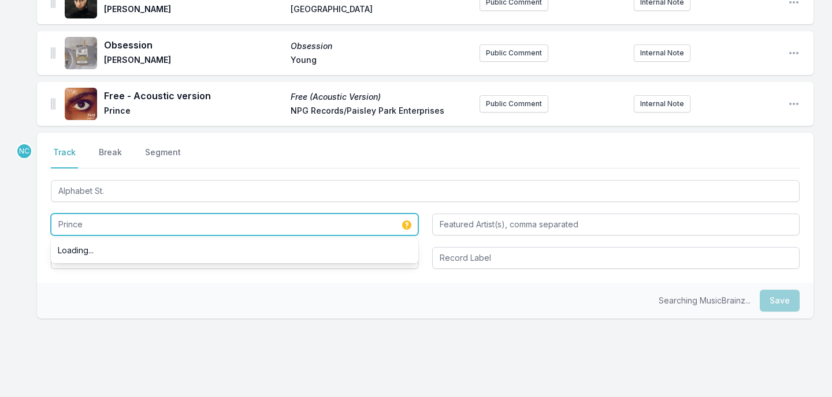
type input "Prince"
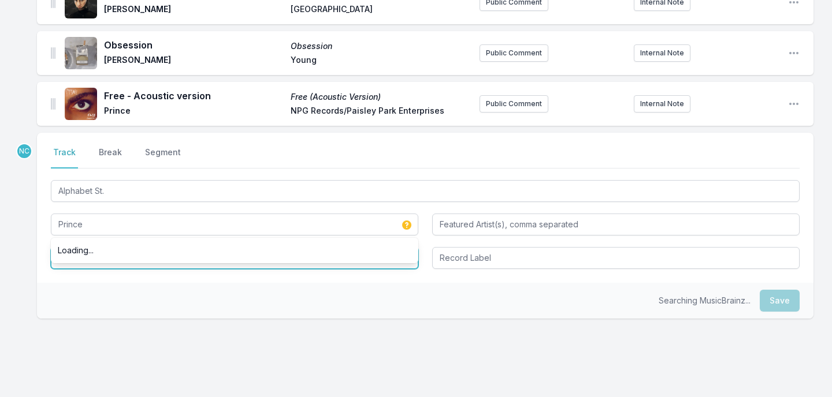
click at [128, 247] on input "Album Title" at bounding box center [234, 258] width 367 height 22
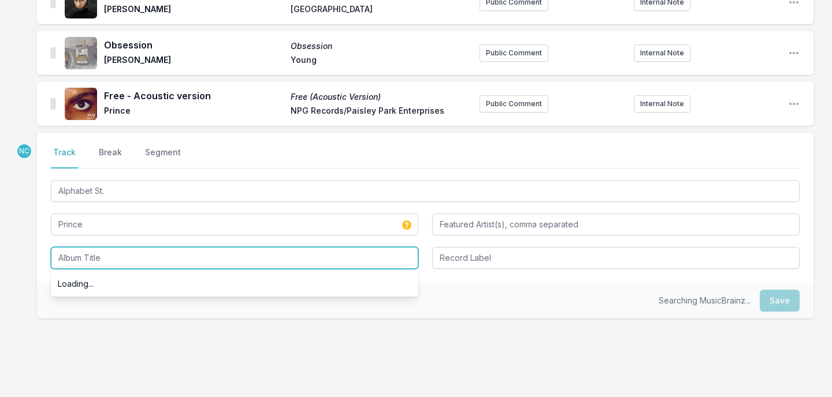
click at [128, 247] on input "Album Title" at bounding box center [234, 258] width 367 height 22
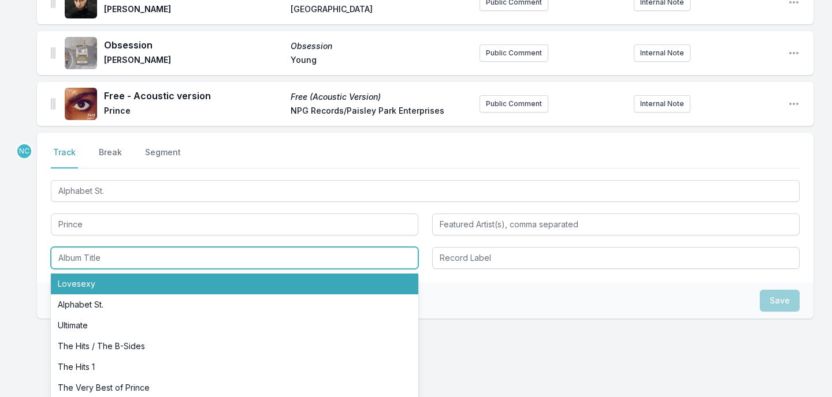
click at [231, 274] on li "Lovesexy" at bounding box center [234, 284] width 367 height 21
type input "Lovesexy"
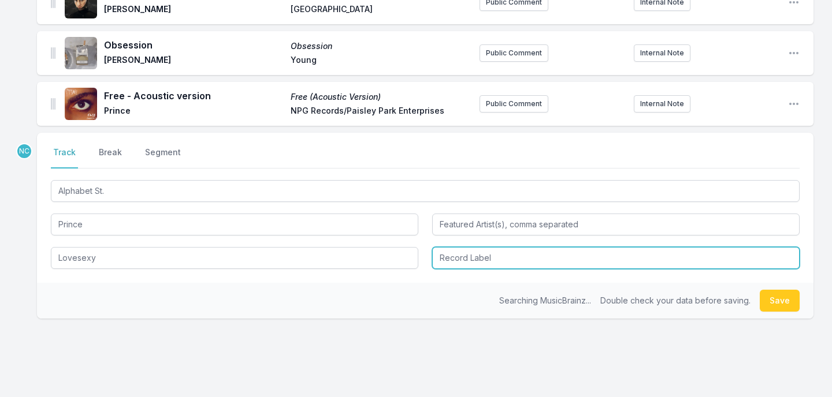
click at [485, 247] on input "Record Label" at bounding box center [615, 258] width 367 height 22
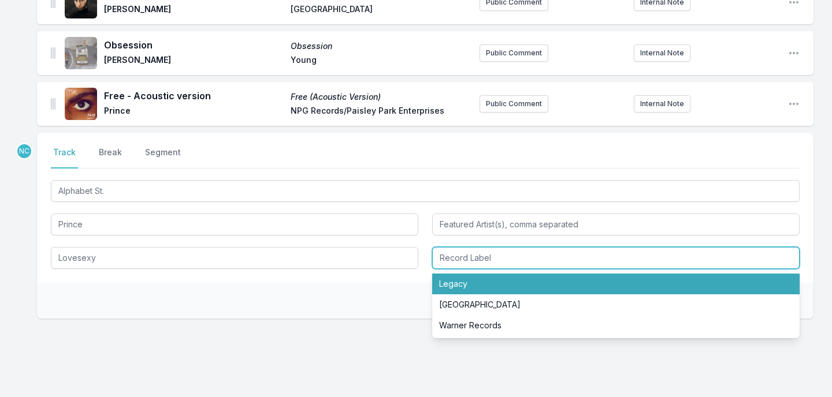
click at [474, 274] on li "Legacy" at bounding box center [615, 284] width 367 height 21
type input "Legacy"
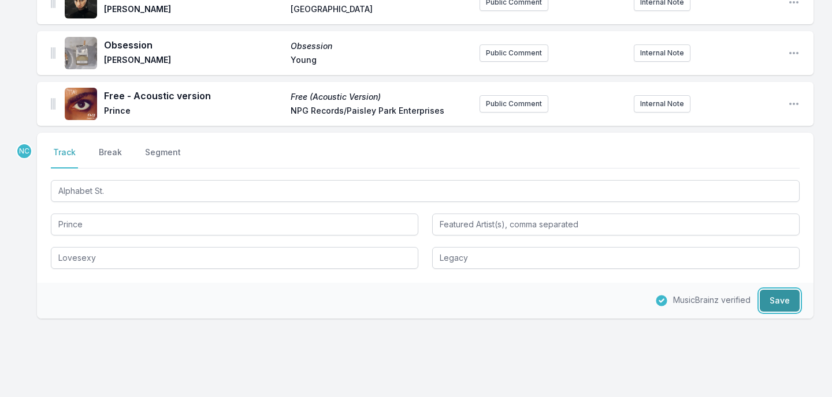
click at [773, 290] on button "Save" at bounding box center [779, 301] width 40 height 22
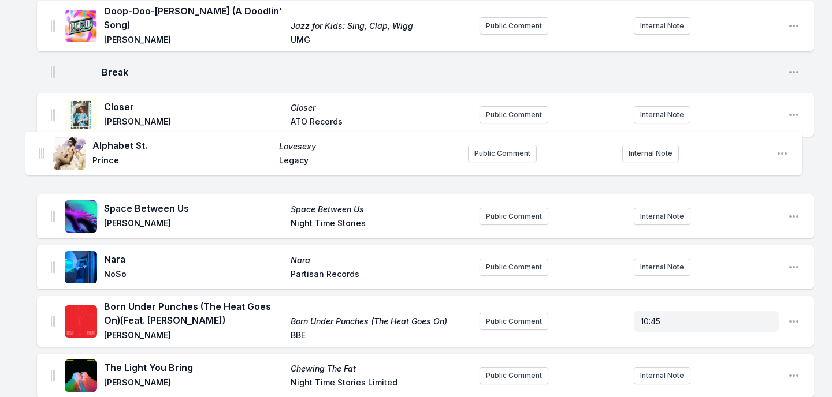
scroll to position [1321, 0]
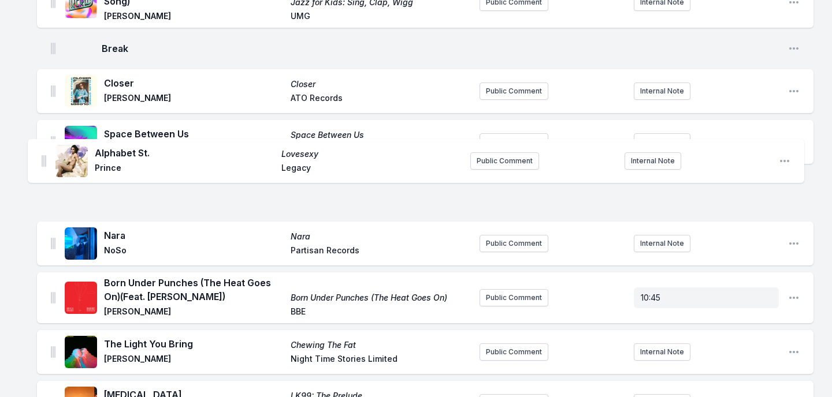
drag, startPoint x: 52, startPoint y: 68, endPoint x: 42, endPoint y: 152, distance: 84.3
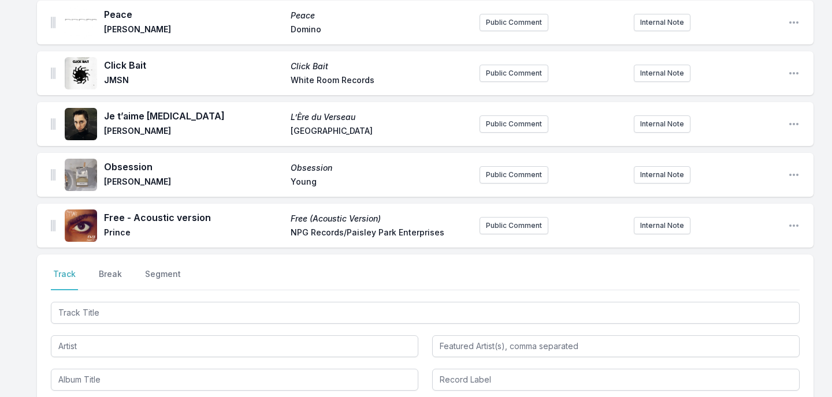
scroll to position [3503, 0]
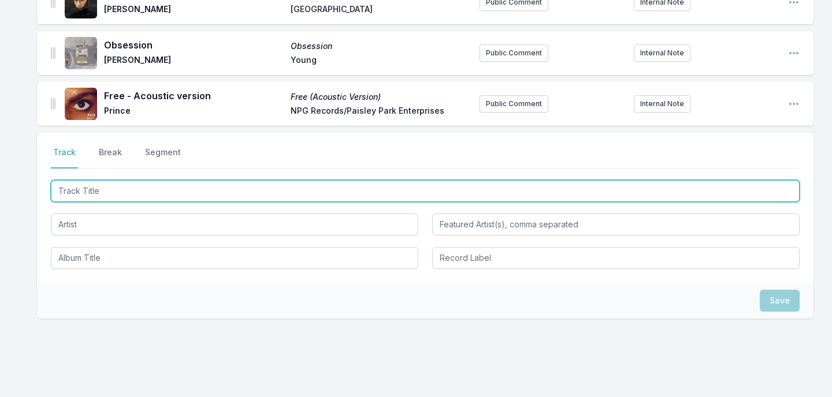
click at [173, 180] on input "Track Title" at bounding box center [425, 191] width 748 height 22
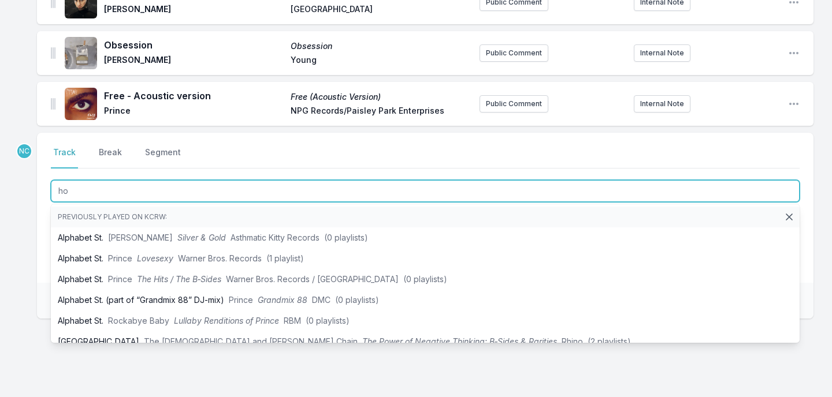
type input "h"
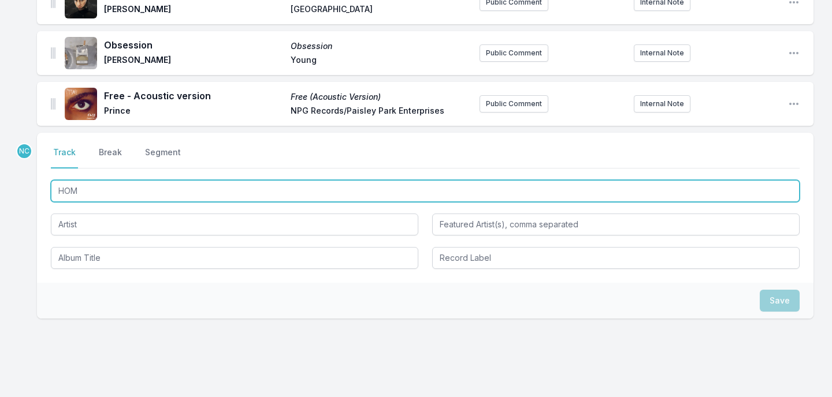
type input "HOME"
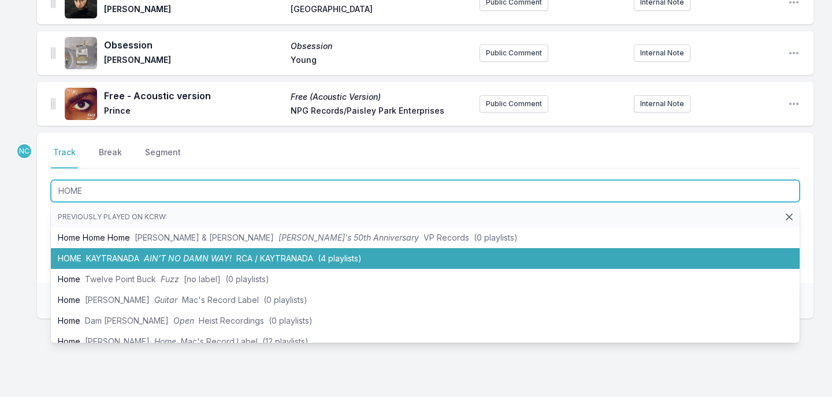
click at [125, 254] on span "KAYTRANADA" at bounding box center [112, 259] width 53 height 10
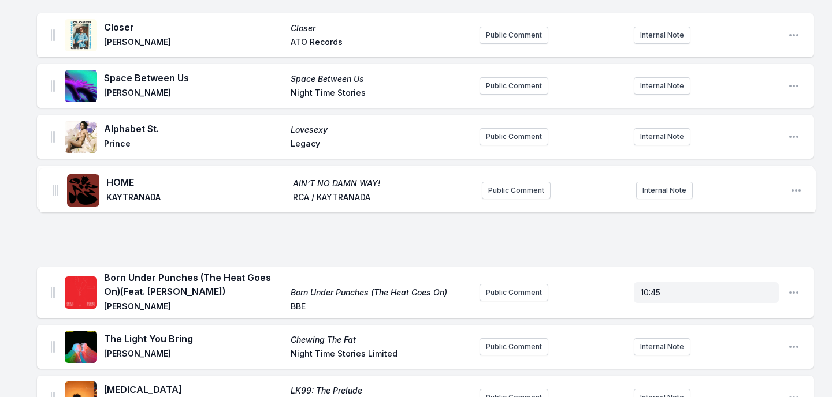
scroll to position [1350, 0]
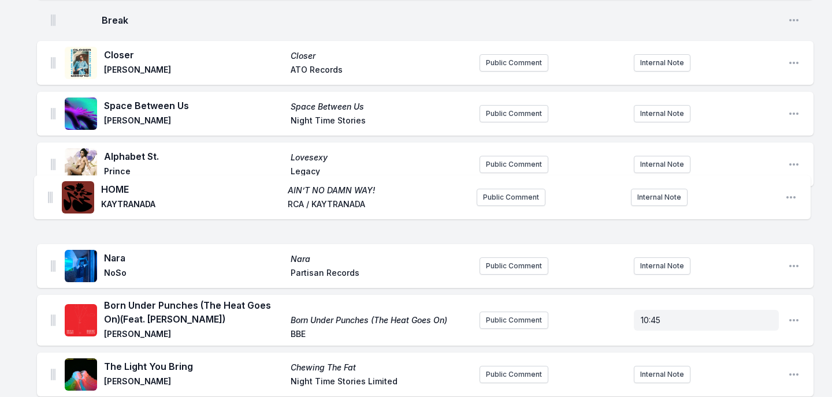
drag, startPoint x: 51, startPoint y: 73, endPoint x: 48, endPoint y: 193, distance: 120.1
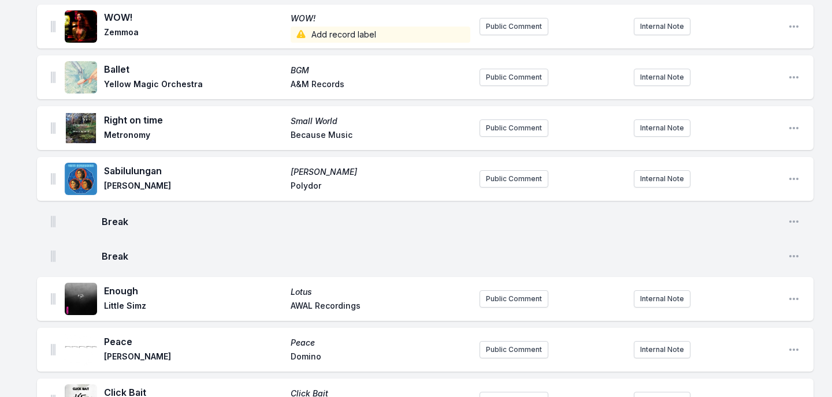
scroll to position [3554, 0]
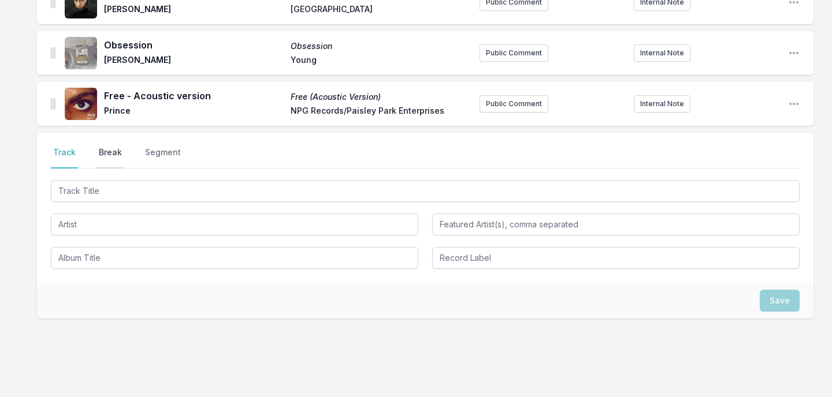
click at [116, 147] on button "Break" at bounding box center [110, 158] width 28 height 22
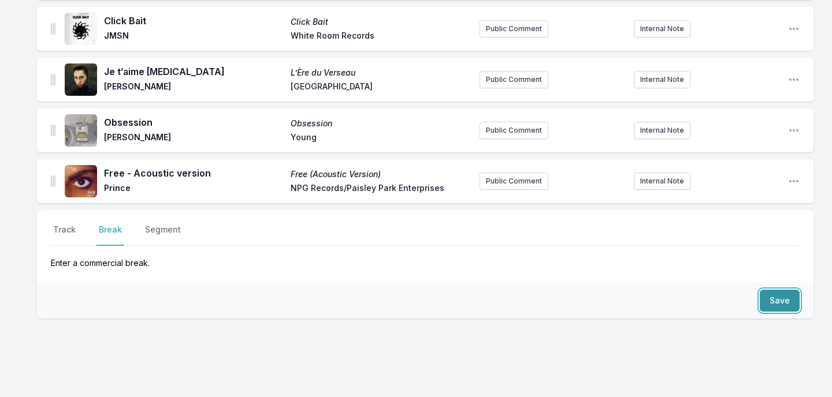
click at [794, 290] on button "Save" at bounding box center [779, 301] width 40 height 22
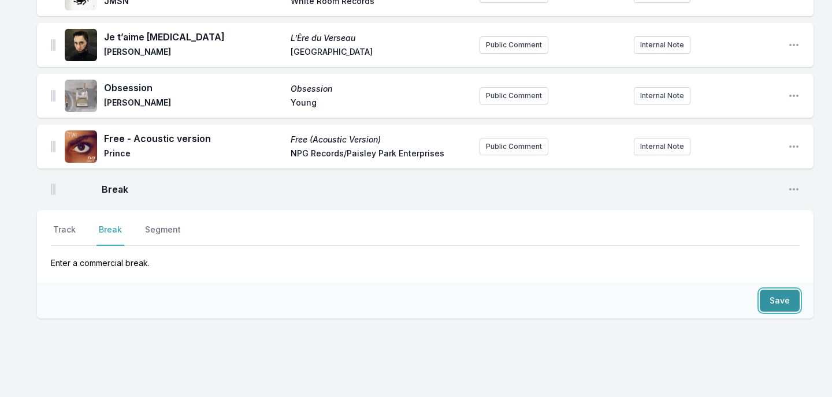
click at [794, 290] on button "Save" at bounding box center [779, 301] width 40 height 22
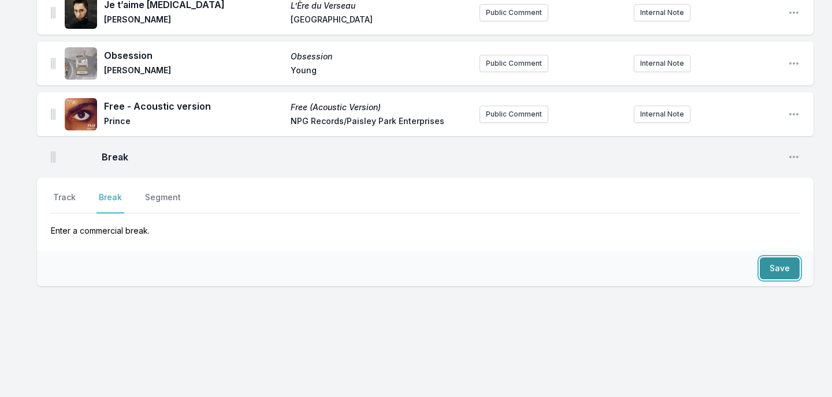
click at [794, 267] on button "Save" at bounding box center [779, 269] width 40 height 22
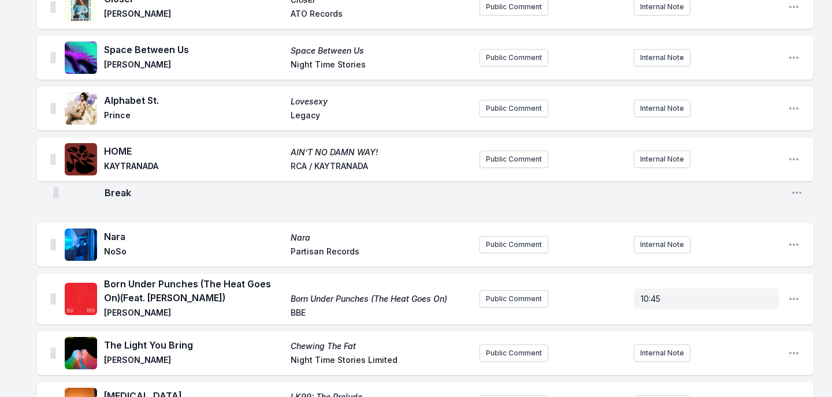
scroll to position [1309, 0]
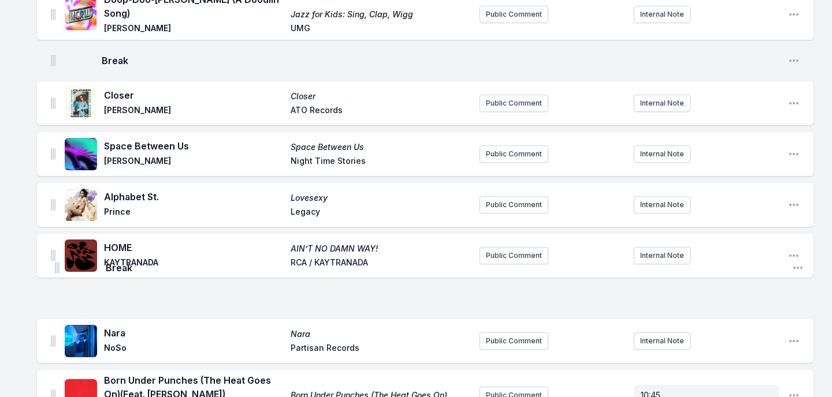
drag, startPoint x: 53, startPoint y: 213, endPoint x: 57, endPoint y: 257, distance: 44.6
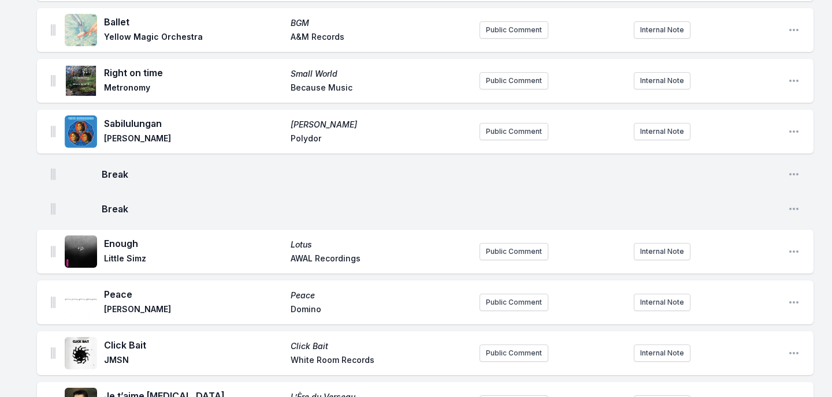
scroll to position [3191, 0]
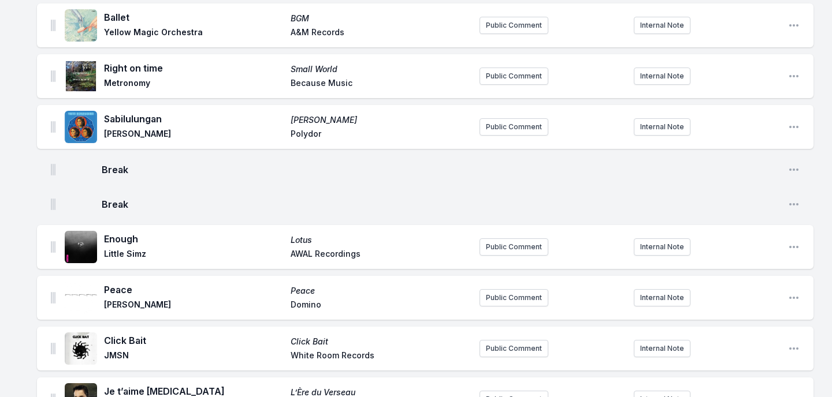
click at [53, 241] on img at bounding box center [53, 247] width 5 height 12
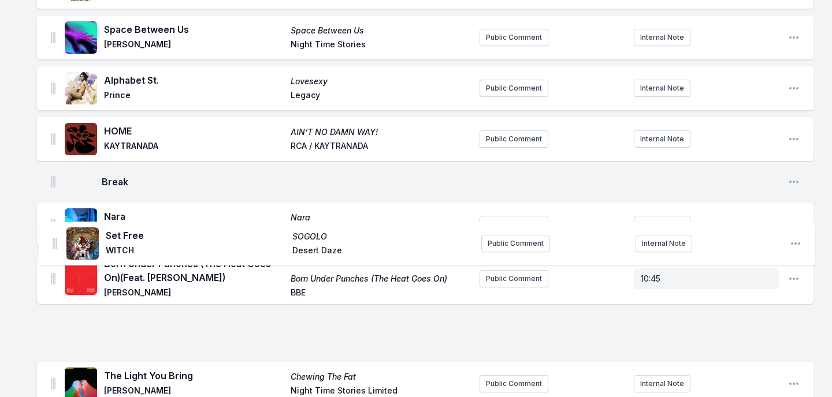
scroll to position [1417, 0]
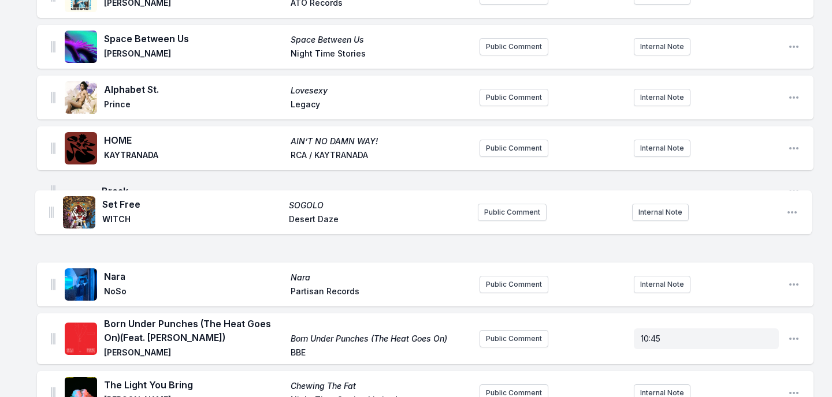
drag, startPoint x: 54, startPoint y: 270, endPoint x: 51, endPoint y: 198, distance: 71.6
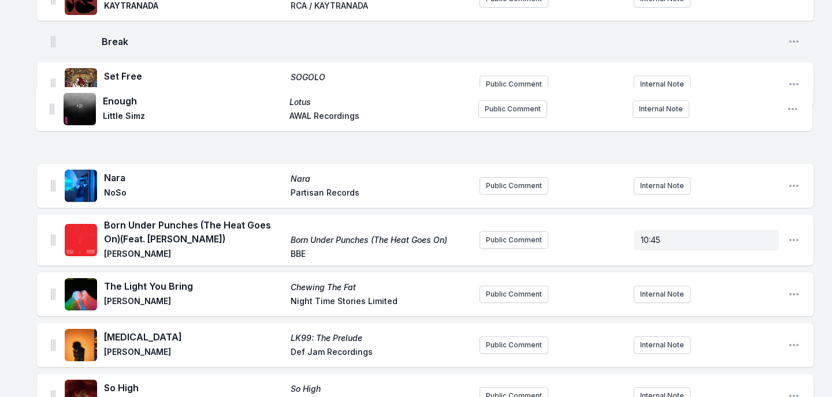
scroll to position [1551, 0]
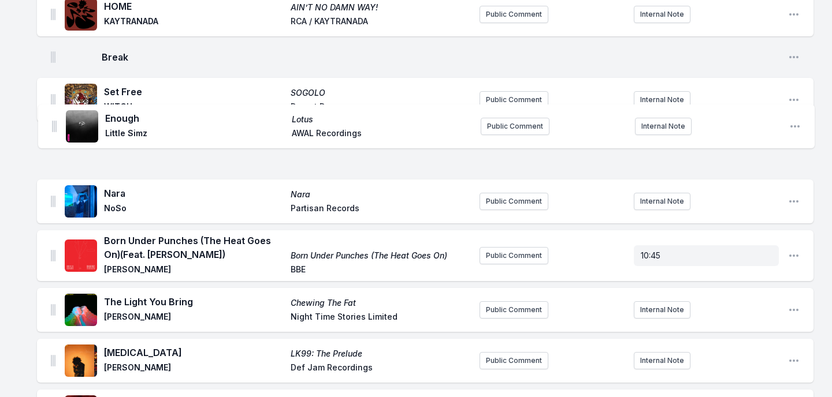
drag, startPoint x: 53, startPoint y: 130, endPoint x: 54, endPoint y: 117, distance: 13.3
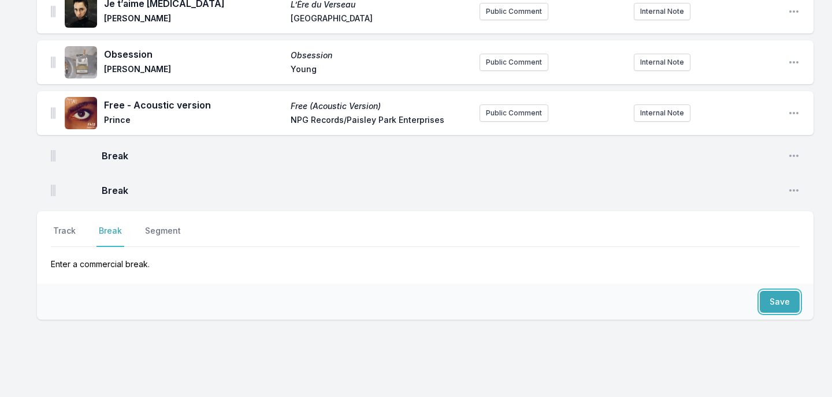
scroll to position [3580, 0]
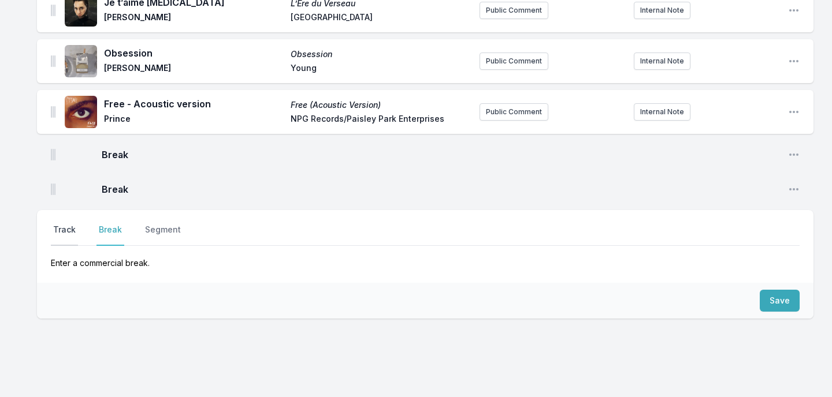
click at [70, 224] on button "Track" at bounding box center [64, 235] width 27 height 22
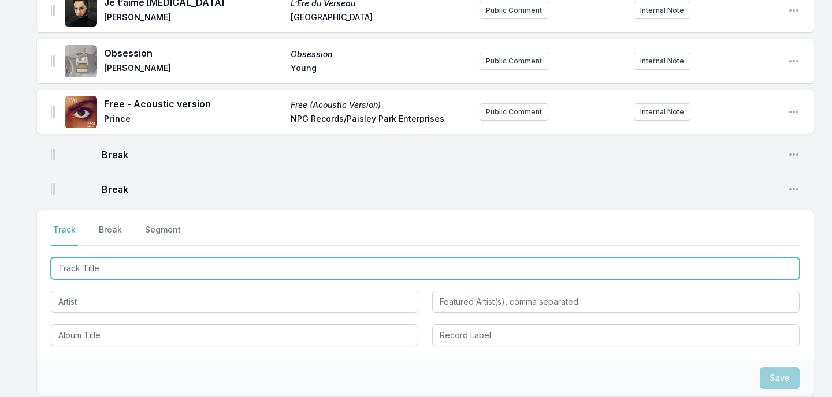
click at [136, 258] on input "Track Title" at bounding box center [425, 269] width 748 height 22
type input "Limelight"
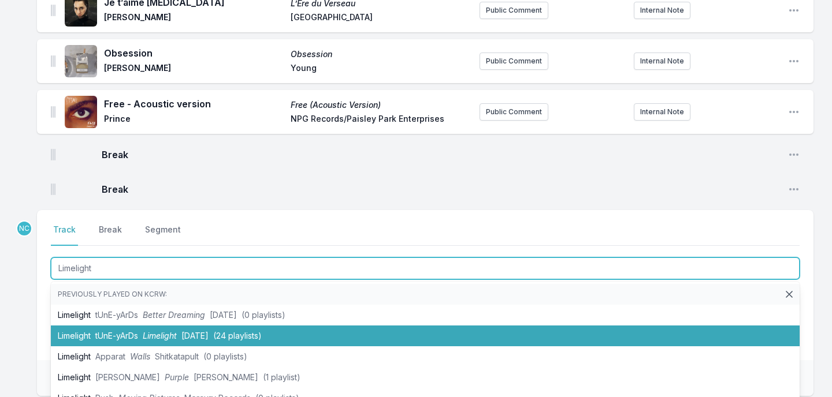
click at [129, 326] on li "Limelight tUnE-yArDs Limelight [DATE] (24 playlists)" at bounding box center [425, 336] width 748 height 21
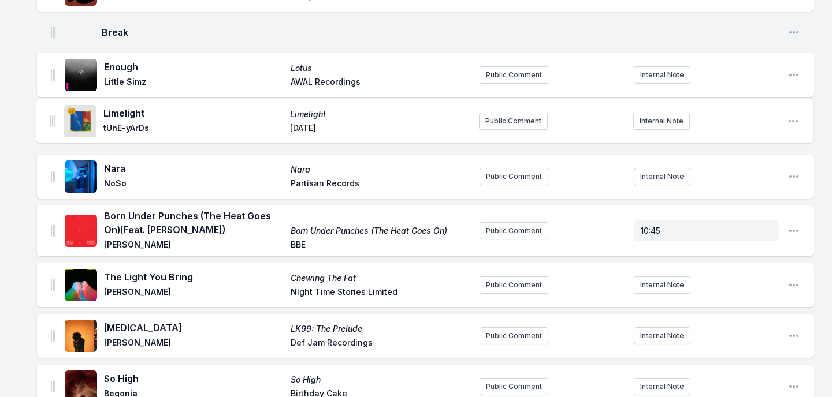
scroll to position [1546, 0]
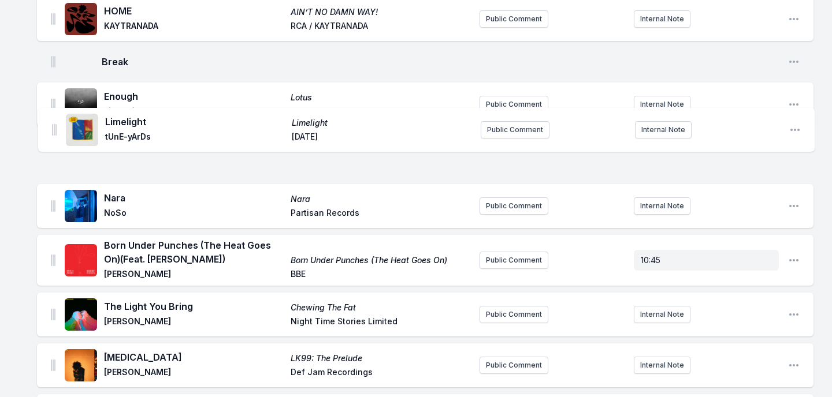
drag, startPoint x: 54, startPoint y: 149, endPoint x: 54, endPoint y: 115, distance: 34.1
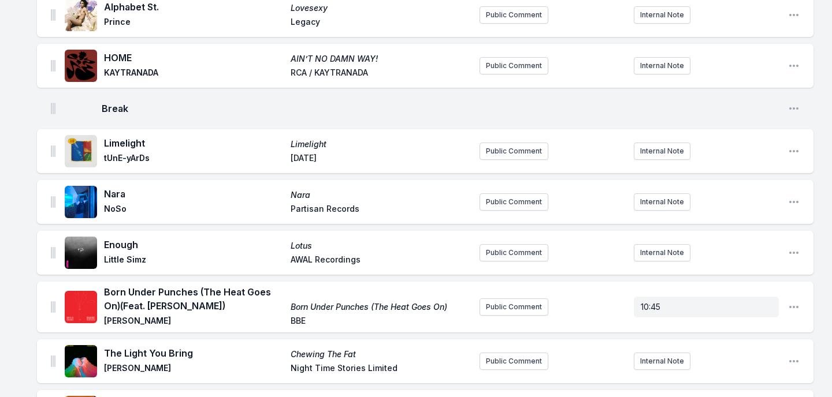
scroll to position [1525, 0]
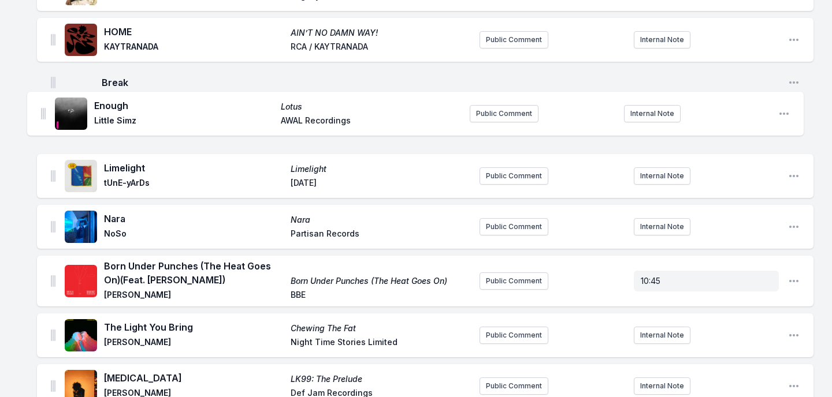
drag, startPoint x: 53, startPoint y: 203, endPoint x: 43, endPoint y: 103, distance: 100.4
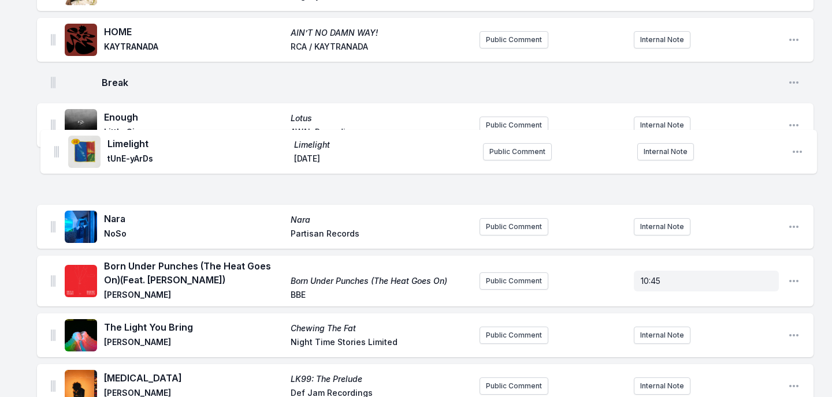
drag, startPoint x: 54, startPoint y: 204, endPoint x: 57, endPoint y: 146, distance: 57.9
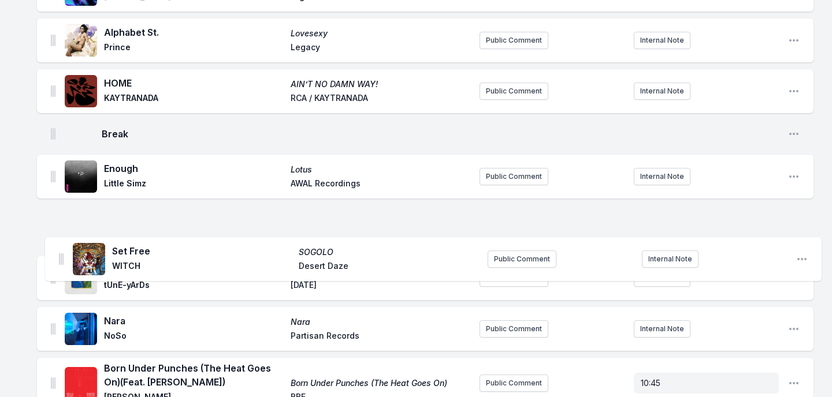
scroll to position [1412, 0]
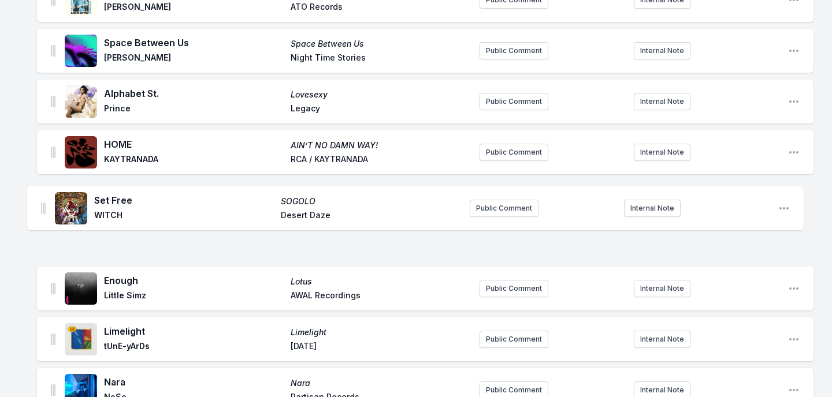
drag, startPoint x: 53, startPoint y: 314, endPoint x: 43, endPoint y: 191, distance: 124.0
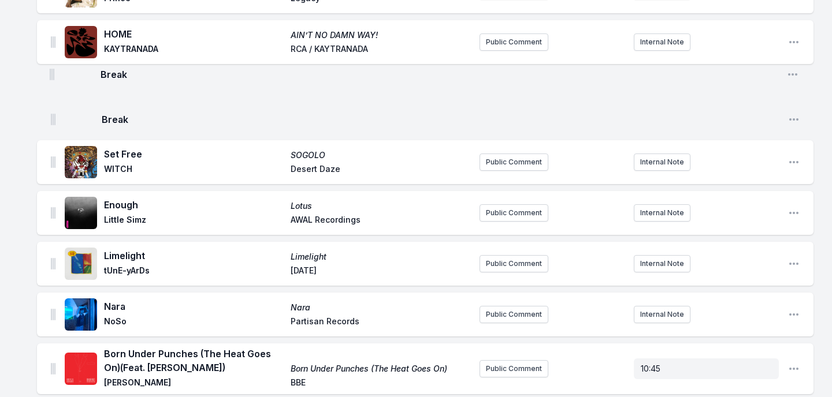
scroll to position [1517, 0]
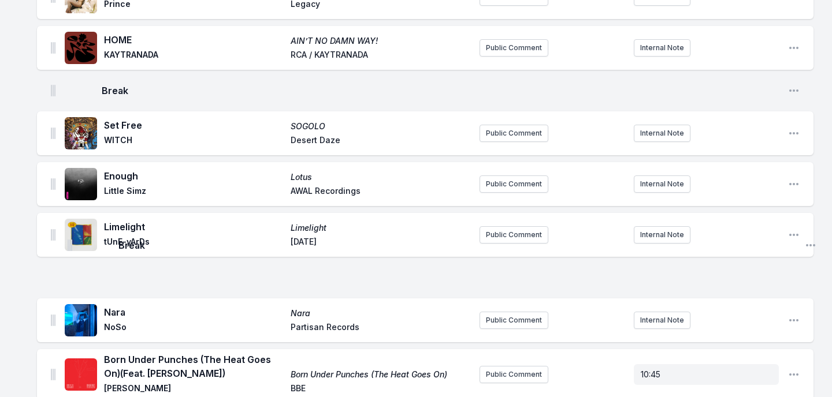
drag, startPoint x: 52, startPoint y: 79, endPoint x: 70, endPoint y: 249, distance: 170.7
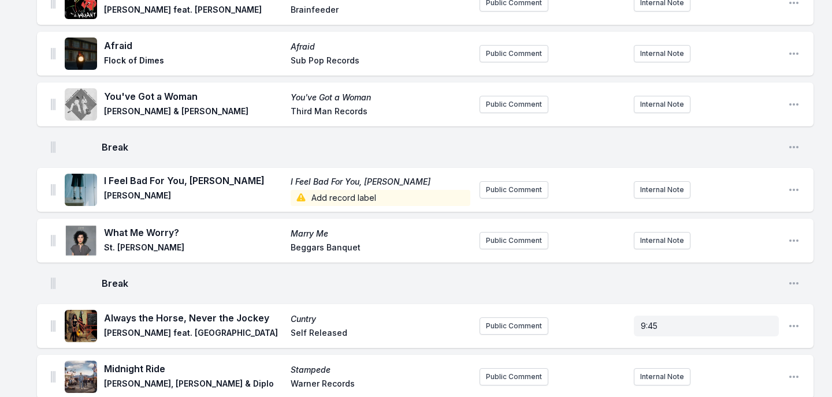
scroll to position [456, 0]
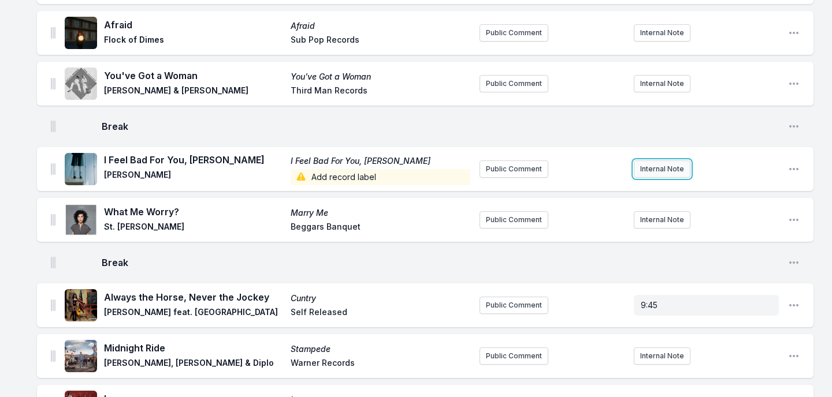
click at [661, 161] on button "Internal Note" at bounding box center [661, 169] width 57 height 17
